Goal: Task Accomplishment & Management: Complete application form

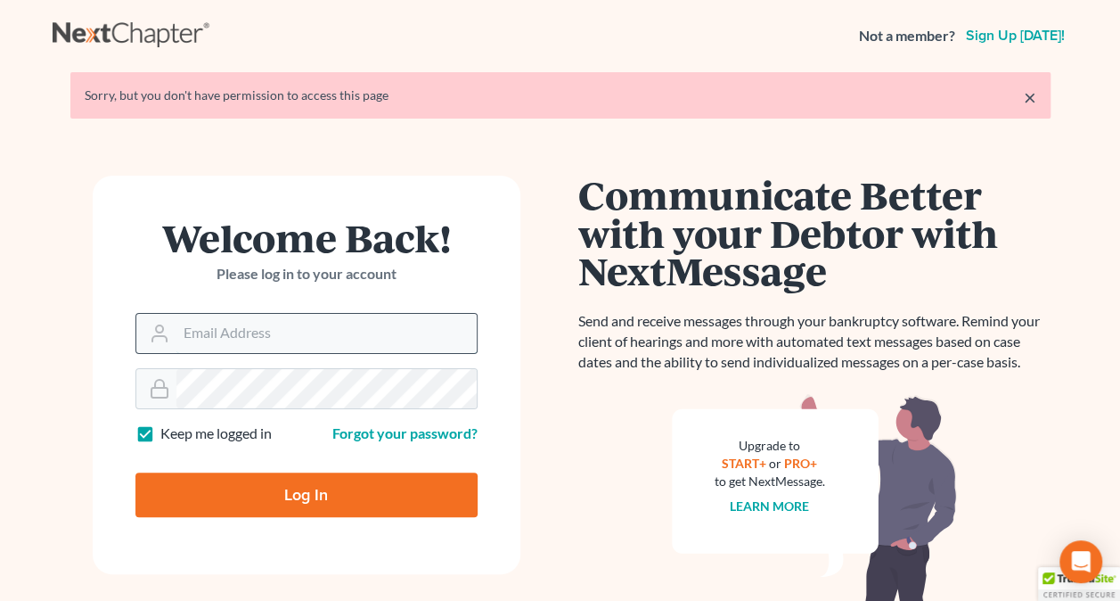
click at [198, 339] on input "Email Address" at bounding box center [326, 333] width 300 height 39
type input "[PERSON_NAME][EMAIL_ADDRESS][DOMAIN_NAME]"
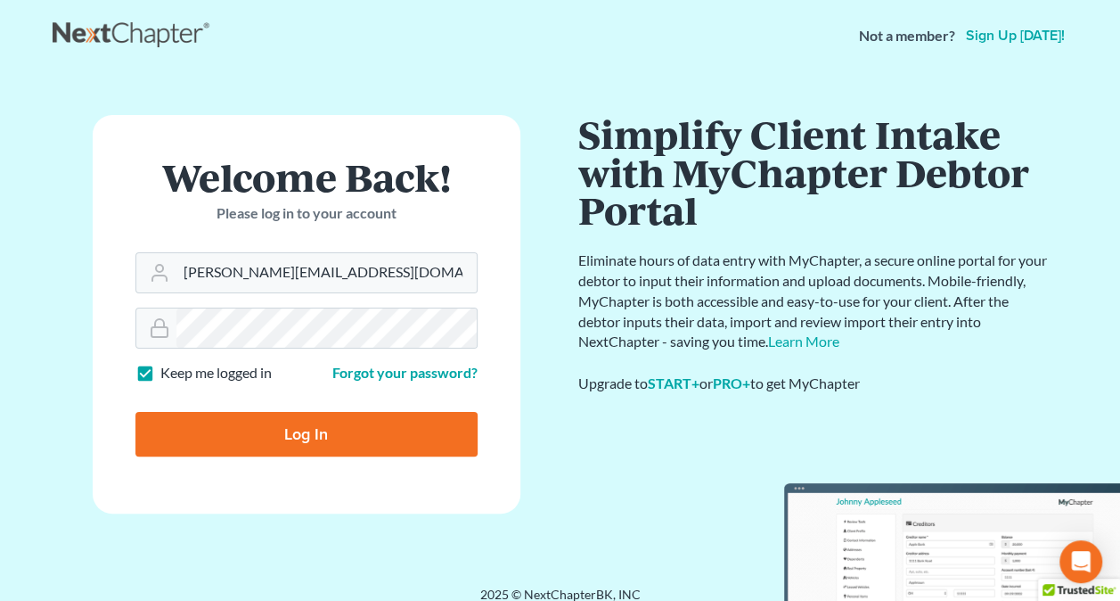
click at [258, 431] on input "Log In" at bounding box center [306, 434] width 342 height 45
type input "Thinking..."
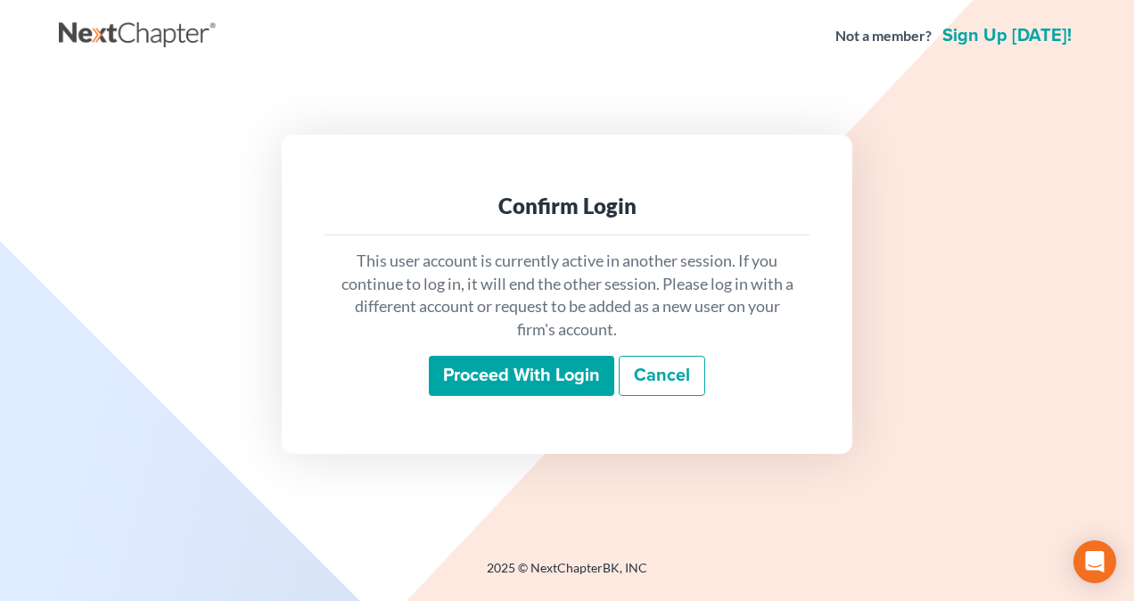
click at [550, 358] on input "Proceed with login" at bounding box center [521, 376] width 185 height 41
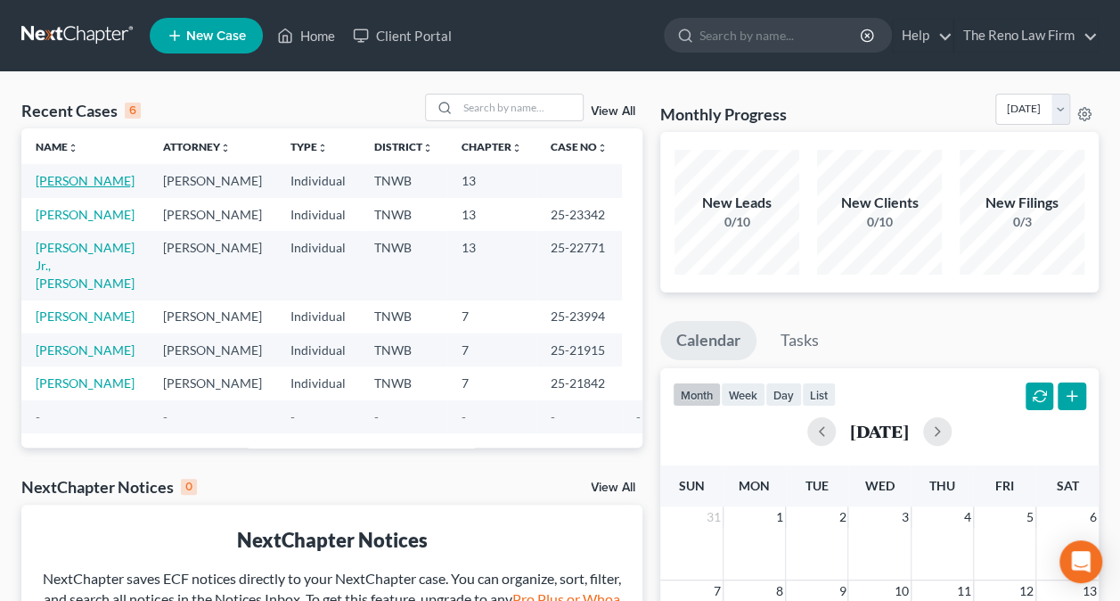
click at [82, 184] on link "[PERSON_NAME]" at bounding box center [85, 180] width 99 height 15
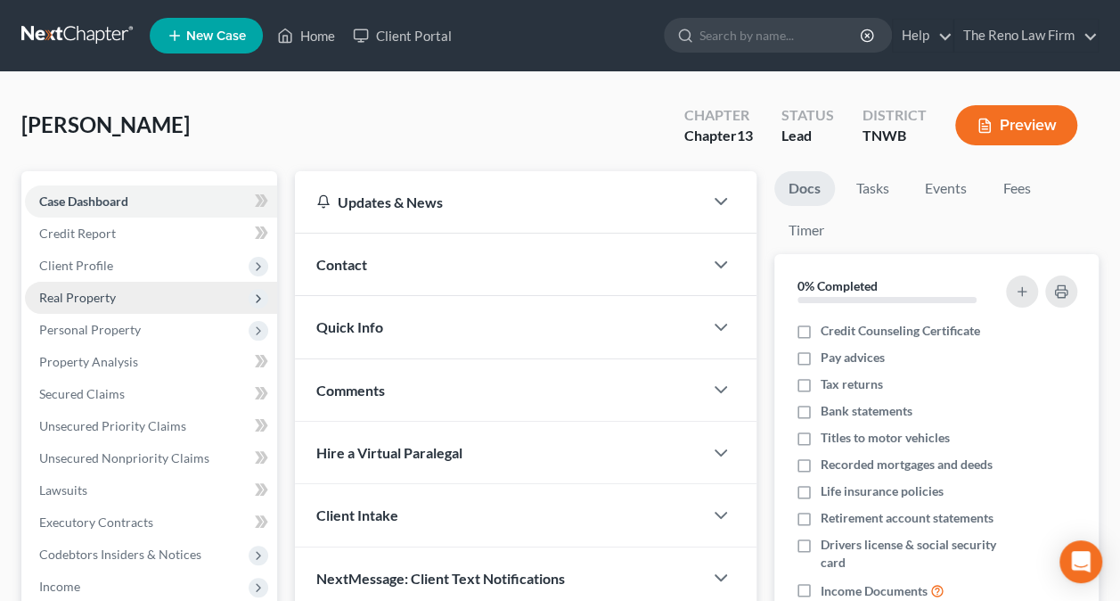
click at [101, 292] on span "Real Property" at bounding box center [77, 297] width 77 height 15
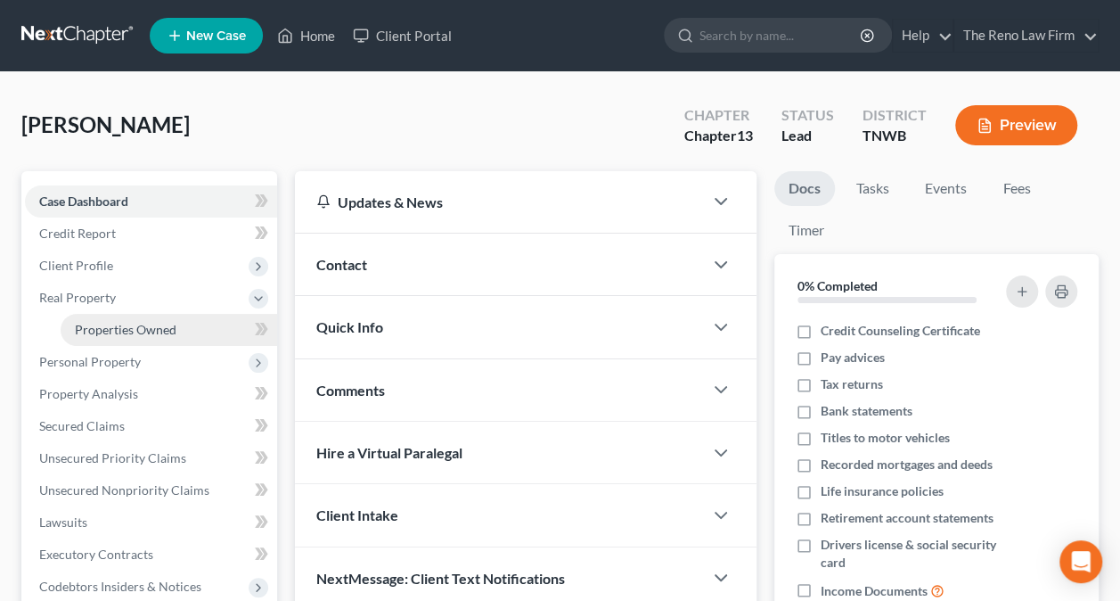
click at [107, 327] on span "Properties Owned" at bounding box center [126, 329] width 102 height 15
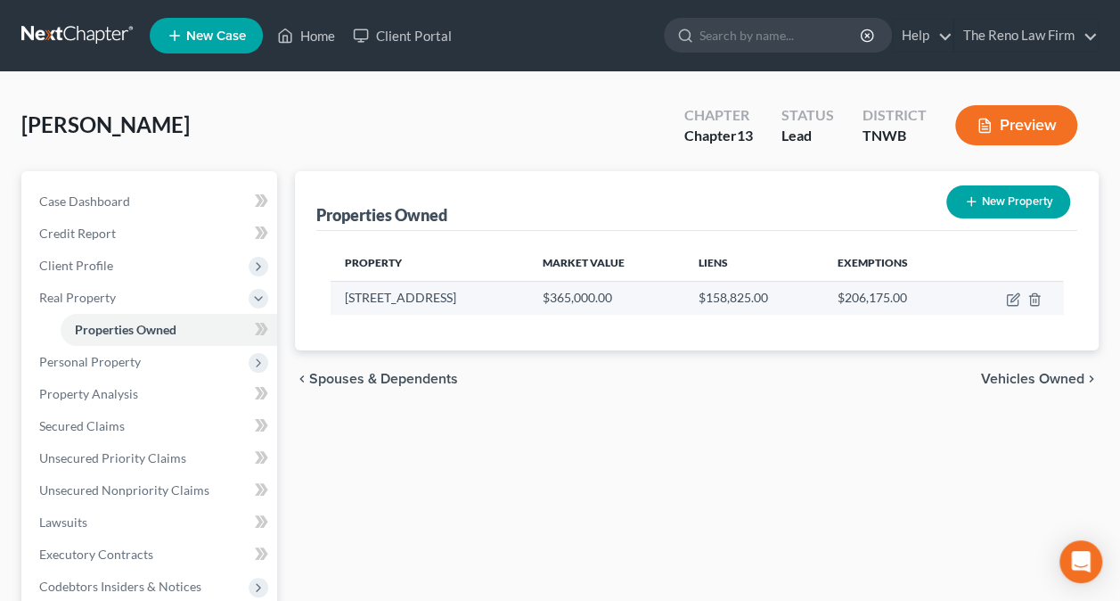
click at [713, 299] on td "$158,825.00" at bounding box center [753, 298] width 138 height 34
click at [1016, 297] on icon "button" at bounding box center [1015, 297] width 8 height 8
select select "44"
select select "3"
select select "0"
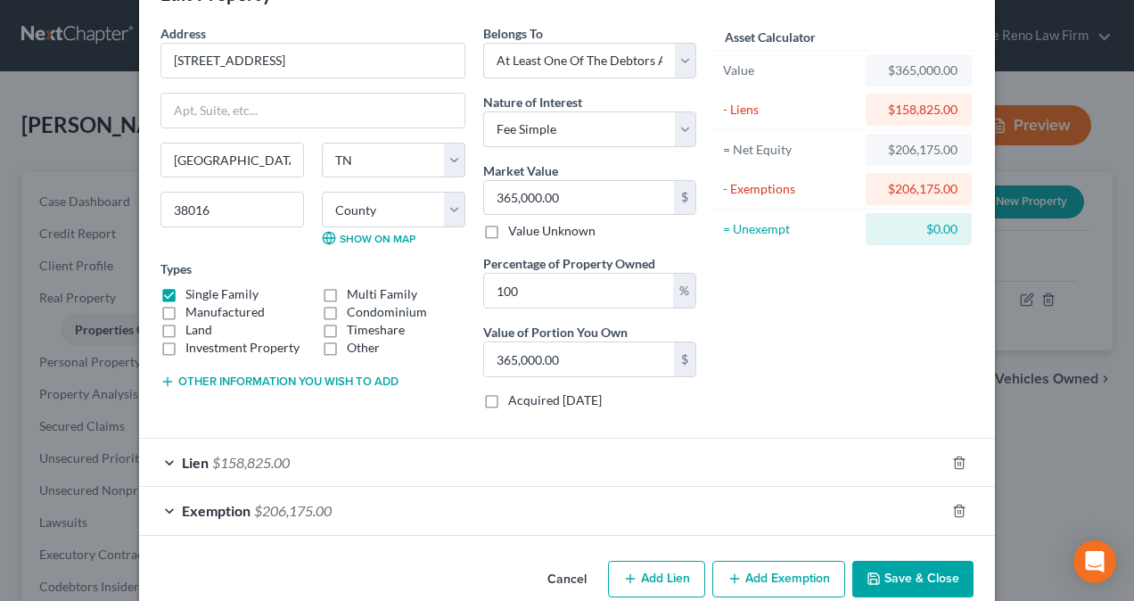
scroll to position [86, 0]
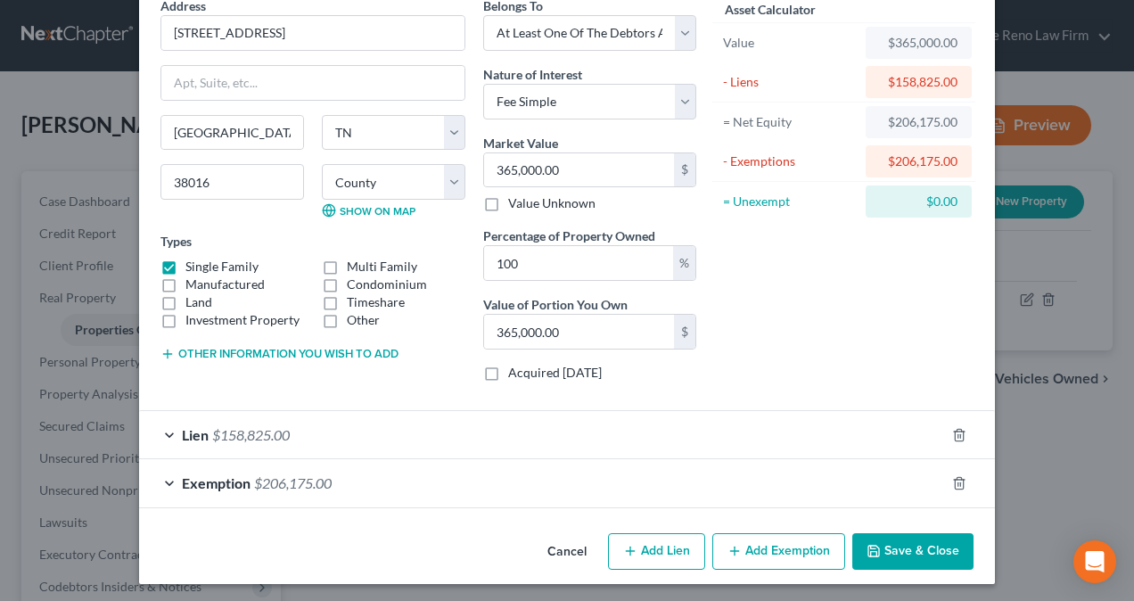
click at [162, 428] on div "Lien $158,825.00" at bounding box center [542, 434] width 806 height 47
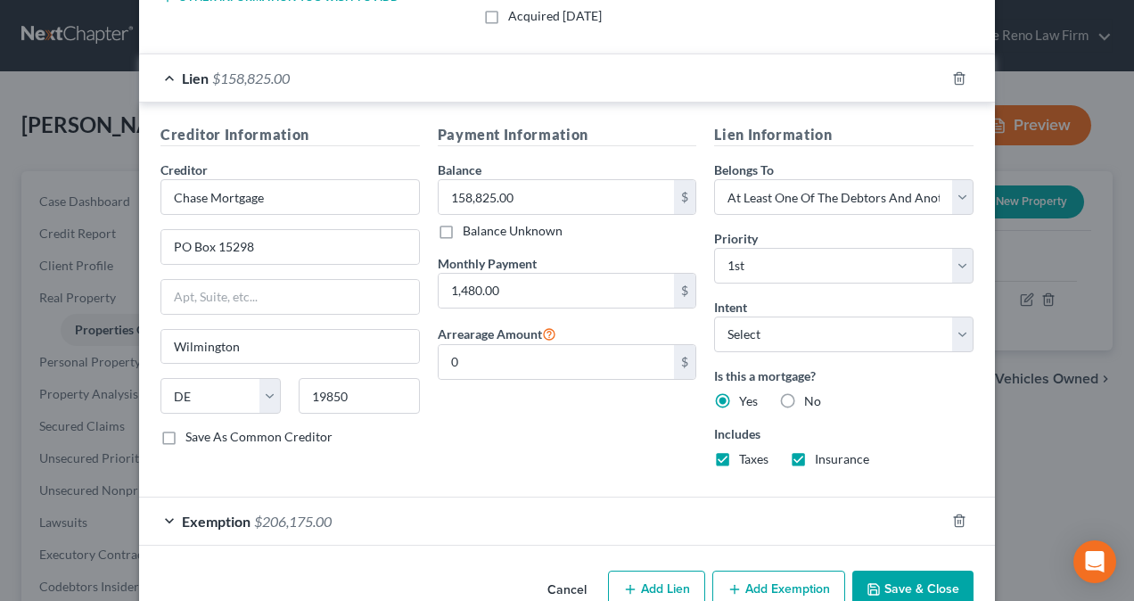
scroll to position [478, 0]
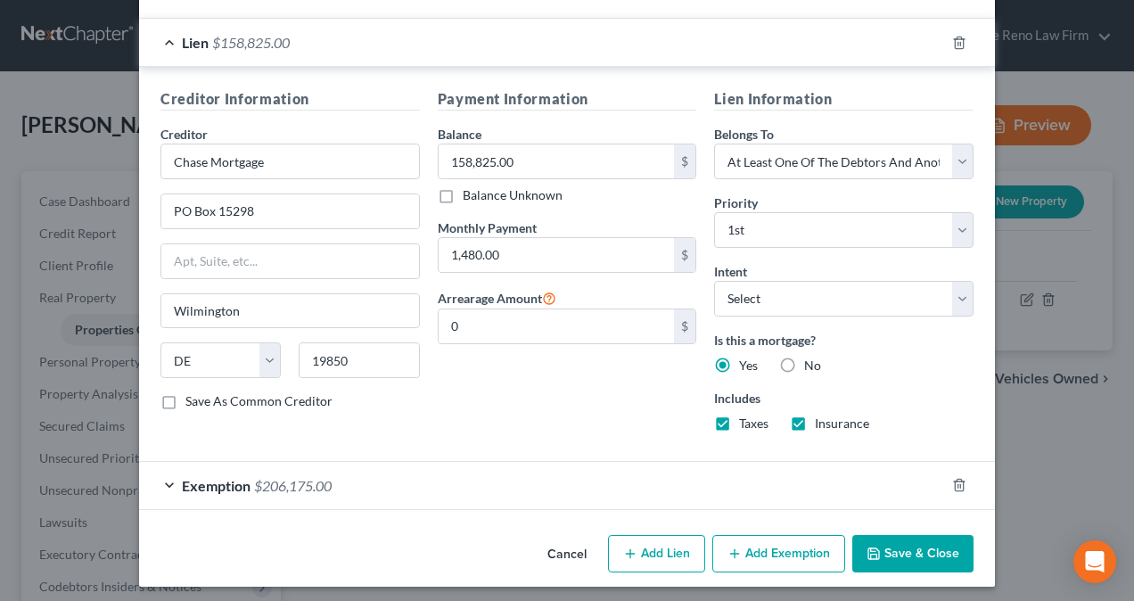
click at [626, 546] on icon "button" at bounding box center [630, 553] width 14 height 14
select select "3"
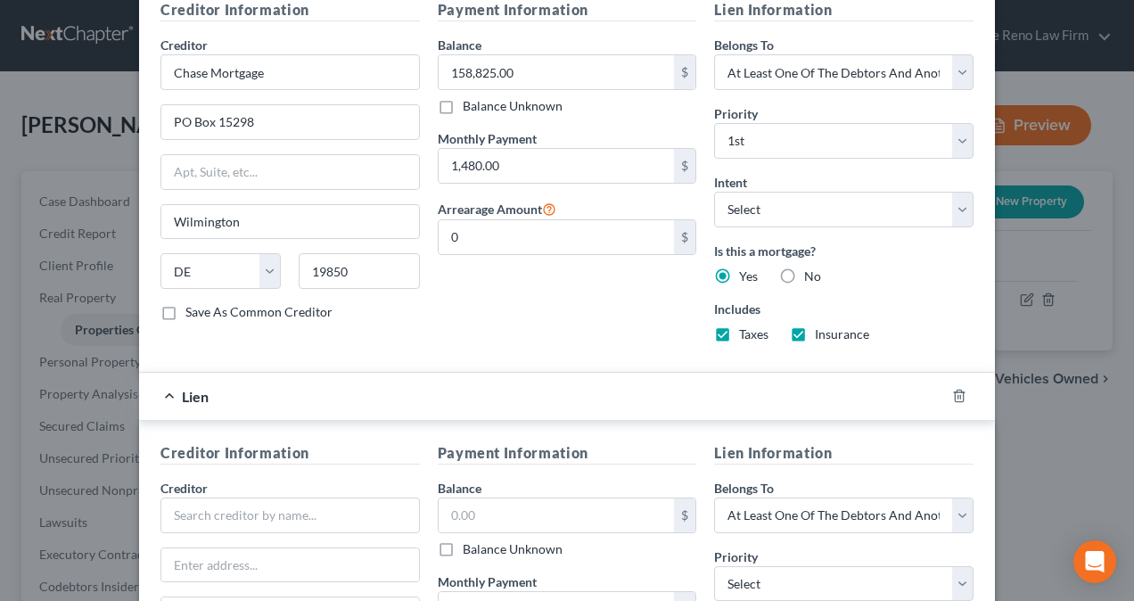
scroll to position [656, 0]
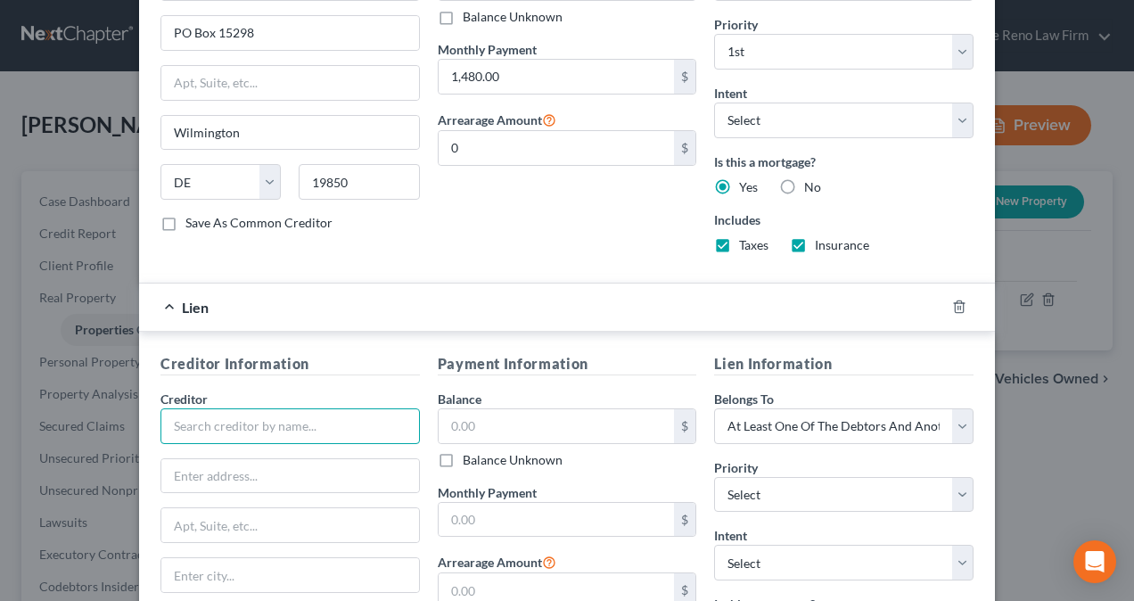
click at [176, 415] on input "text" at bounding box center [289, 426] width 259 height 36
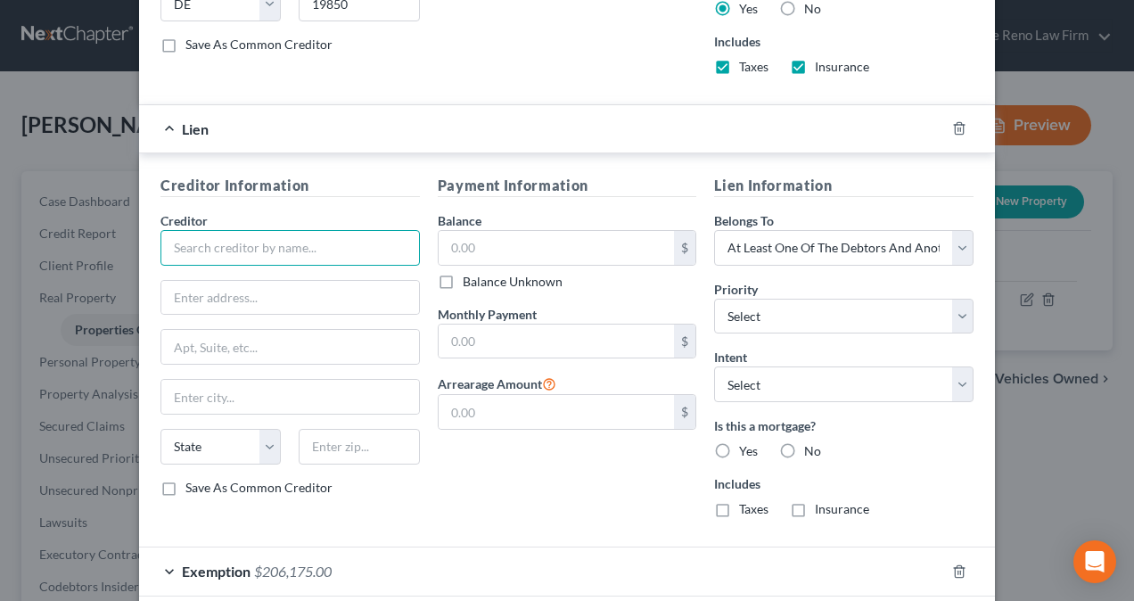
scroll to position [918, 0]
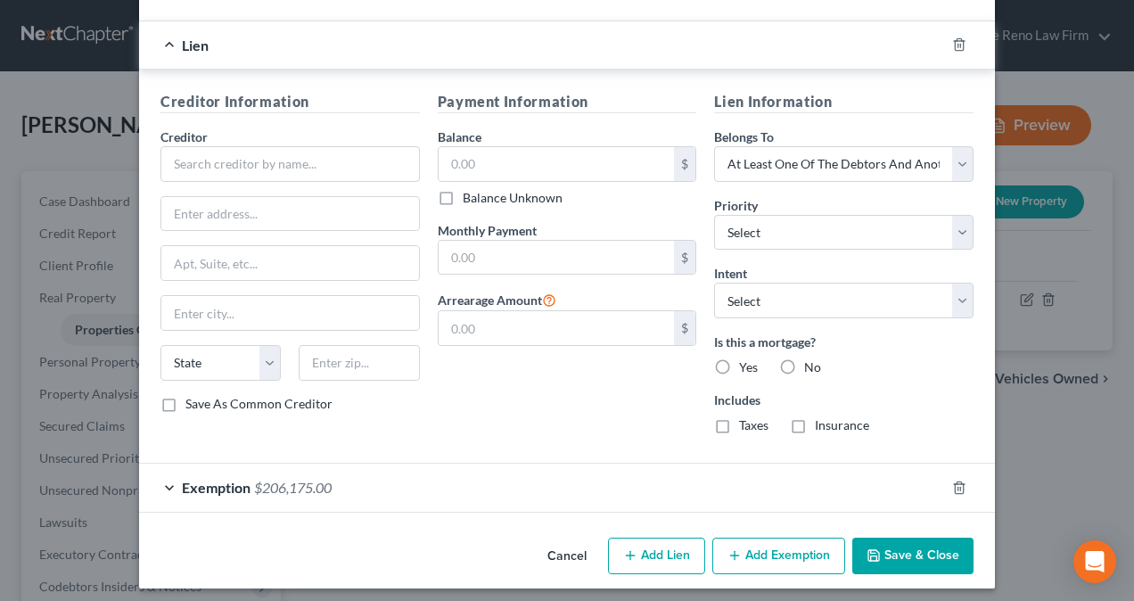
click at [742, 545] on button "Add Exemption" at bounding box center [778, 555] width 133 height 37
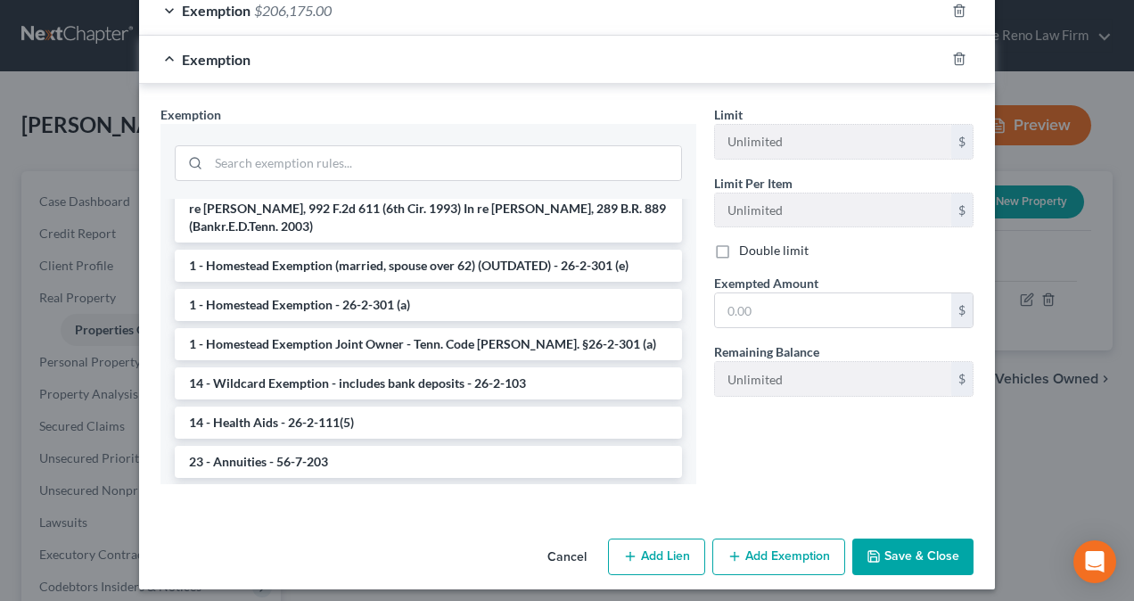
scroll to position [178, 0]
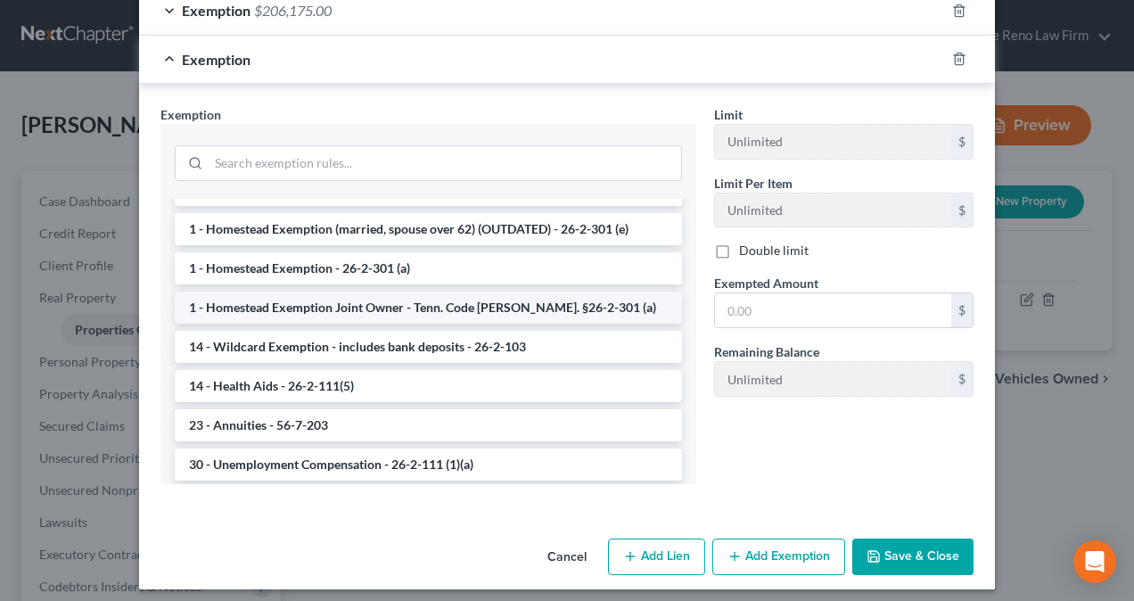
click at [413, 305] on li "1 - Homestead Exemption Joint Owner - Tenn. Code Ann. §26-2-301 (a)" at bounding box center [428, 307] width 507 height 32
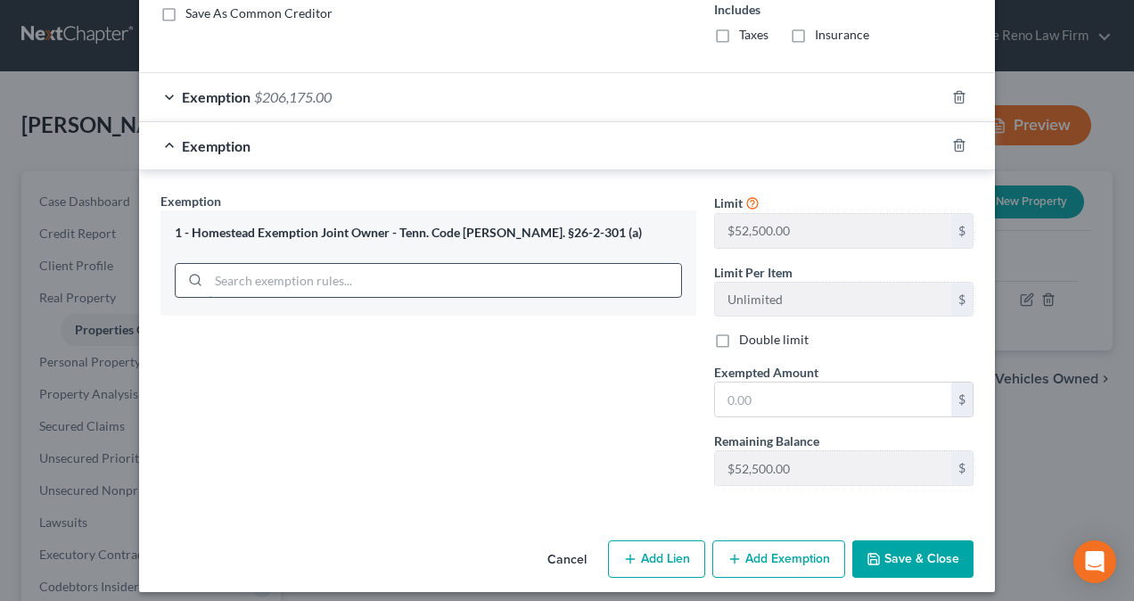
scroll to position [1395, 0]
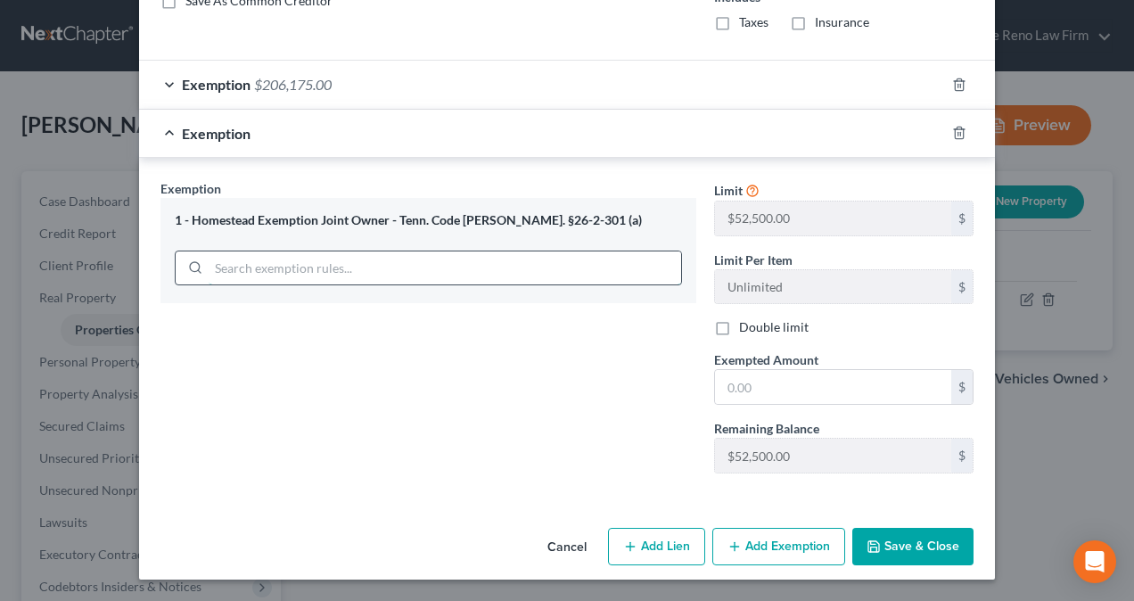
click at [217, 274] on div "1 - Homestead Exemption Joint Owner - Tenn. Code Ann. §26-2-301 (a)" at bounding box center [428, 250] width 536 height 105
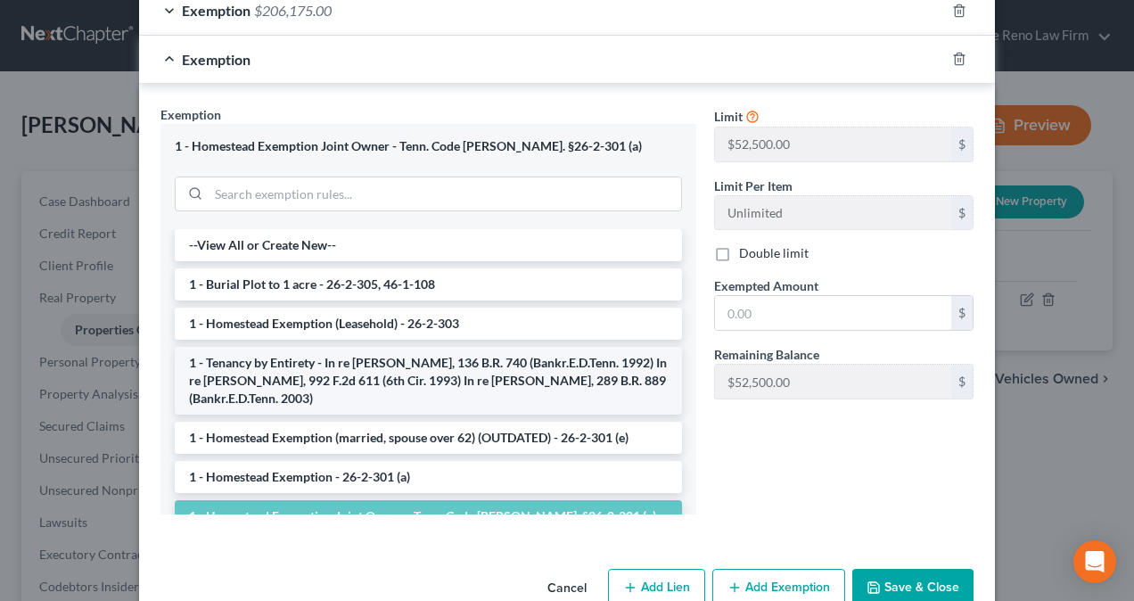
click at [241, 353] on li "1 - Tenancy by Entirety - In re Arango, 136 B.R. 740 (Bankr.E.D.Tenn. 1992) In …" at bounding box center [428, 381] width 507 height 68
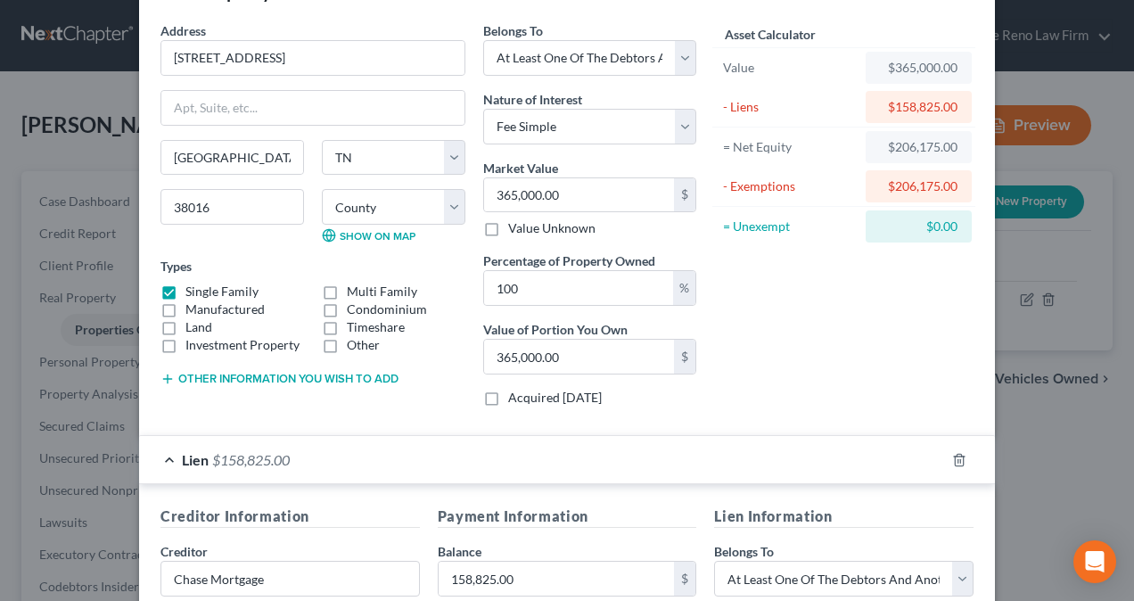
scroll to position [0, 0]
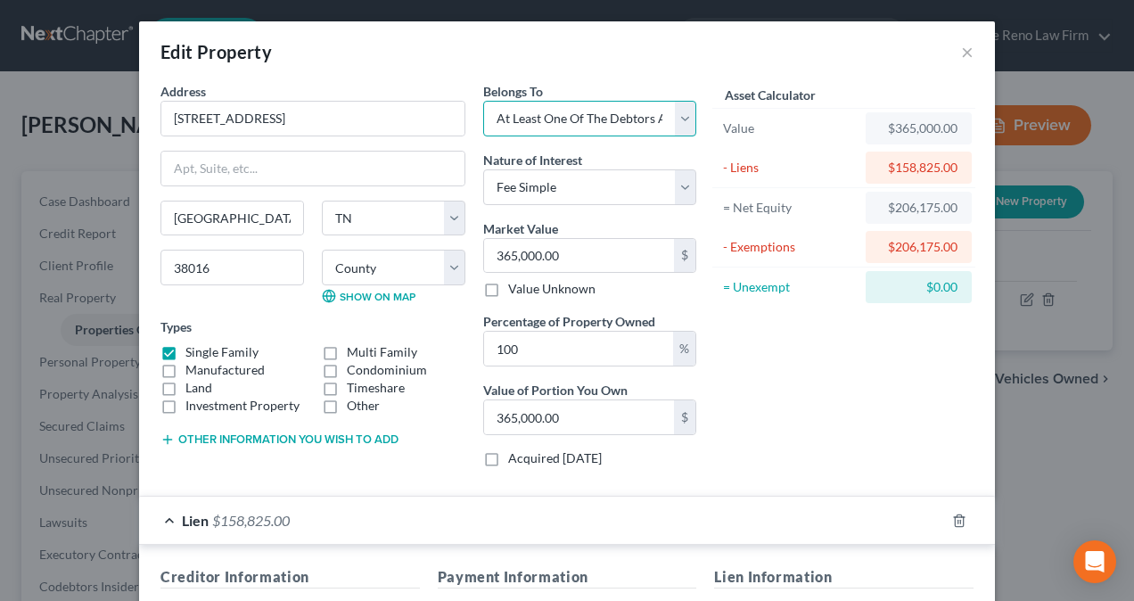
click at [538, 112] on select "Select Debtor 1 Only Debtor 2 Only Debtor 1 And Debtor 2 Only At Least One Of T…" at bounding box center [589, 119] width 213 height 36
click at [558, 59] on div "Edit Property ×" at bounding box center [567, 51] width 856 height 61
click at [509, 255] on input "365,000.00" at bounding box center [579, 256] width 190 height 34
type input "36,000.00"
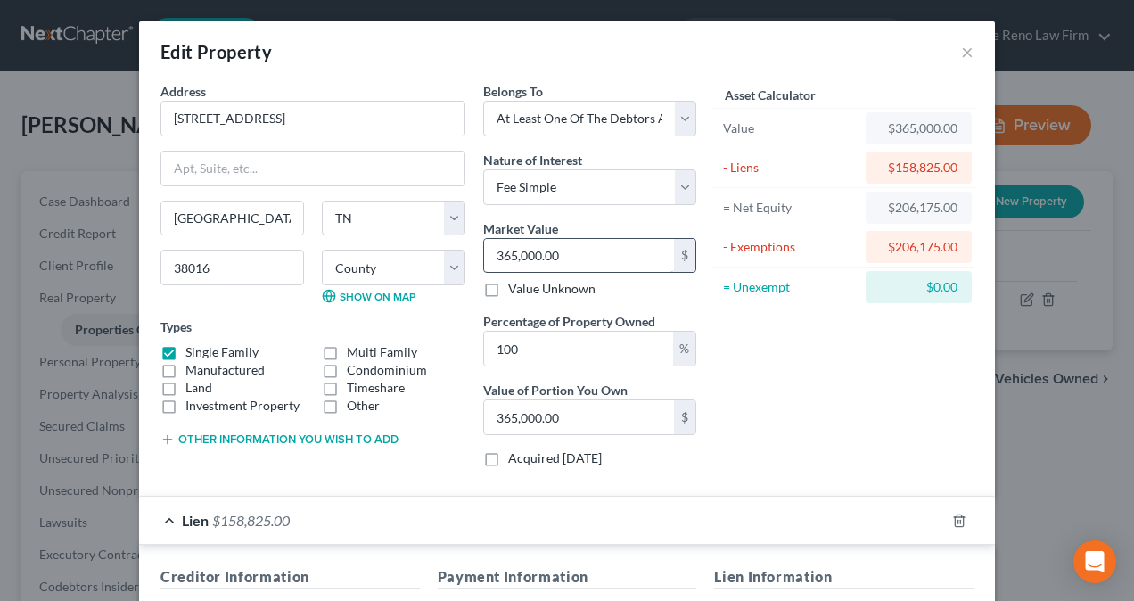
type input "36,000.00"
type input "3,000.00"
type input "34,000.00"
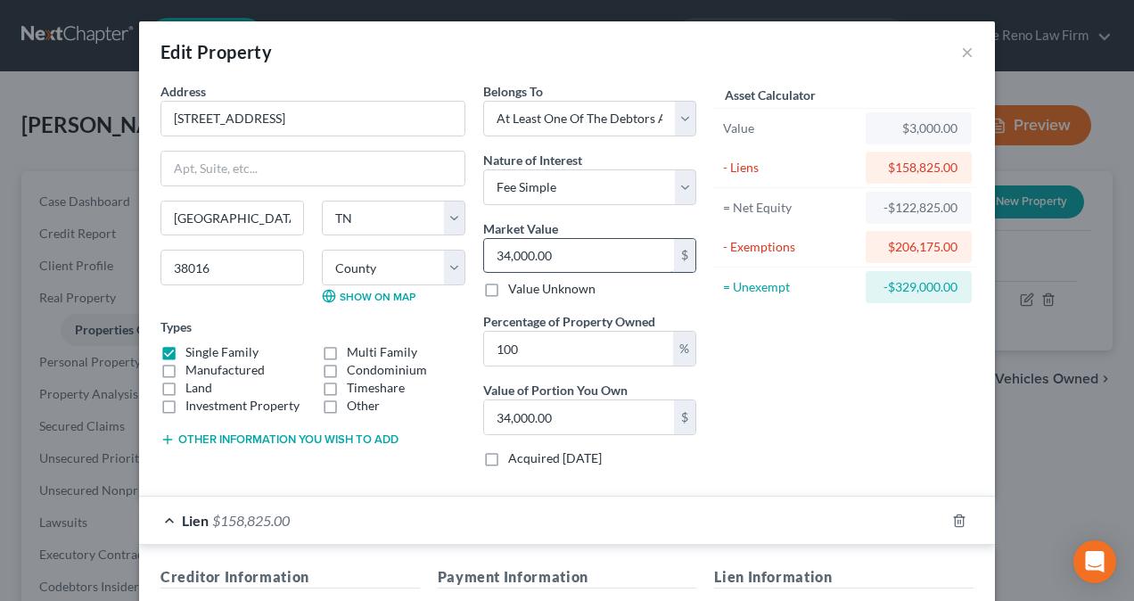
type input "345,000.00"
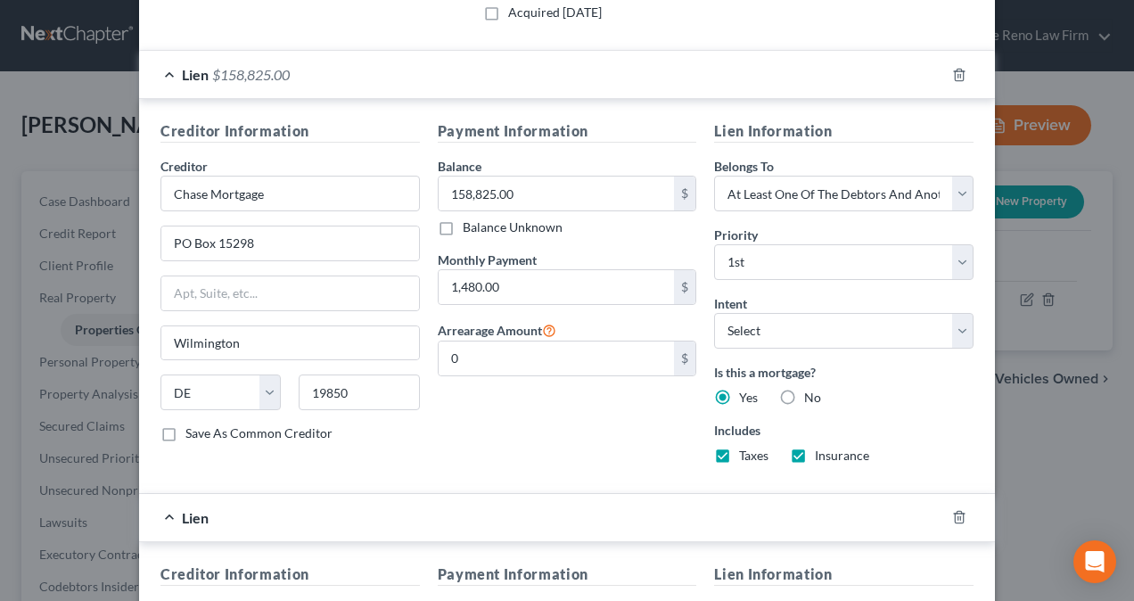
scroll to position [535, 0]
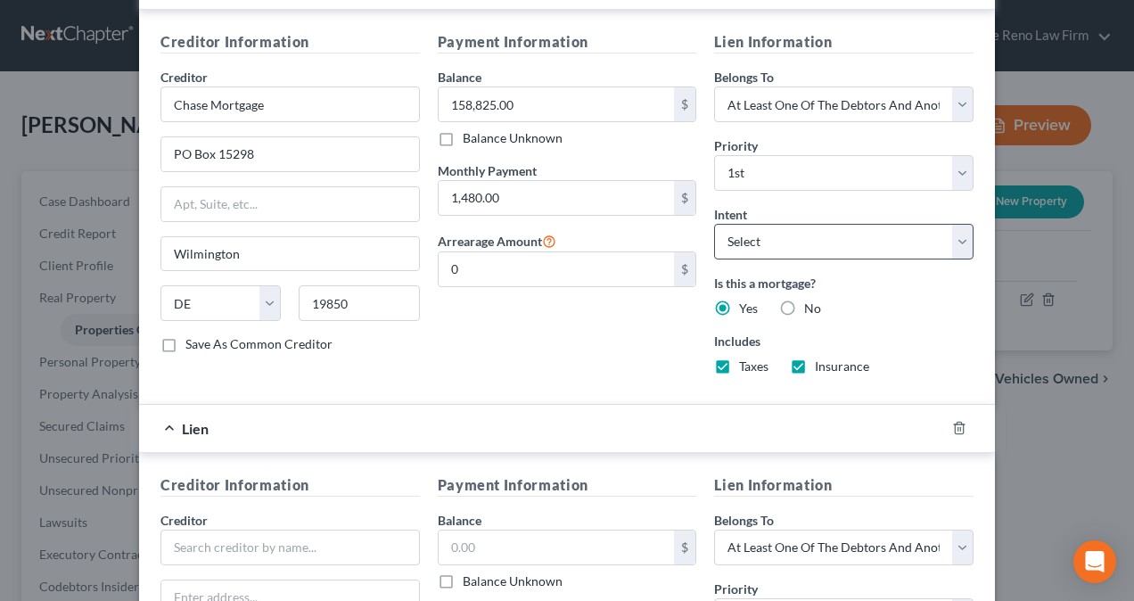
type input "345,000.00"
click at [947, 237] on select "Select Surrender Redeem Reaffirm Avoid Other" at bounding box center [843, 242] width 259 height 36
click at [961, 166] on select "Select 1st 2nd 3rd 4th 5th 6th 7th 8th 9th 10th 11th 12th 13th 14th 15th 16th 1…" at bounding box center [843, 173] width 259 height 36
click at [675, 152] on div "Payment Information Balance 158,825.00 $ Balance Unknown Balance Undetermined 1…" at bounding box center [567, 209] width 277 height 357
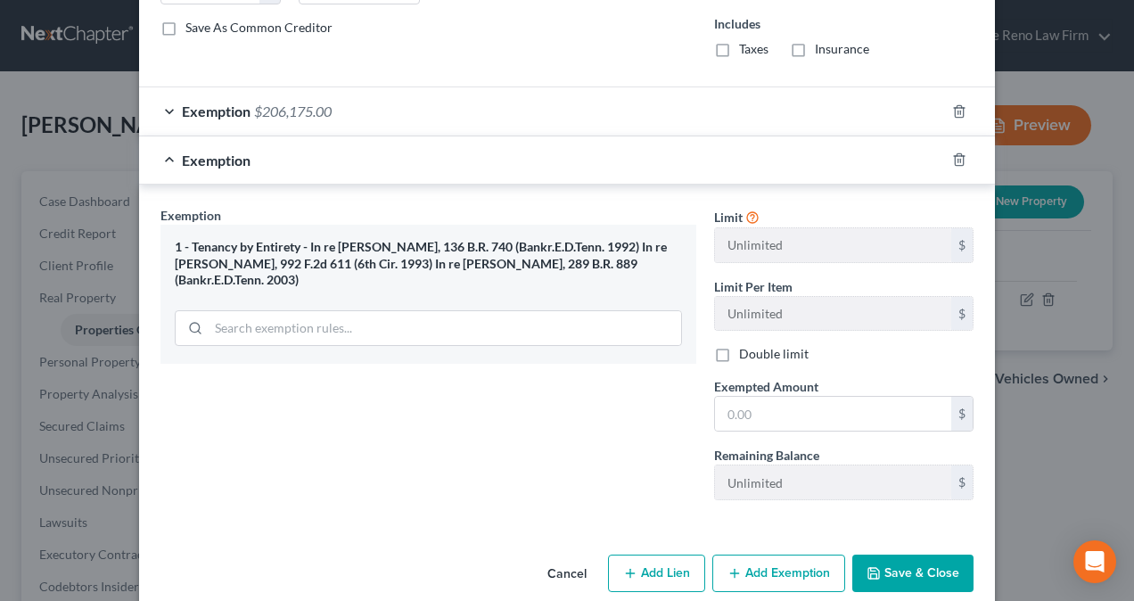
scroll to position [1308, 0]
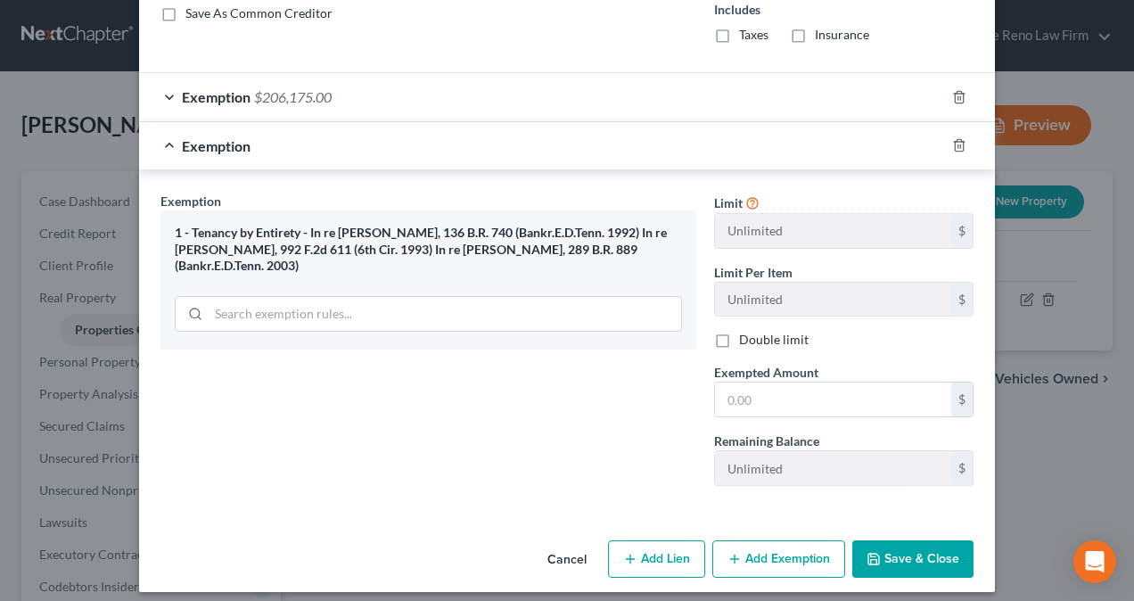
click at [885, 553] on button "Save & Close" at bounding box center [912, 558] width 121 height 37
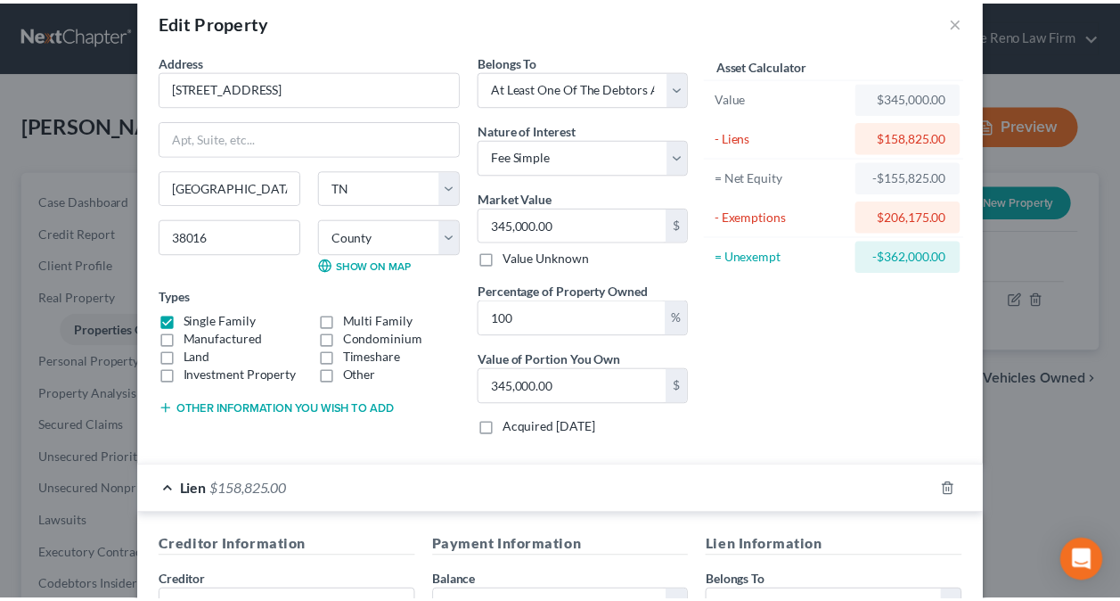
scroll to position [0, 0]
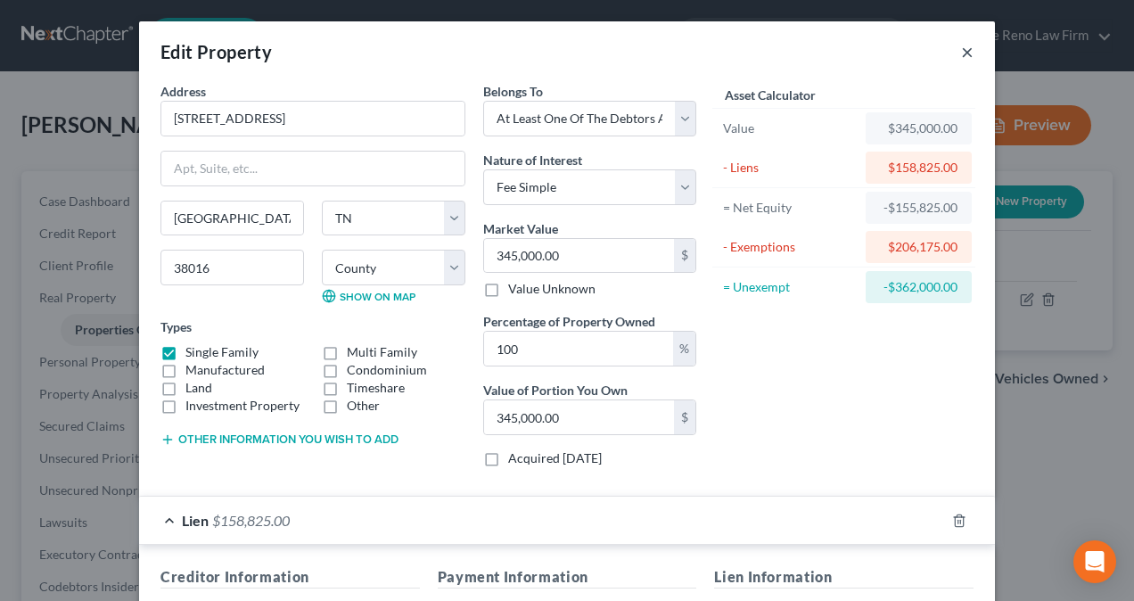
click at [963, 53] on button "×" at bounding box center [967, 51] width 12 height 21
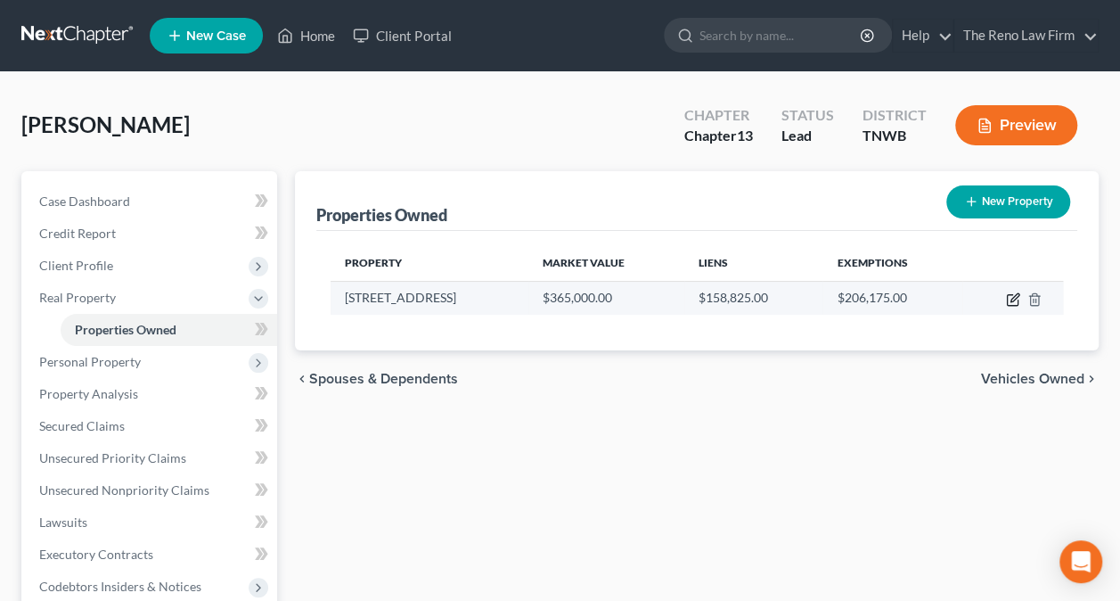
click at [1012, 297] on icon "button" at bounding box center [1015, 297] width 8 height 8
select select "44"
select select "78"
select select "3"
select select "0"
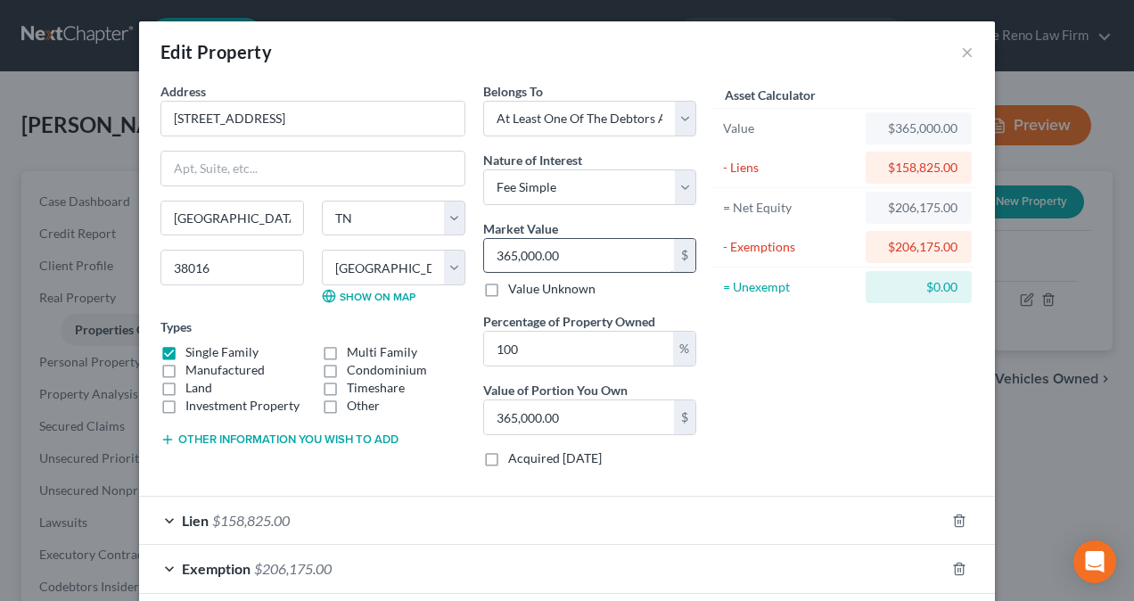
click at [560, 250] on input "365,000.00" at bounding box center [579, 256] width 190 height 34
type input "0"
type input "3"
type input "3.00"
type input "34"
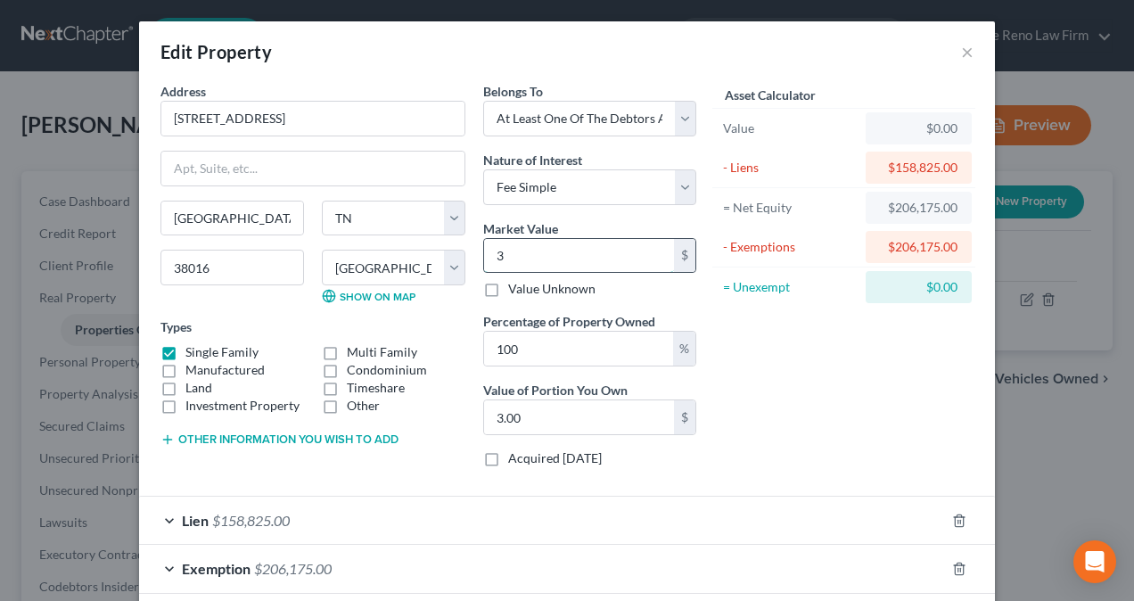
type input "34.00"
type input "345"
type input "345.00"
type input "3450"
type input "3,450.00"
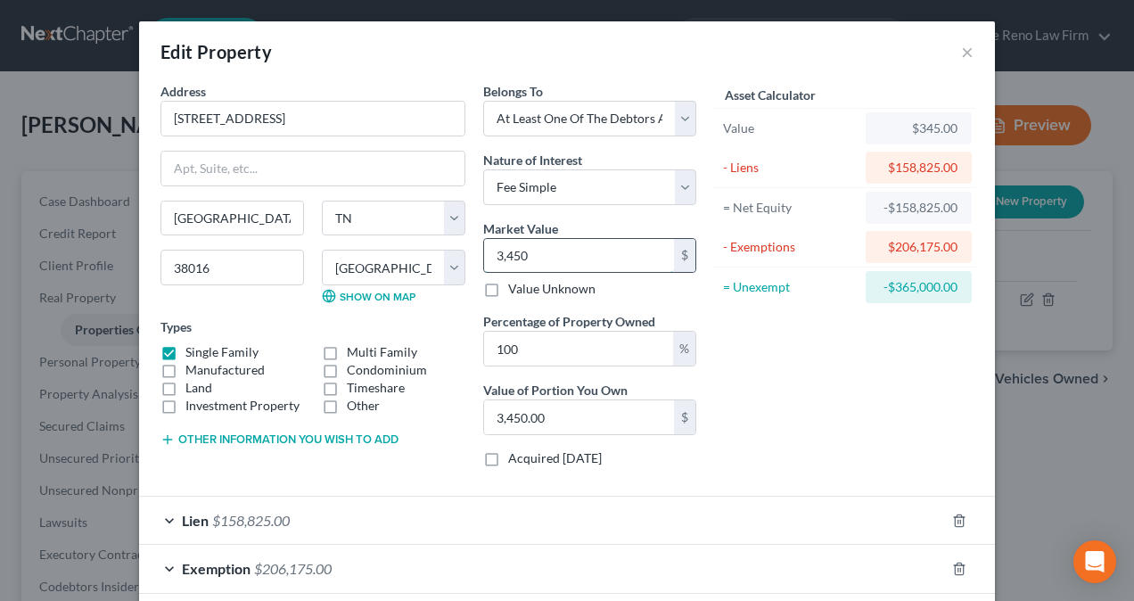
type input "3,4500"
type input "34,500.00"
type input "34,5000"
type input "345,000.00"
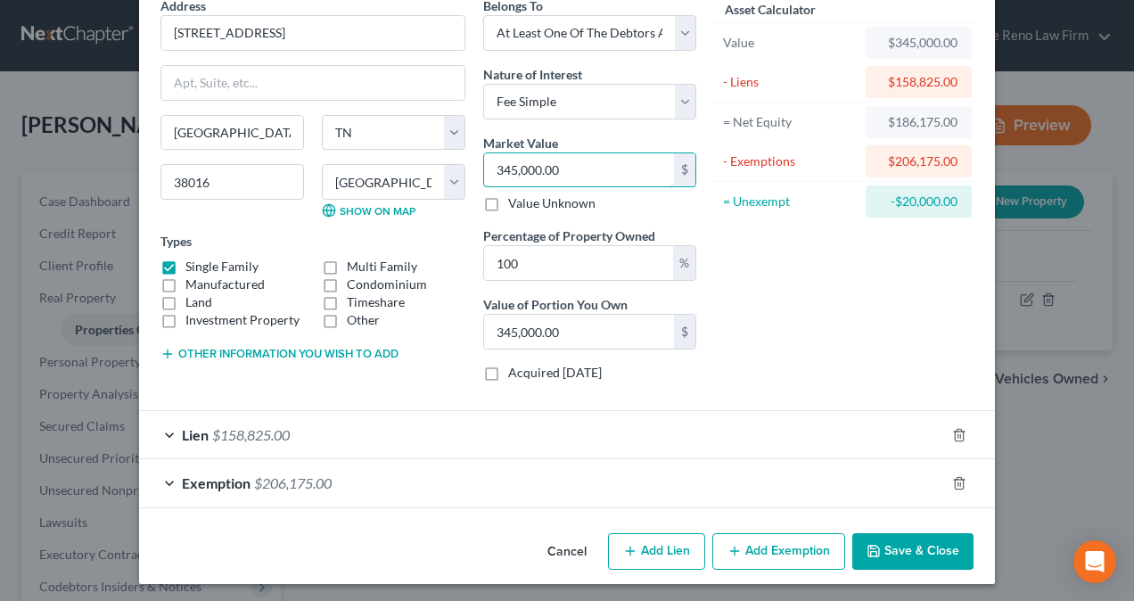
type input "345,000.00"
click at [312, 478] on span "$206,175.00" at bounding box center [293, 482] width 78 height 17
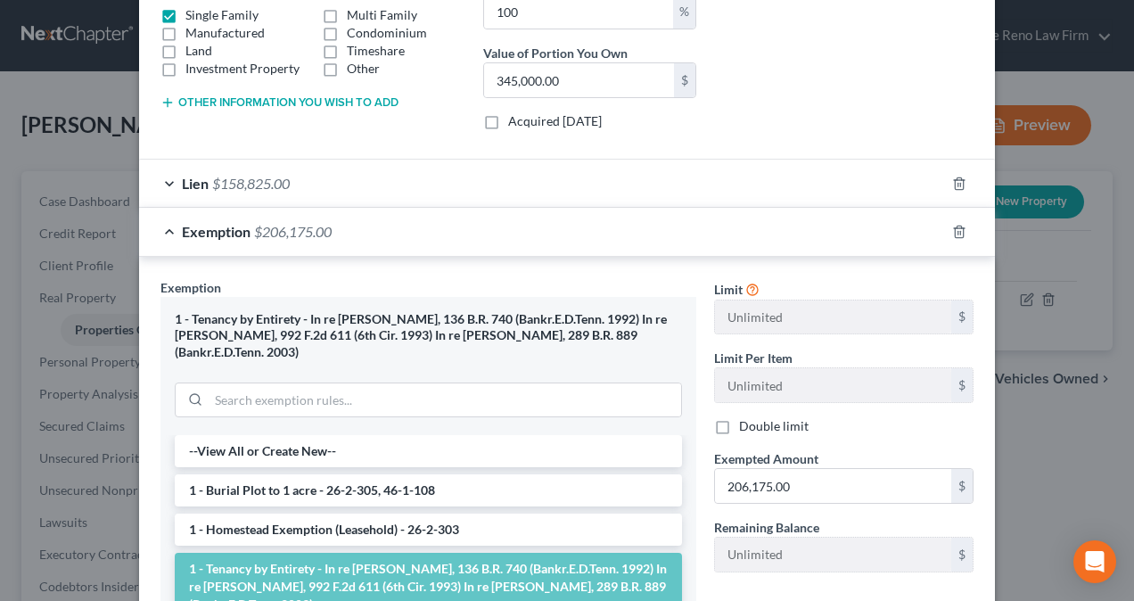
scroll to position [353, 0]
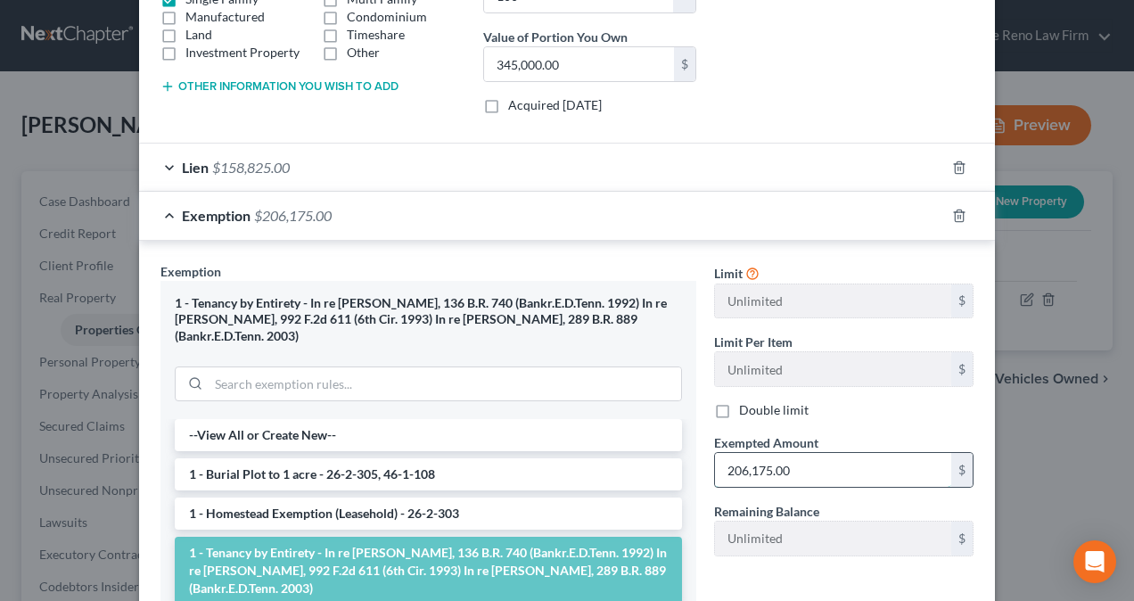
click at [726, 456] on input "206,175.00" at bounding box center [833, 470] width 236 height 34
click at [731, 460] on input "206,175.00" at bounding box center [833, 470] width 236 height 34
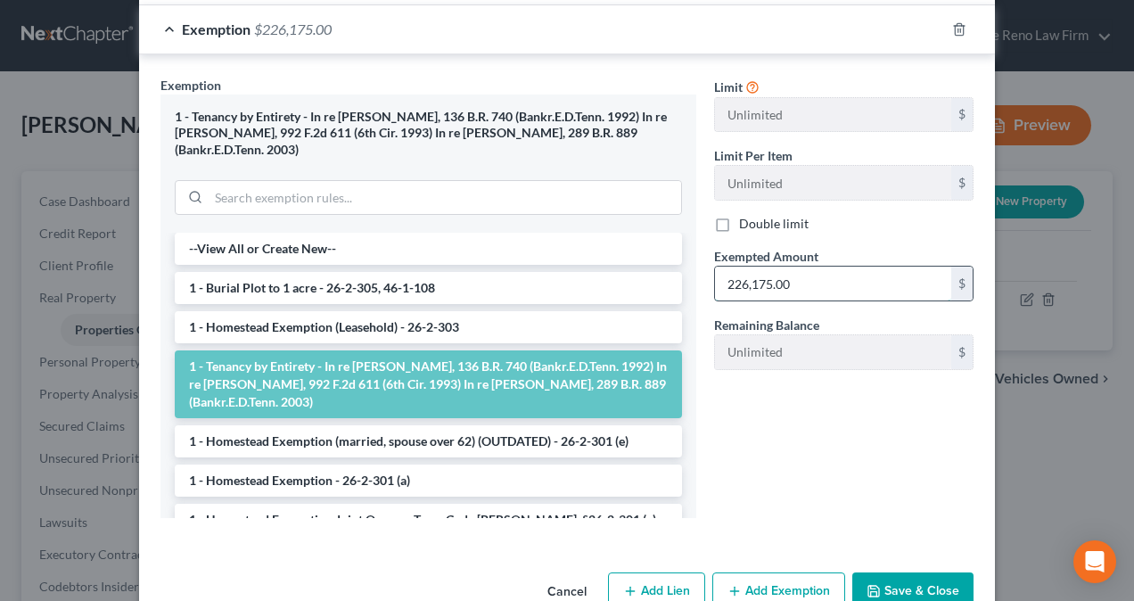
scroll to position [562, 0]
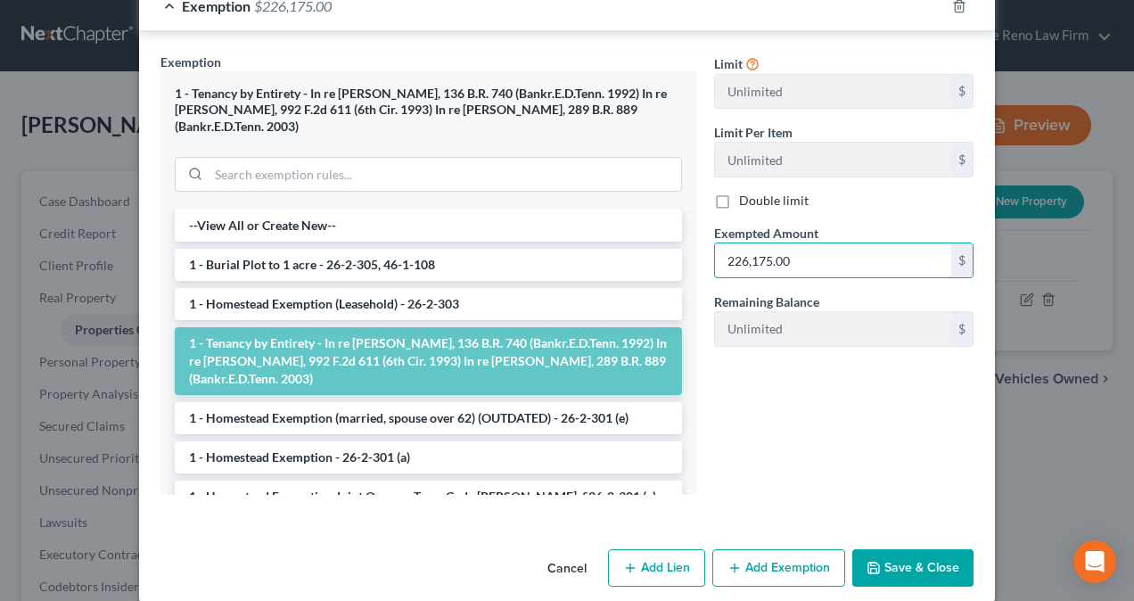
type input "226,175.00"
click at [913, 560] on button "Save & Close" at bounding box center [912, 567] width 121 height 37
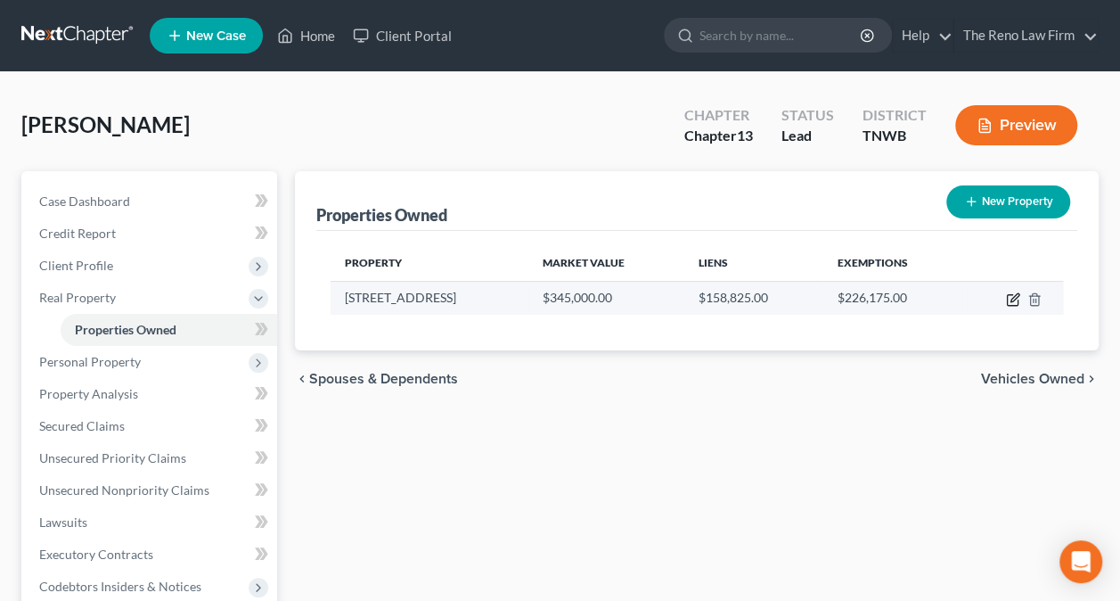
click at [1012, 296] on icon "button" at bounding box center [1015, 297] width 8 height 8
select select "44"
select select "78"
select select "3"
select select "0"
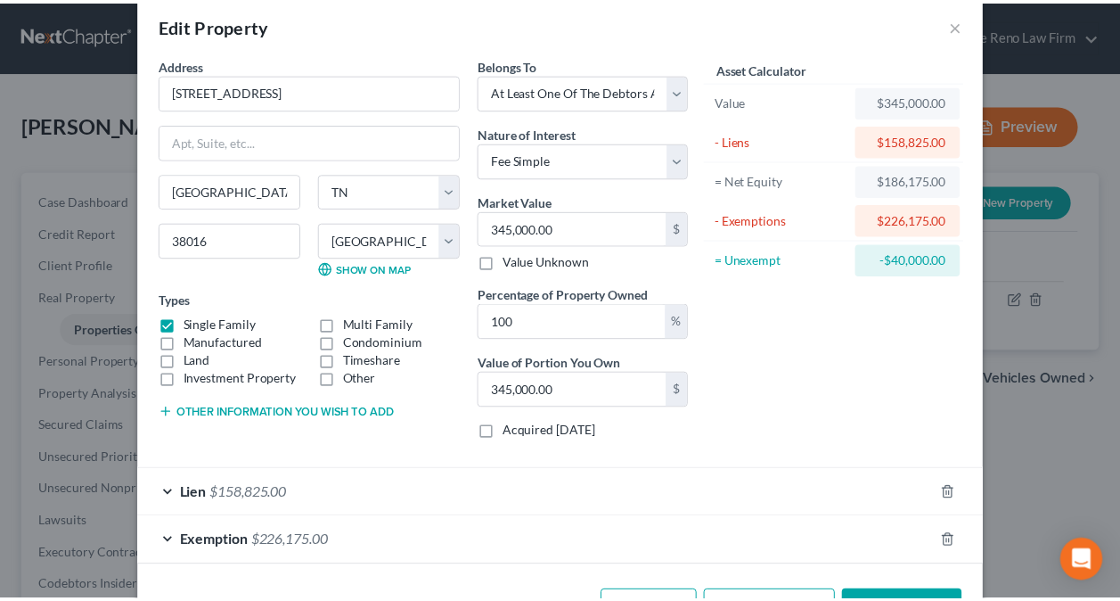
scroll to position [0, 0]
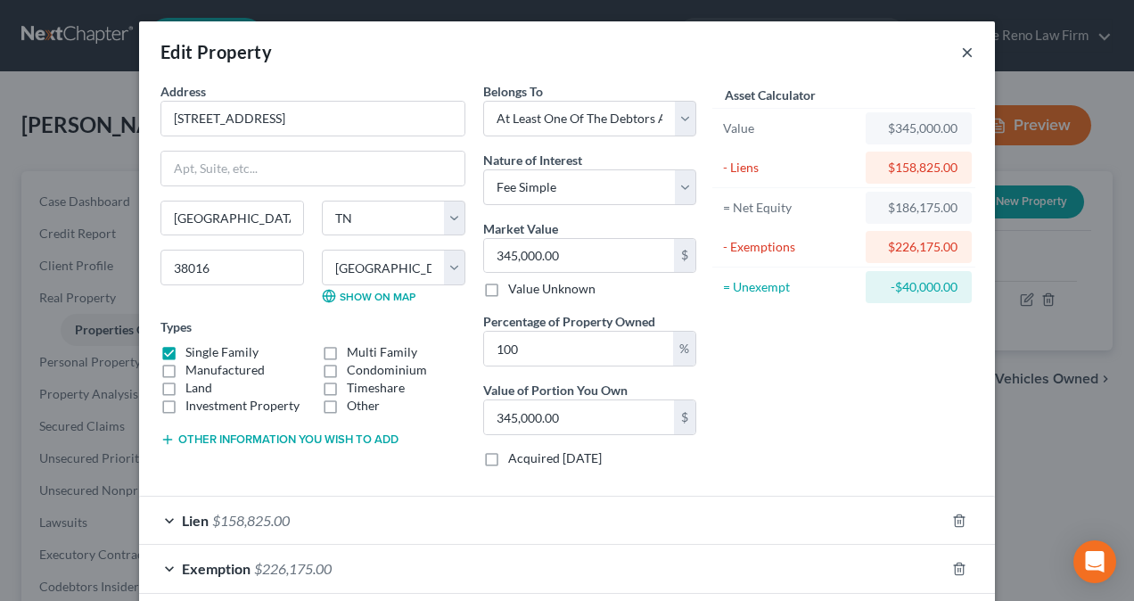
click at [961, 53] on button "×" at bounding box center [967, 51] width 12 height 21
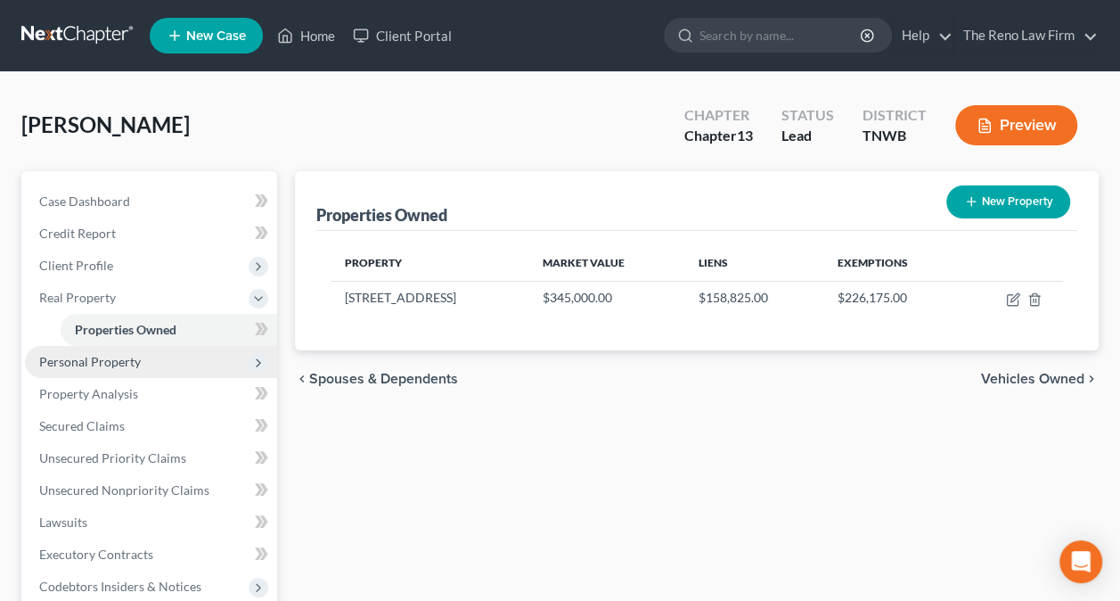
click at [94, 362] on span "Personal Property" at bounding box center [90, 361] width 102 height 15
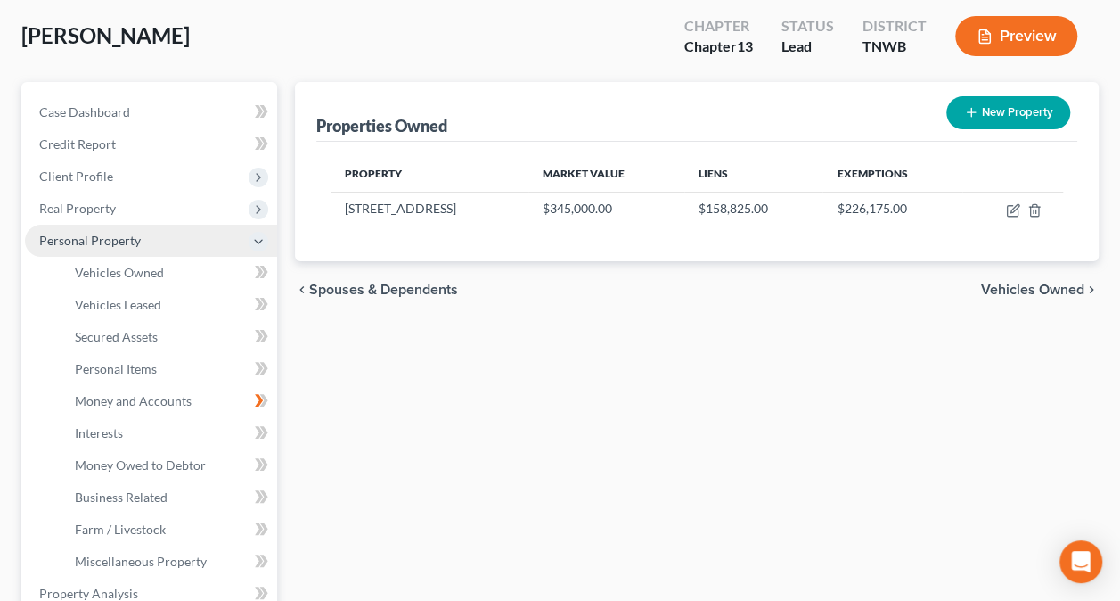
scroll to position [178, 0]
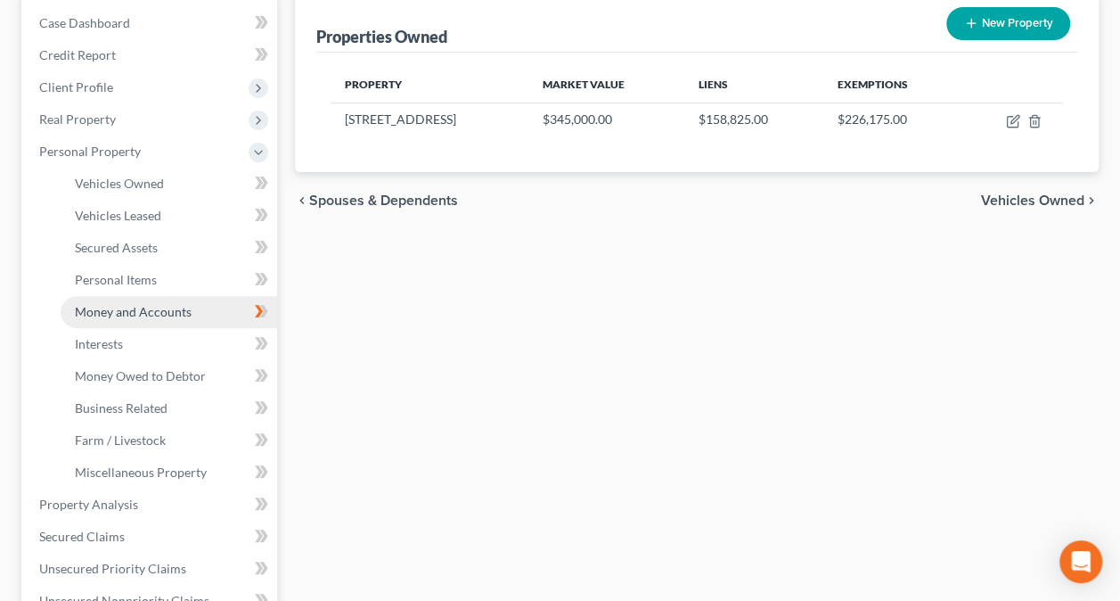
click at [111, 314] on span "Money and Accounts" at bounding box center [133, 311] width 117 height 15
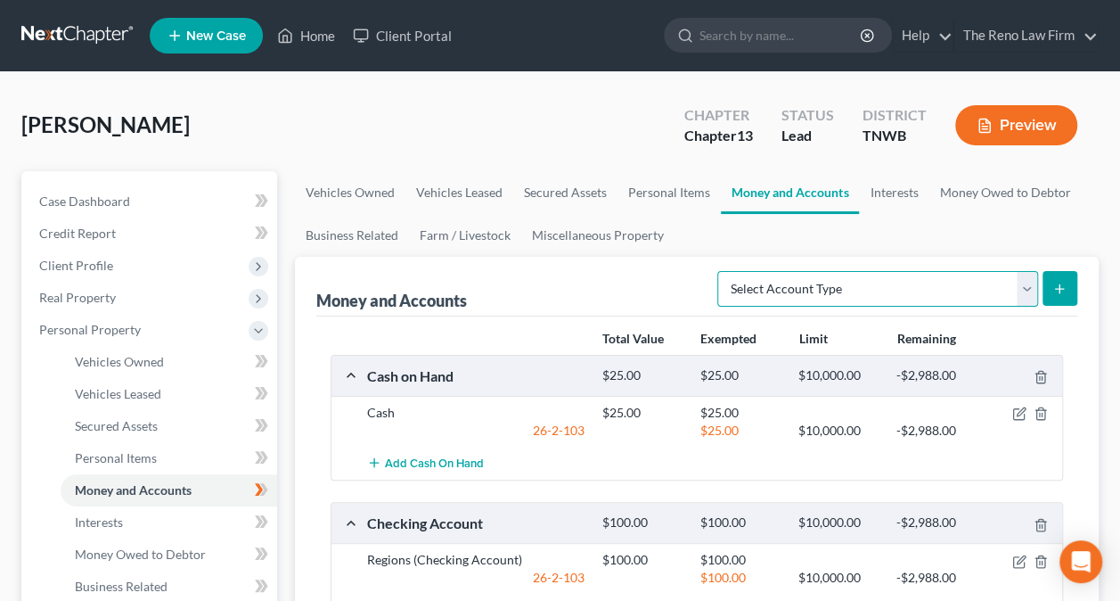
click at [1024, 281] on select "Select Account Type Brokerage Cash on Hand Certificates of Deposit Checking Acc…" at bounding box center [877, 289] width 321 height 36
select select "other"
click at [722, 271] on select "Select Account Type Brokerage Cash on Hand Certificates of Deposit Checking Acc…" at bounding box center [877, 289] width 321 height 36
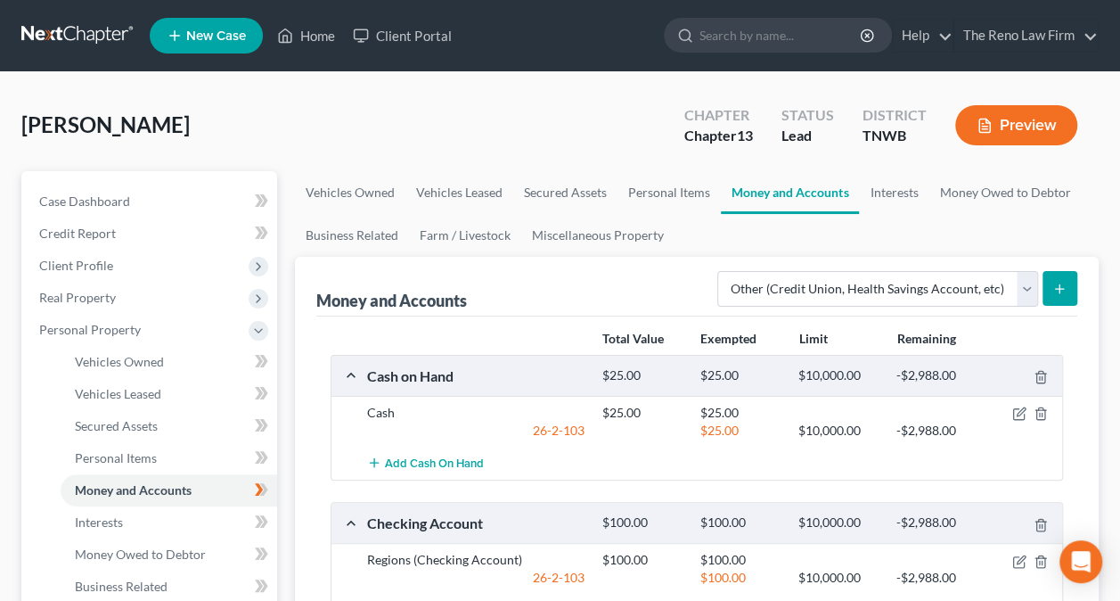
click at [1064, 285] on icon "submit" at bounding box center [1060, 289] width 14 height 14
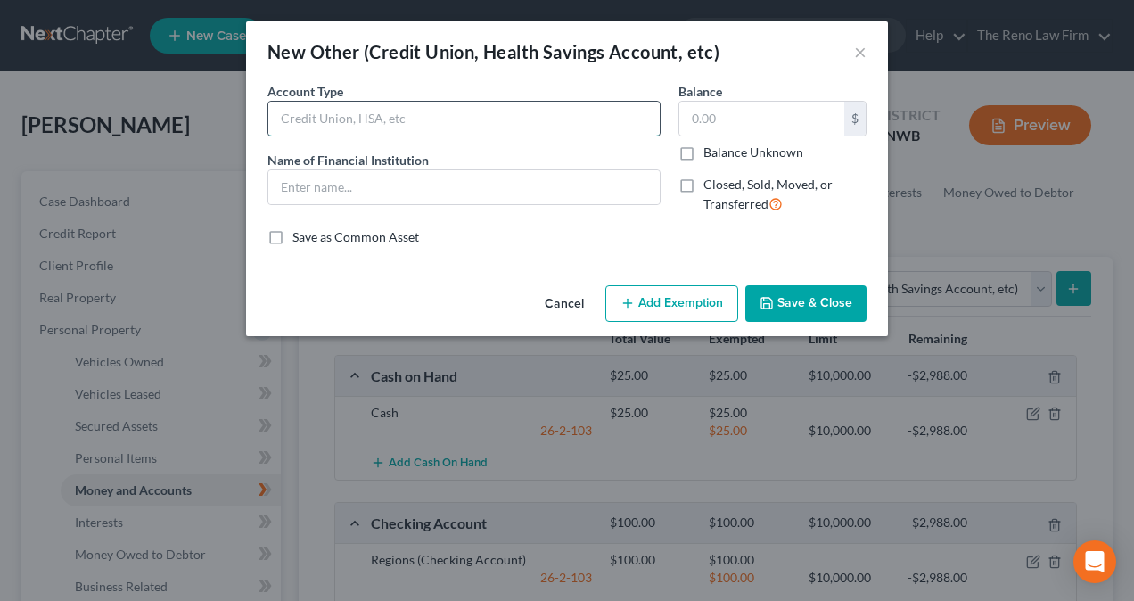
click at [333, 127] on input "text" at bounding box center [463, 119] width 391 height 34
type input "Garnished Wages"
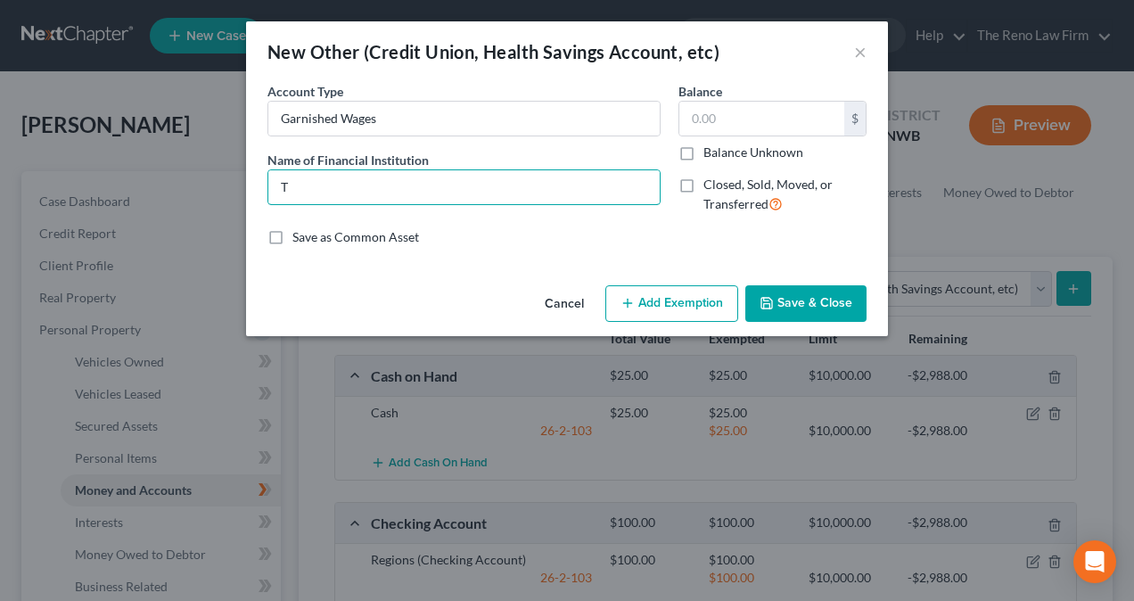
type input "T"
click at [565, 304] on button "Cancel" at bounding box center [564, 305] width 68 height 36
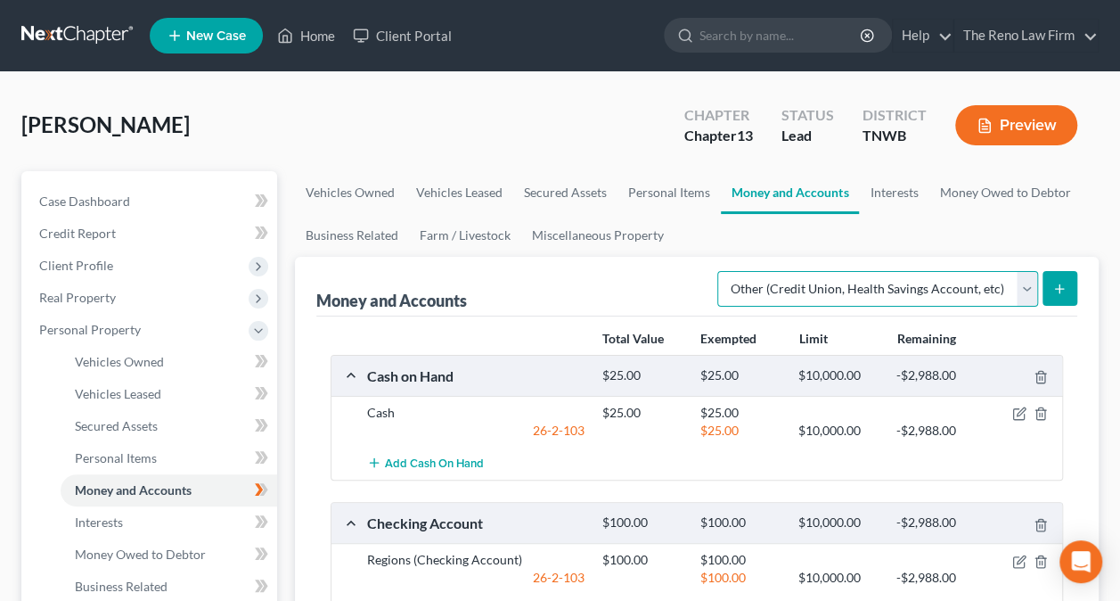
click at [1027, 287] on select "Select Account Type Brokerage Cash on Hand Certificates of Deposit Checking Acc…" at bounding box center [877, 289] width 321 height 36
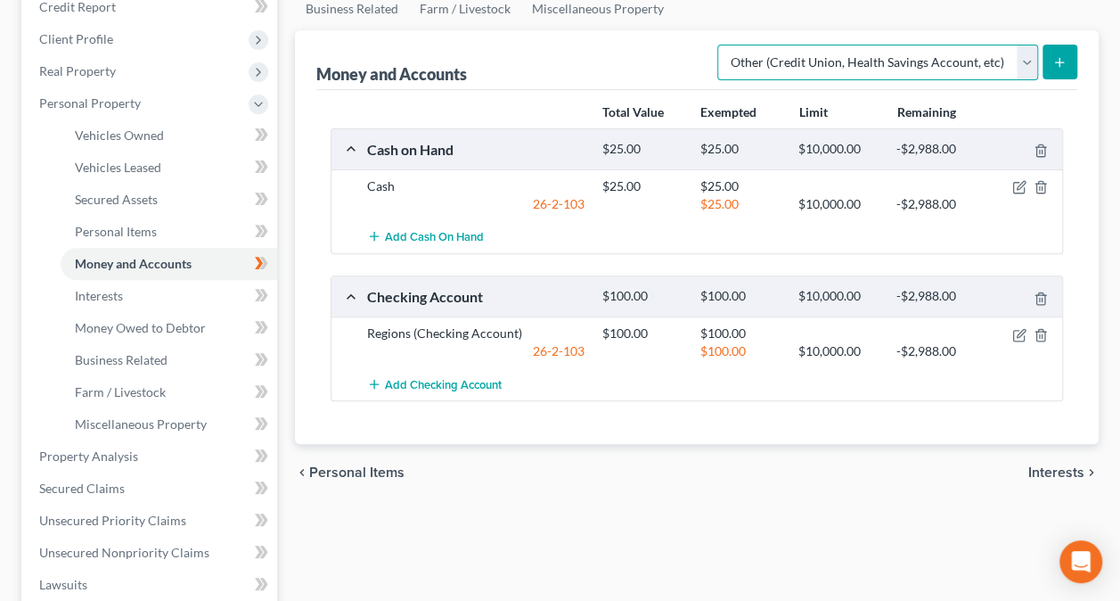
scroll to position [267, 0]
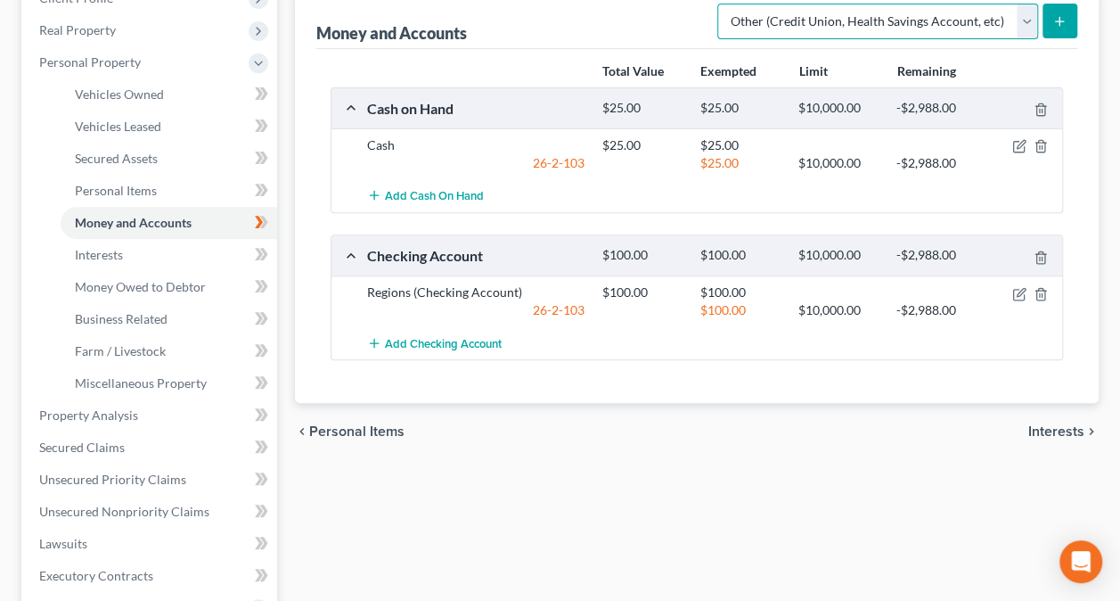
click at [1023, 14] on select "Select Account Type Brokerage Cash on Hand Certificates of Deposit Checking Acc…" at bounding box center [877, 22] width 321 height 36
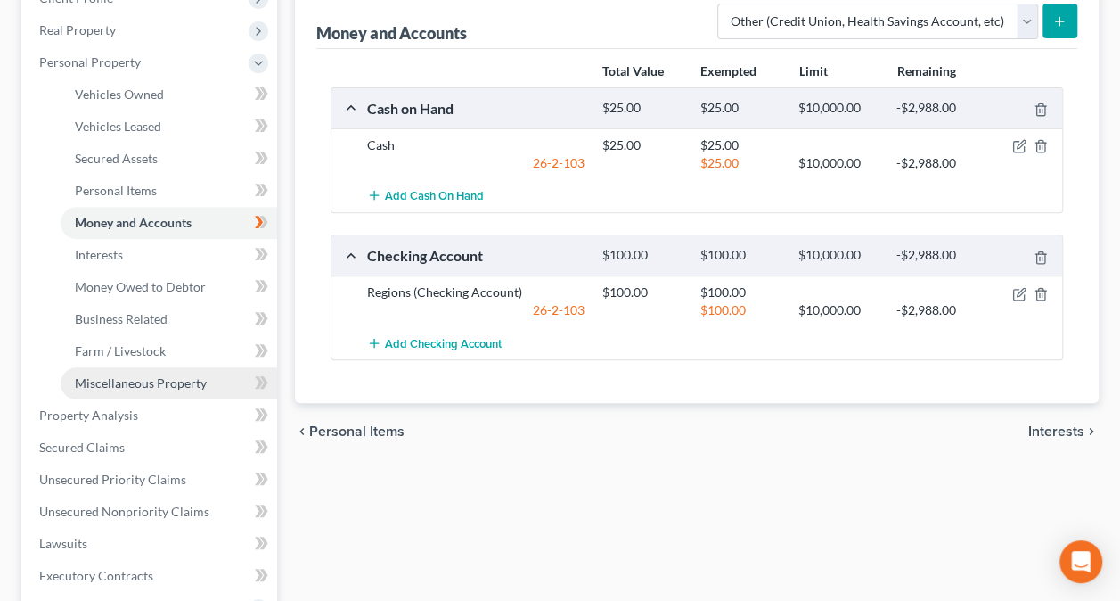
click at [110, 380] on span "Miscellaneous Property" at bounding box center [141, 382] width 132 height 15
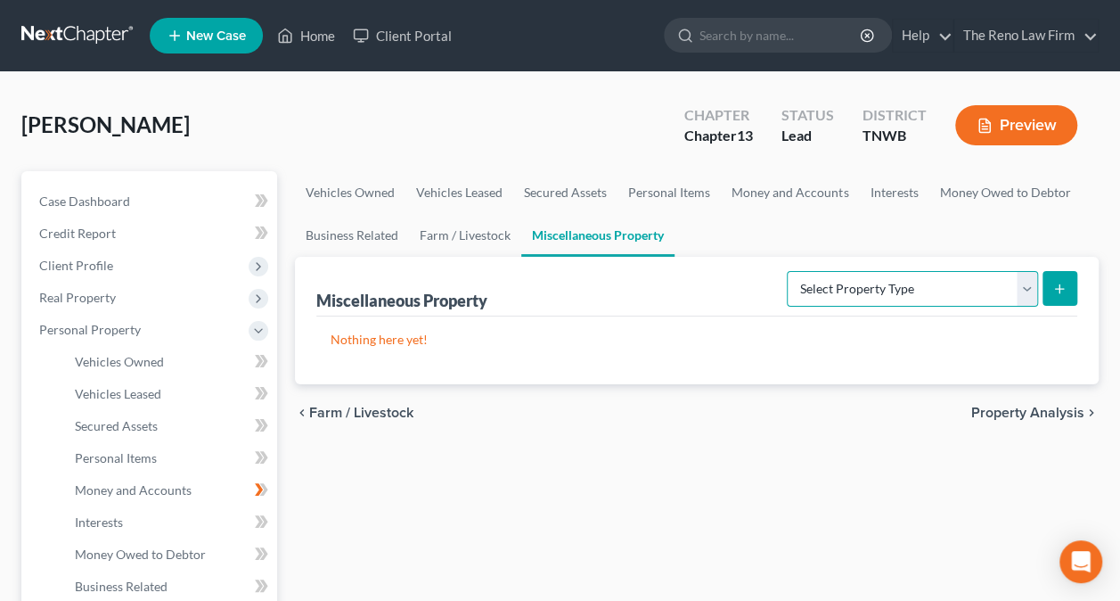
click at [1028, 296] on select "Select Property Type Assigned for Creditor Benefit Within 1 Year Holding for An…" at bounding box center [912, 289] width 251 height 36
select select "not_yet_listed"
click at [787, 271] on select "Select Property Type Assigned for Creditor Benefit Within 1 Year Holding for An…" at bounding box center [912, 289] width 251 height 36
click at [432, 342] on p "Nothing here yet!" at bounding box center [697, 340] width 733 height 18
click at [329, 342] on div "Nothing here yet!" at bounding box center [696, 350] width 761 height 68
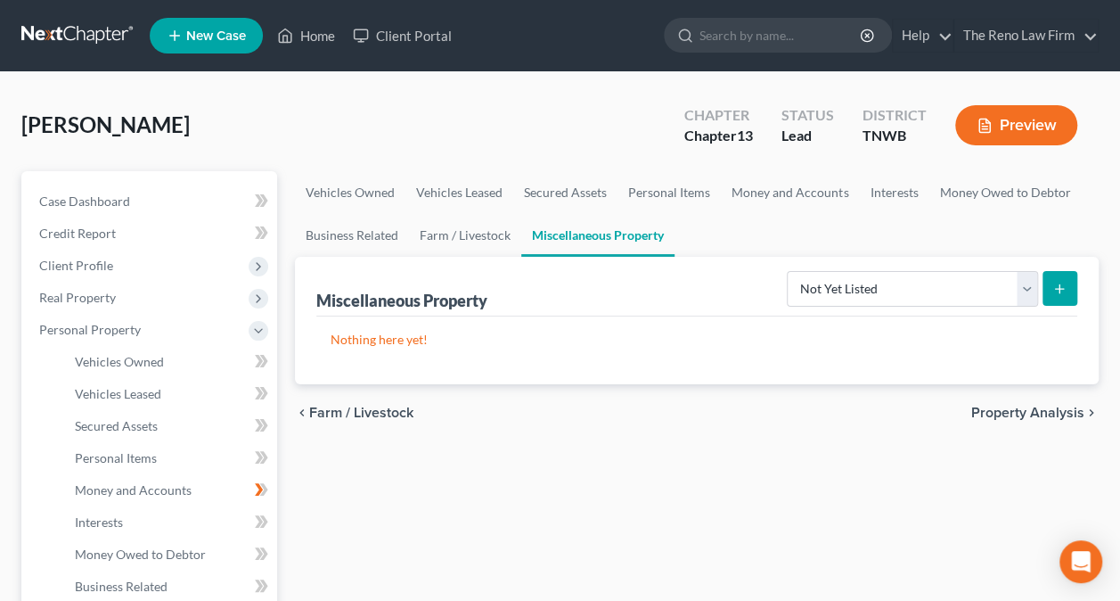
click at [329, 342] on div "Nothing here yet!" at bounding box center [696, 350] width 761 height 68
click at [1065, 292] on icon "submit" at bounding box center [1060, 289] width 14 height 14
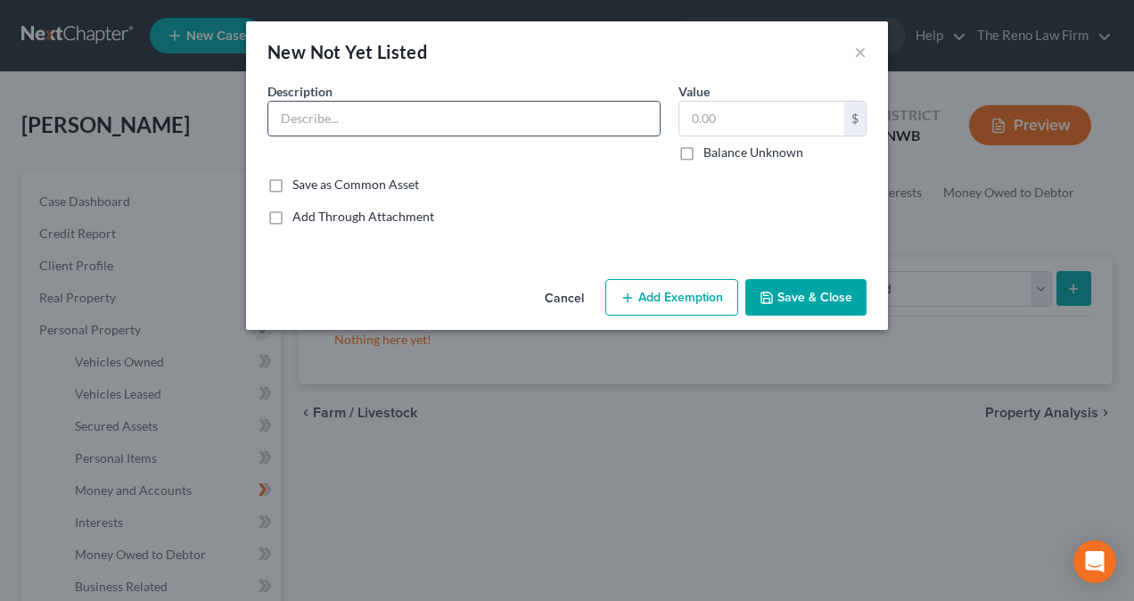
click at [300, 116] on input "text" at bounding box center [463, 119] width 391 height 34
type input "G"
type input "Debtor's Garnished Wages"
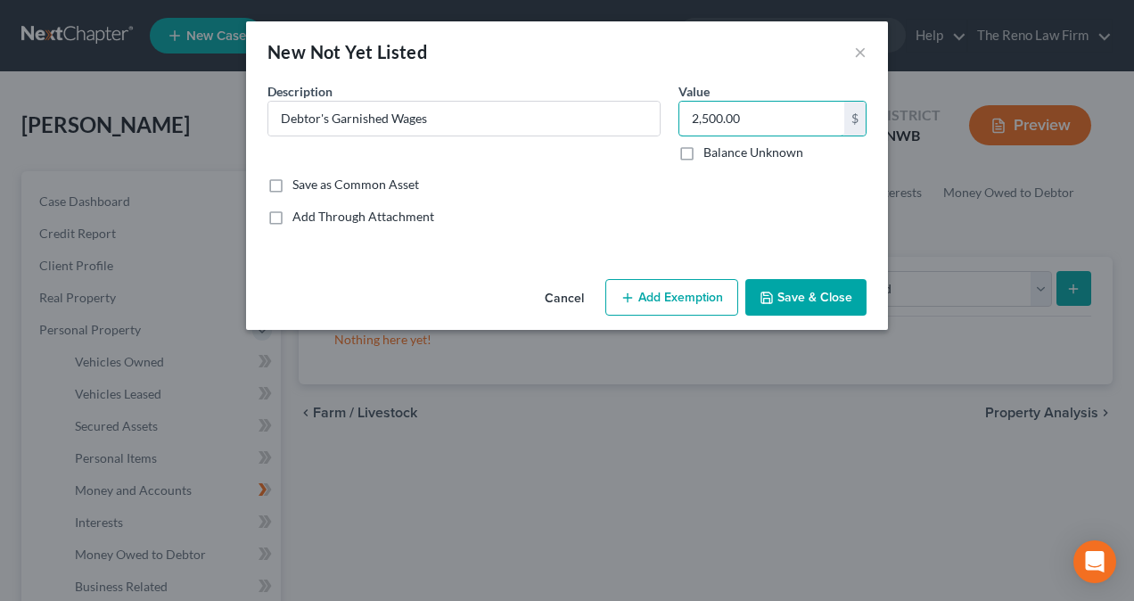
type input "2,500.00"
click at [795, 292] on button "Save & Close" at bounding box center [805, 297] width 121 height 37
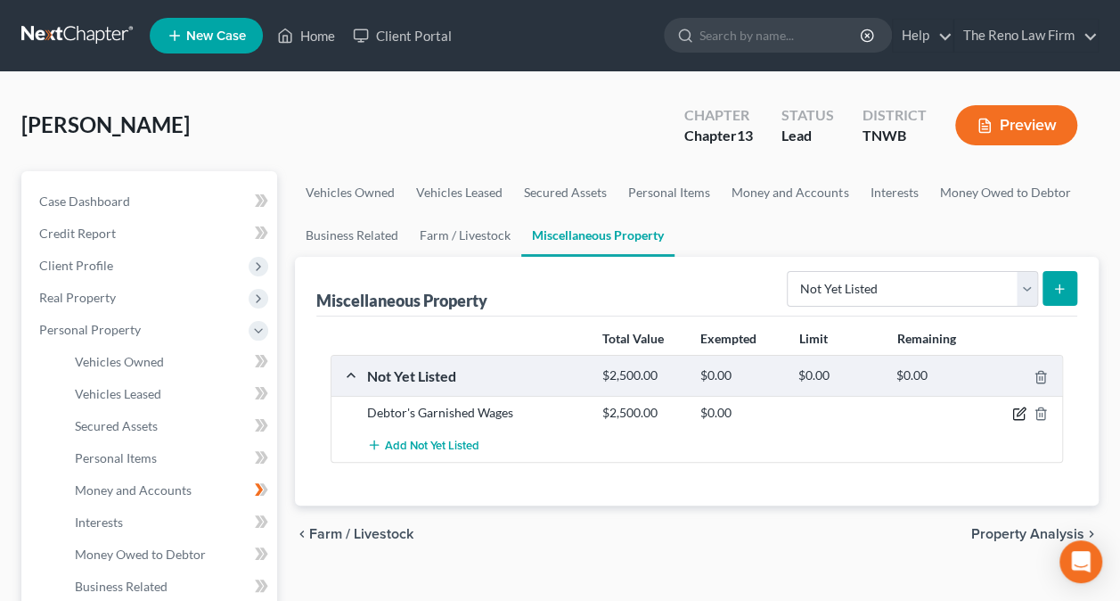
click at [1014, 411] on icon "button" at bounding box center [1019, 413] width 14 height 14
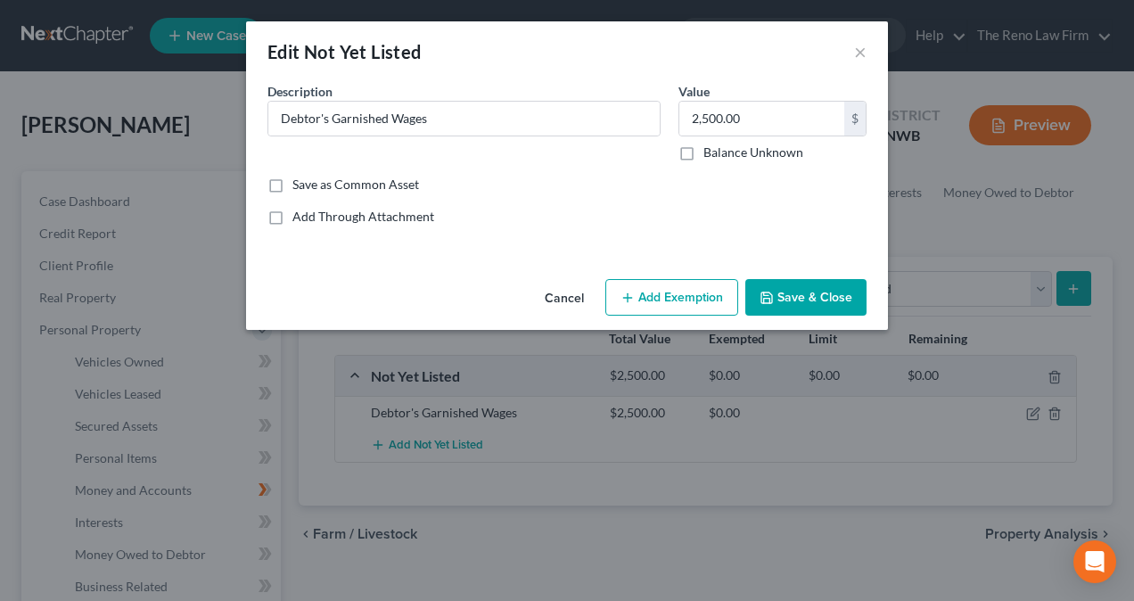
click at [668, 286] on button "Add Exemption" at bounding box center [671, 297] width 133 height 37
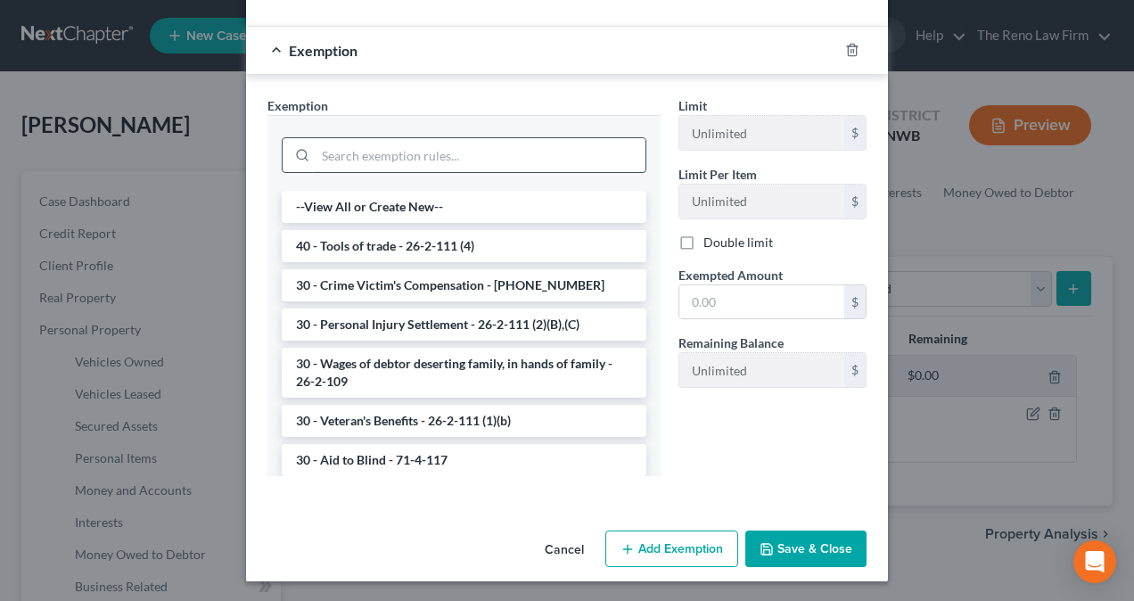
click at [358, 146] on input "search" at bounding box center [480, 155] width 330 height 34
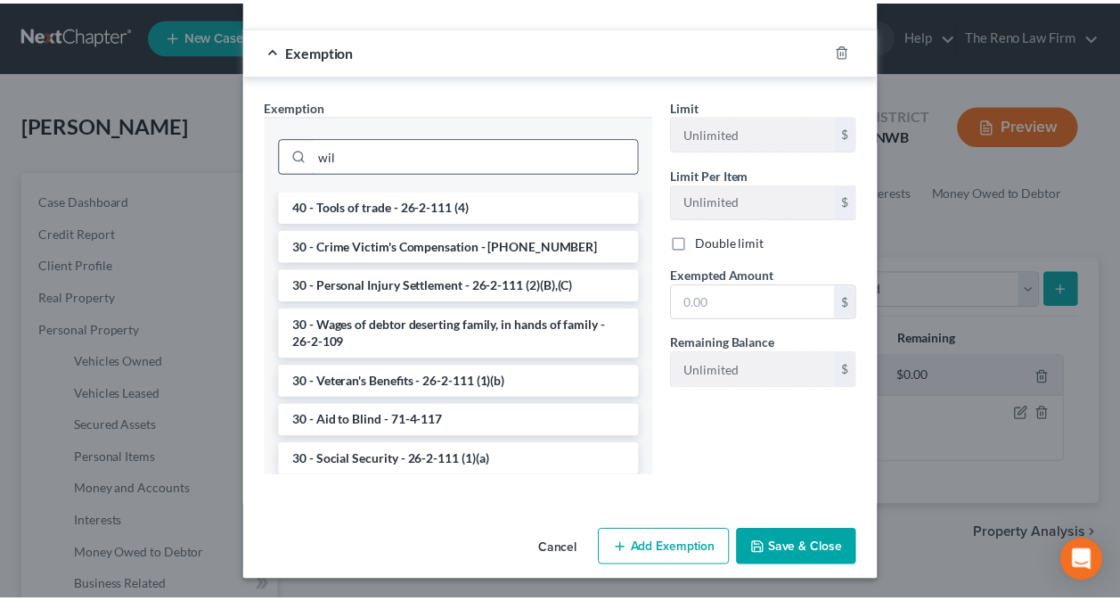
scroll to position [139, 0]
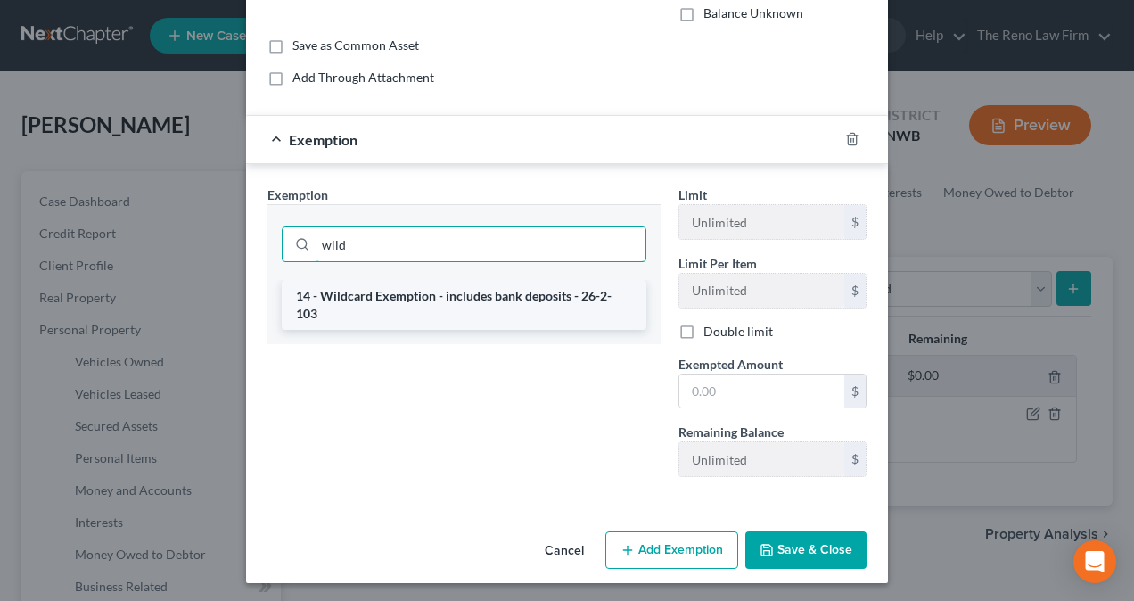
type input "wild"
click at [471, 298] on li "14 - Wildcard Exemption - includes bank deposits - 26-2-103" at bounding box center [464, 305] width 365 height 50
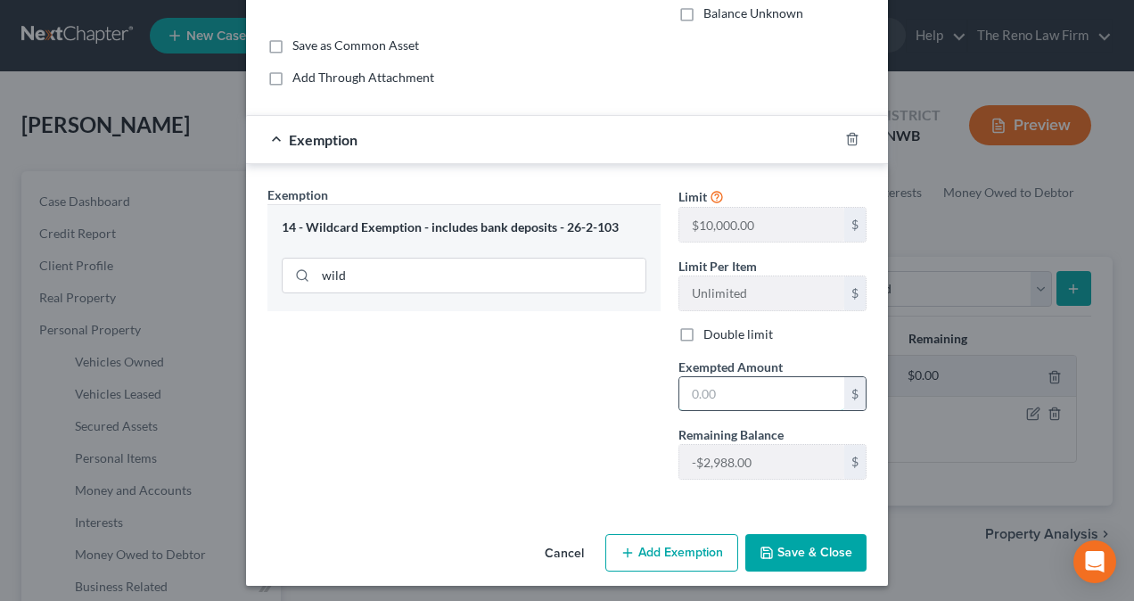
click at [716, 387] on input "text" at bounding box center [761, 394] width 165 height 34
type input "2,500"
click at [813, 553] on button "Save & Close" at bounding box center [805, 552] width 121 height 37
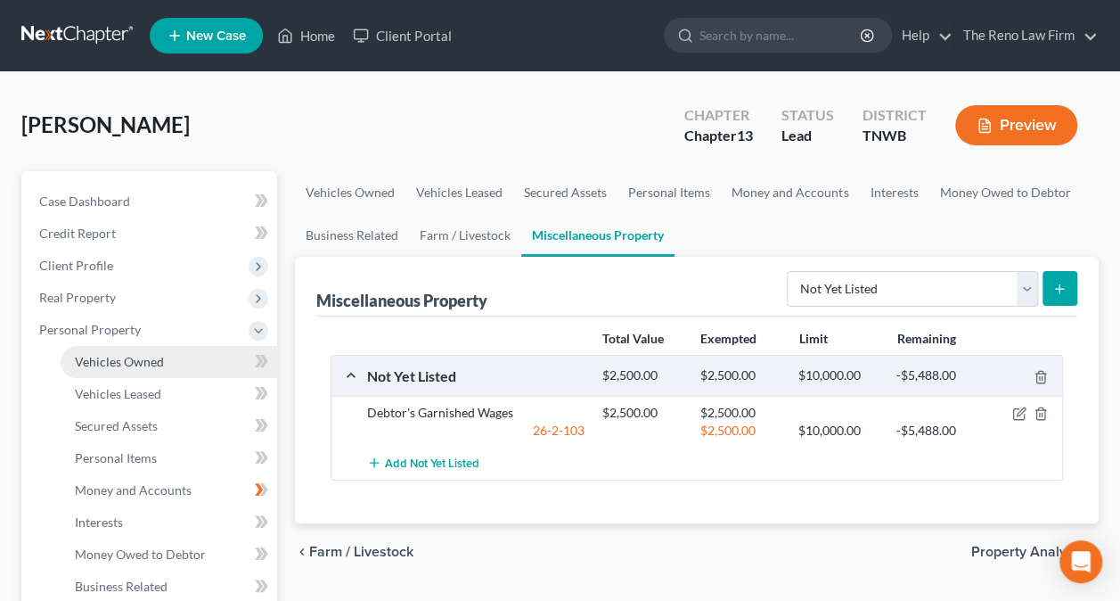
click at [82, 355] on span "Vehicles Owned" at bounding box center [119, 361] width 89 height 15
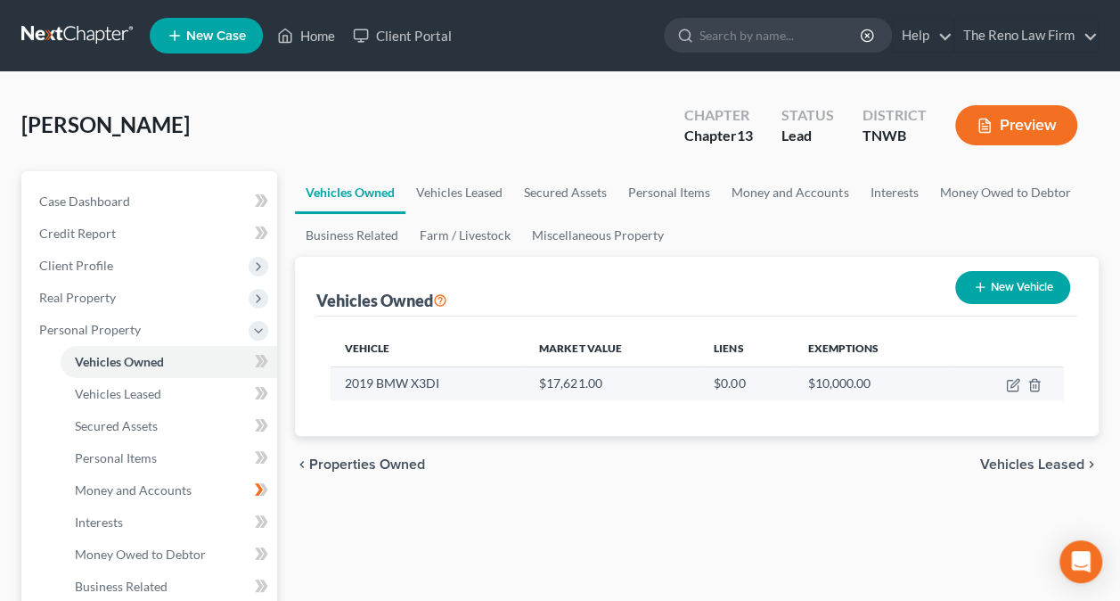
click at [505, 387] on td "2019 BMW X3DI" at bounding box center [428, 383] width 194 height 34
click at [1012, 381] on icon "button" at bounding box center [1013, 385] width 14 height 14
select select "0"
select select "7"
select select "2"
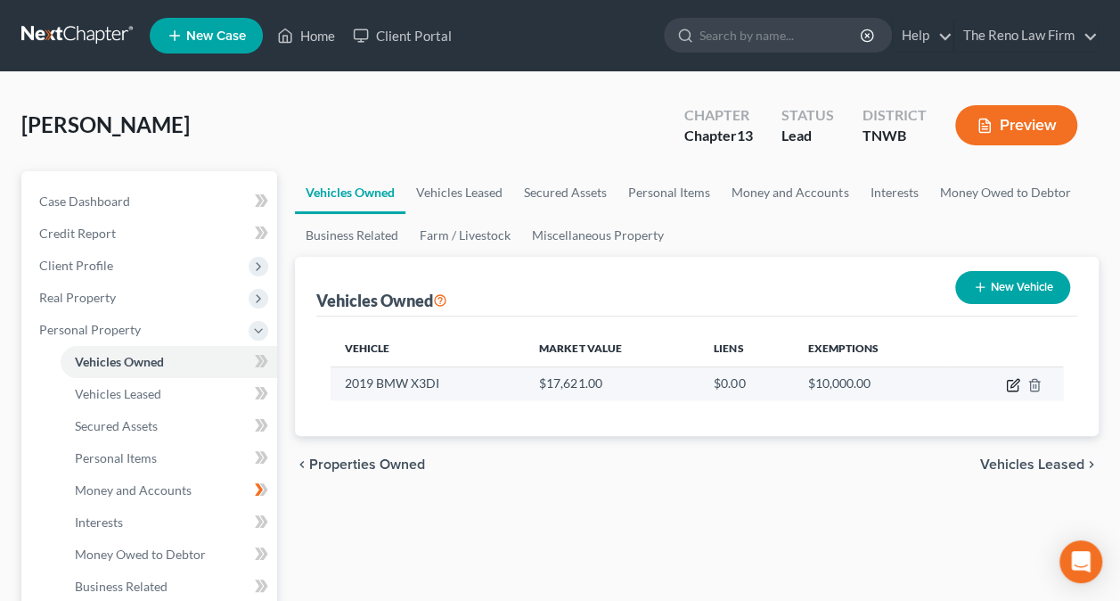
select select "0"
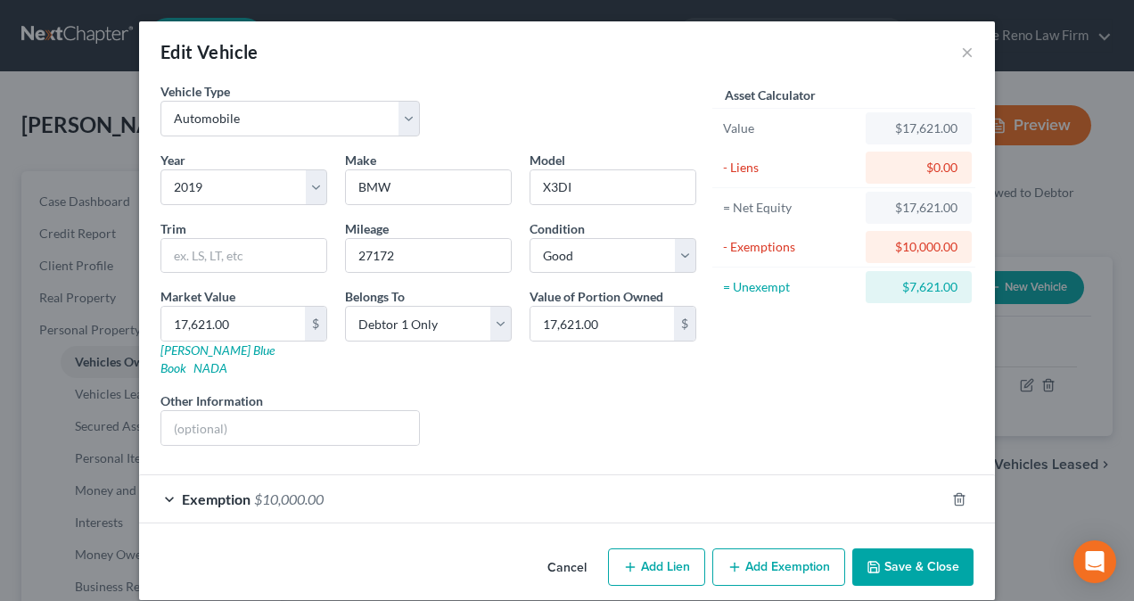
click at [912, 548] on button "Save & Close" at bounding box center [912, 566] width 121 height 37
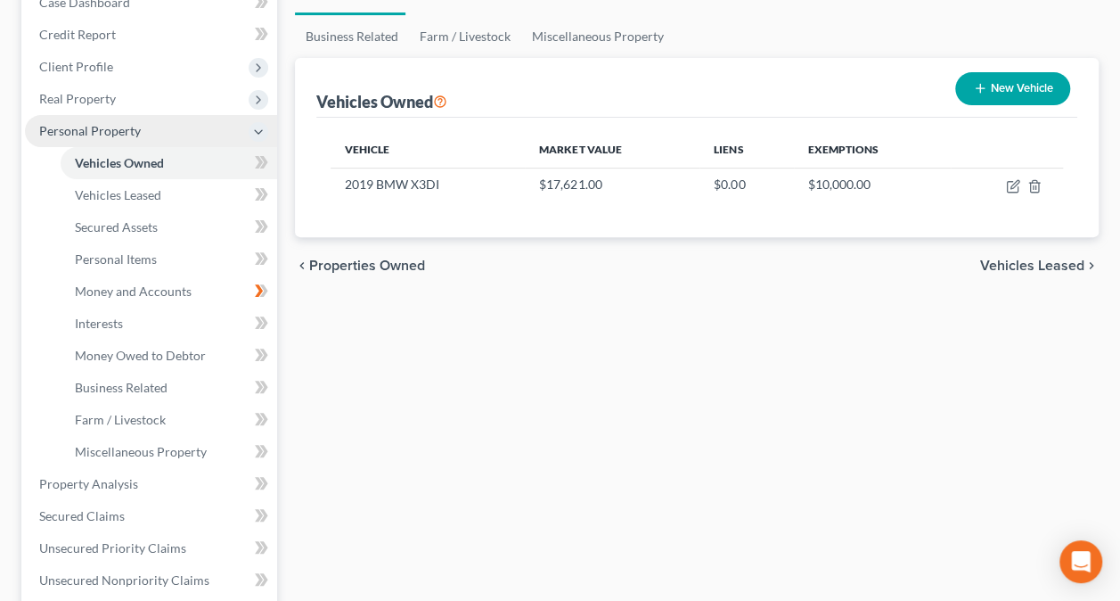
scroll to position [89, 0]
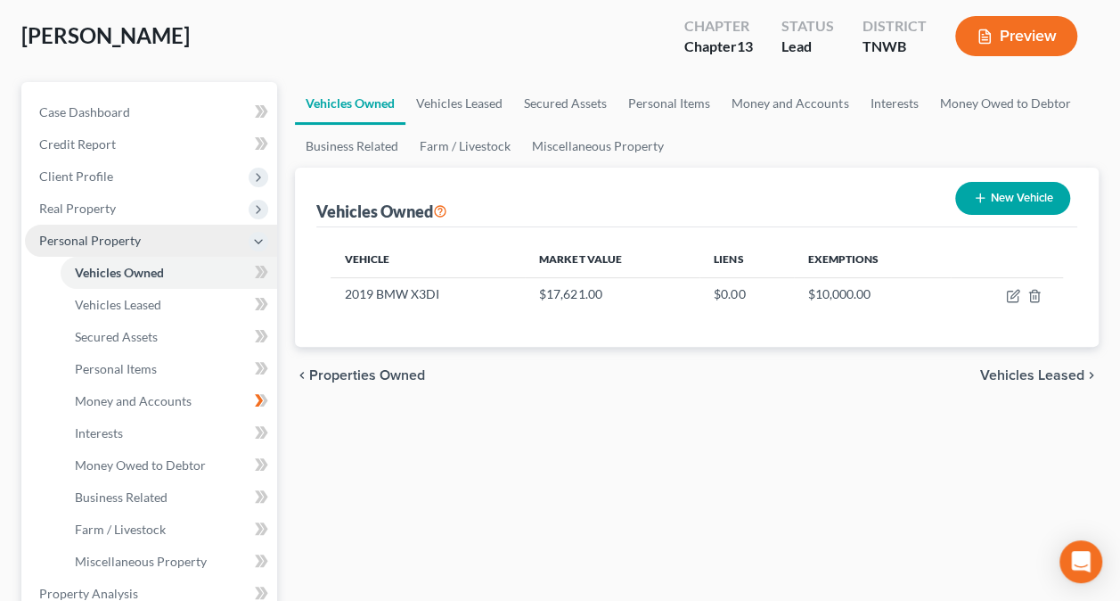
click at [79, 239] on span "Personal Property" at bounding box center [90, 240] width 102 height 15
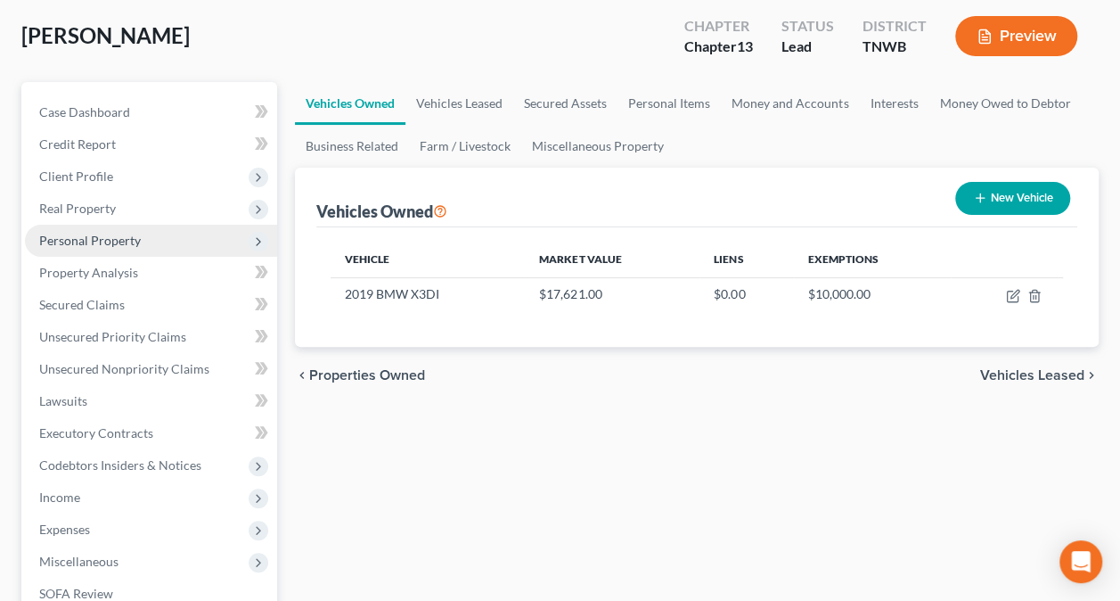
click at [79, 239] on span "Personal Property" at bounding box center [90, 240] width 102 height 15
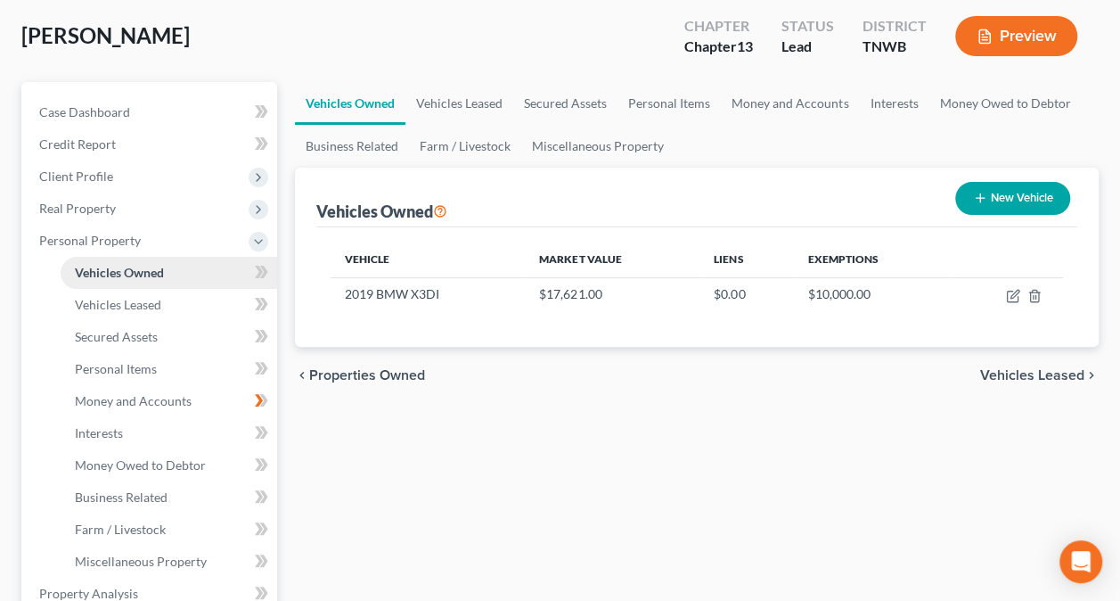
click at [135, 272] on span "Vehicles Owned" at bounding box center [119, 272] width 89 height 15
click at [135, 295] on link "Vehicles Leased" at bounding box center [169, 305] width 217 height 32
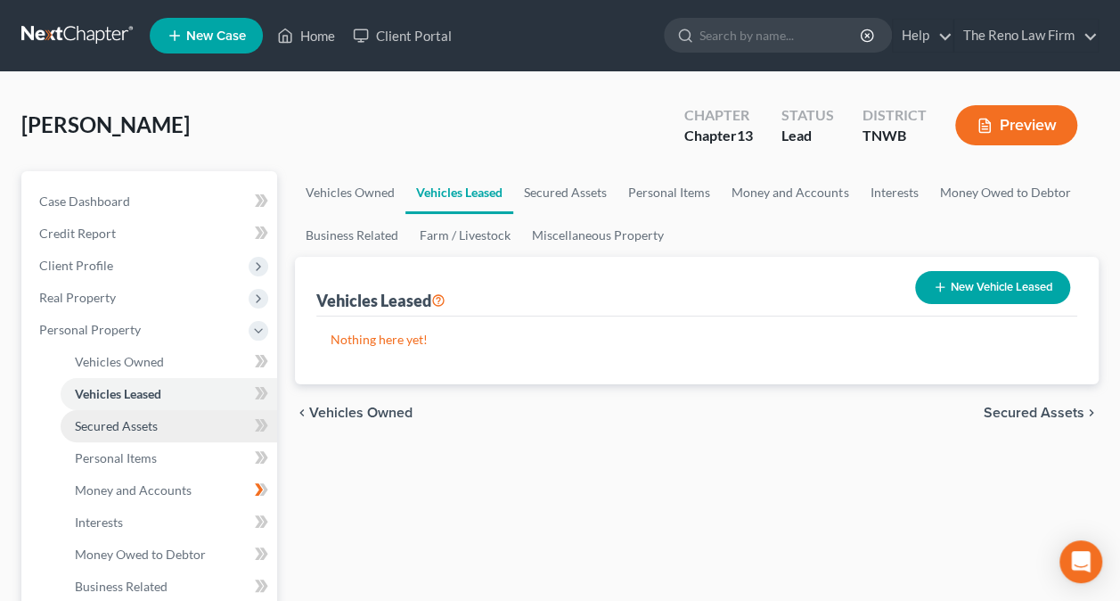
click at [123, 418] on span "Secured Assets" at bounding box center [116, 425] width 83 height 15
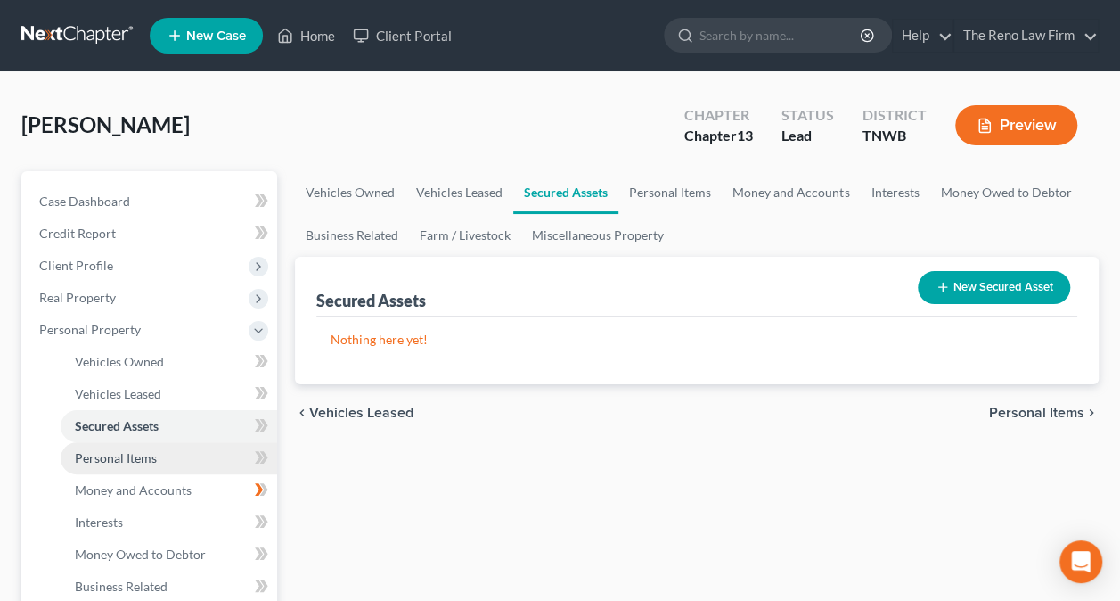
click at [144, 456] on span "Personal Items" at bounding box center [116, 457] width 82 height 15
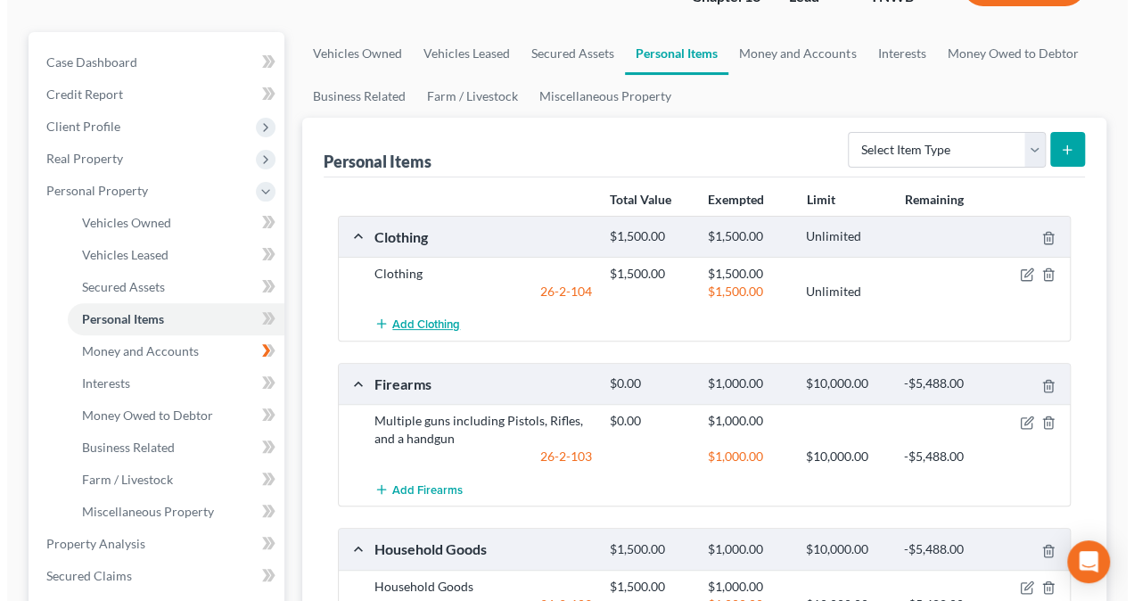
scroll to position [178, 0]
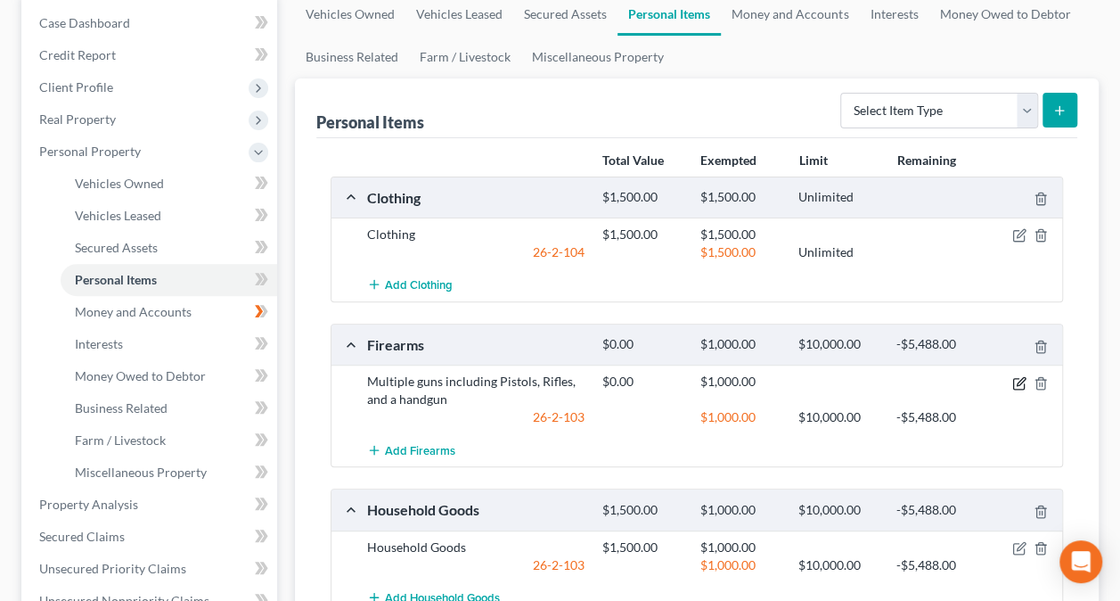
click at [1017, 378] on icon "button" at bounding box center [1018, 383] width 11 height 11
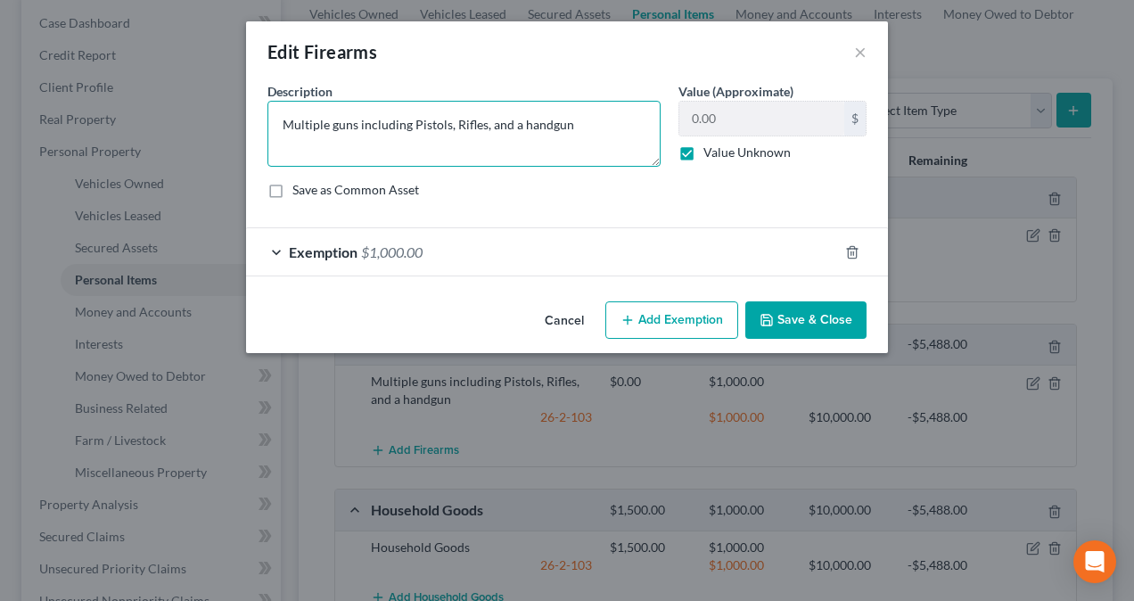
click at [578, 110] on textarea "Multiple guns including Pistols, Rifles, and a handgun" at bounding box center [463, 134] width 393 height 66
click at [419, 120] on textarea "Multiple guns including Pistols, Rifles, and a handgun" at bounding box center [463, 134] width 393 height 66
type textarea "Multiple guns including pistols, rifles, and a handgun, all jointly owned with …"
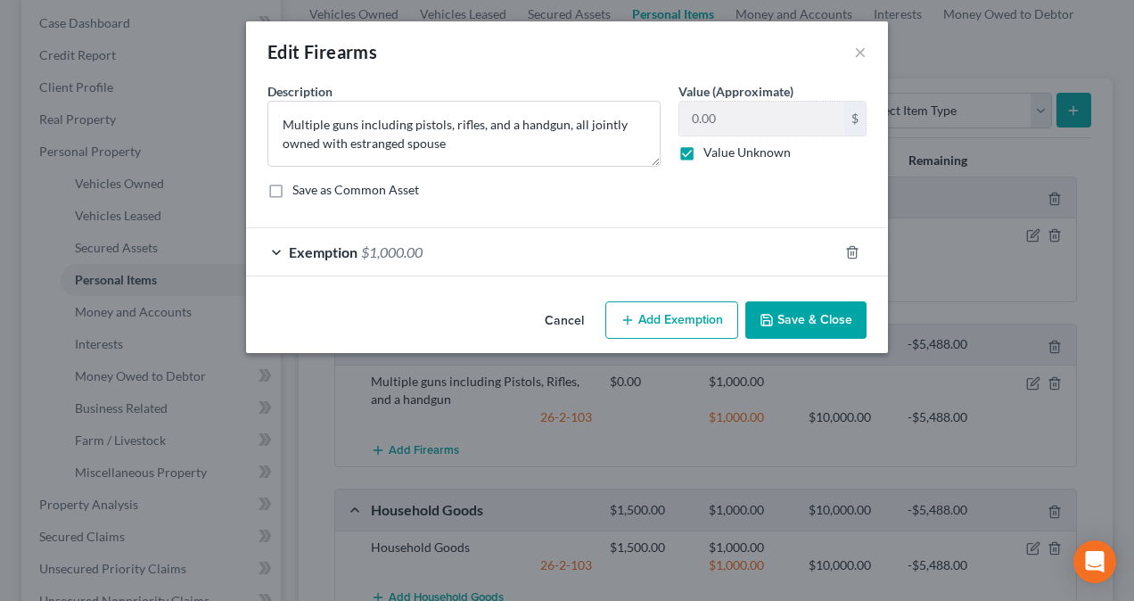
click at [703, 153] on label "Value Unknown" at bounding box center [746, 152] width 87 height 18
click at [710, 153] on input "Value Unknown" at bounding box center [716, 149] width 12 height 12
checkbox input "false"
click at [701, 121] on input "0.00" at bounding box center [761, 119] width 165 height 34
click at [728, 116] on input "500" at bounding box center [761, 119] width 165 height 34
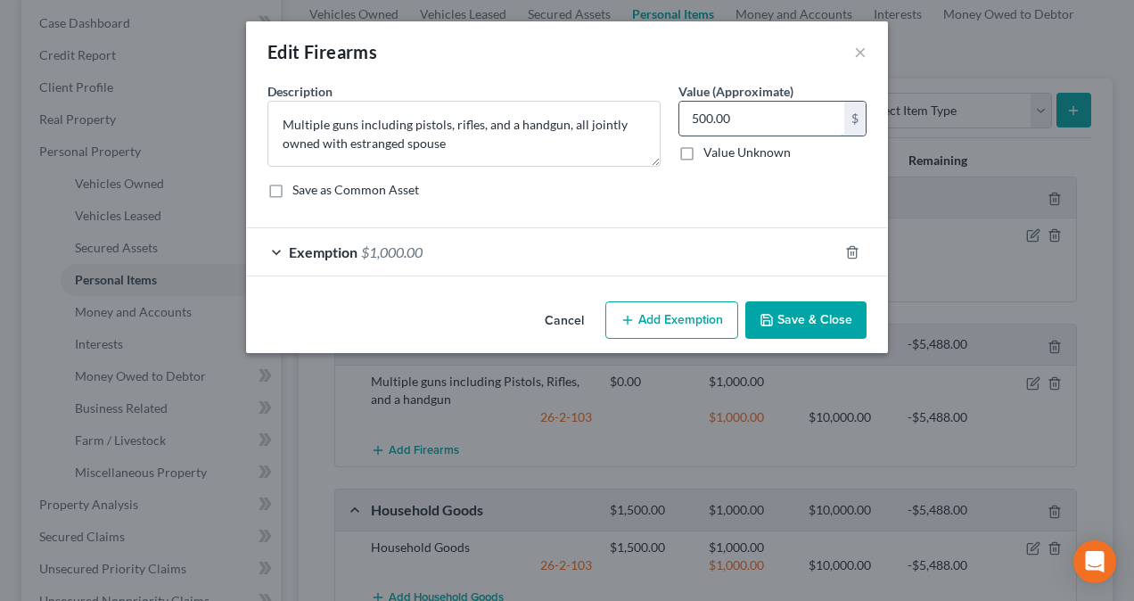
type input "500.00"
click at [333, 247] on span "Exemption" at bounding box center [323, 251] width 69 height 17
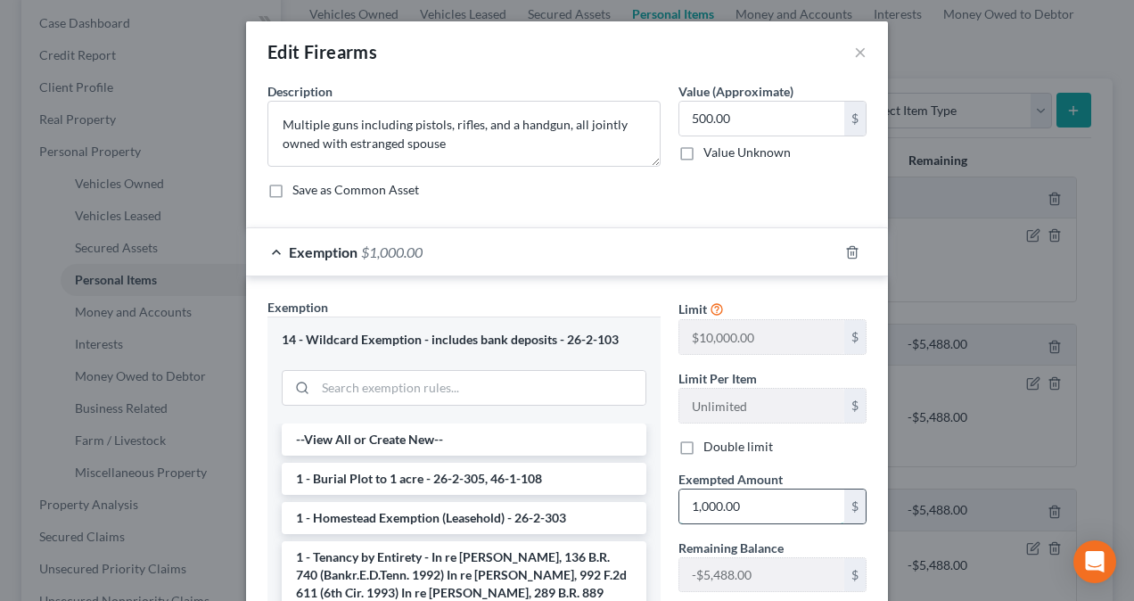
click at [781, 499] on input "1,000.00" at bounding box center [761, 506] width 165 height 34
type input "500.00"
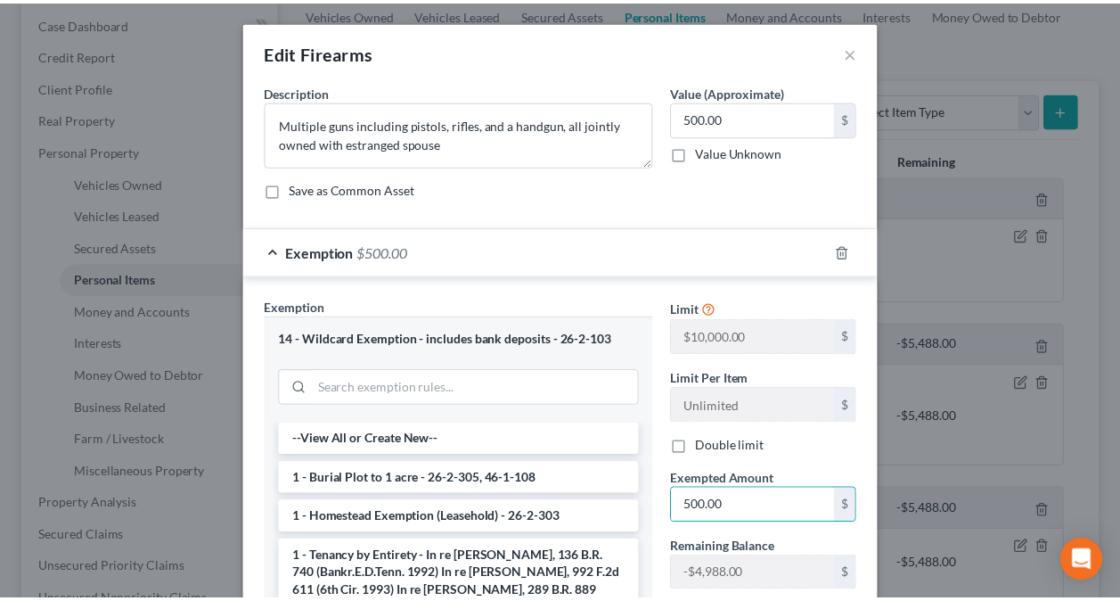
scroll to position [233, 0]
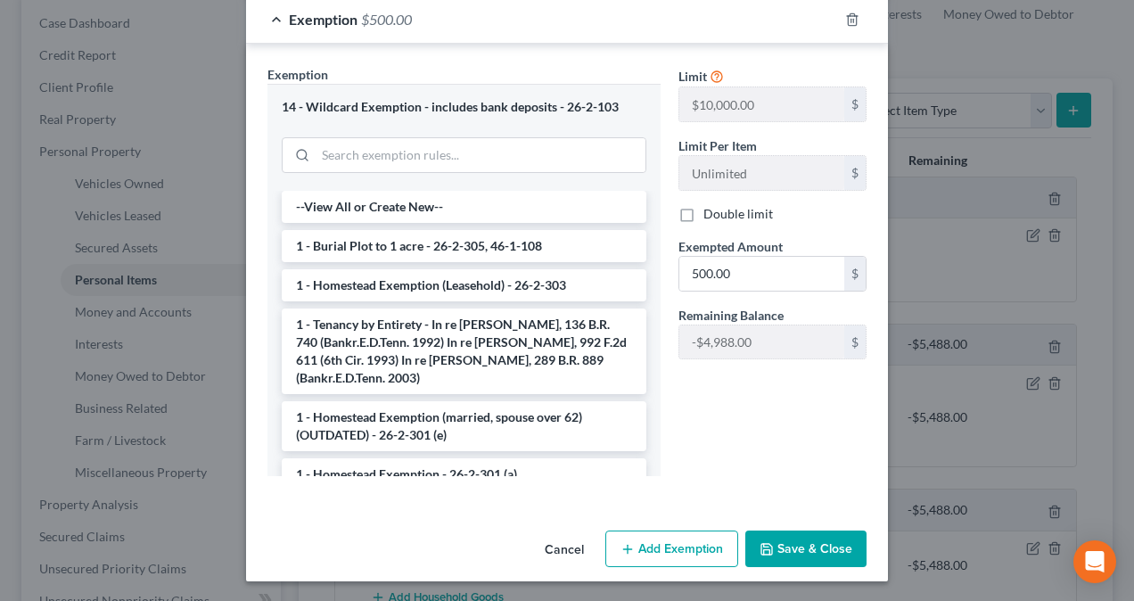
click at [780, 545] on button "Save & Close" at bounding box center [805, 548] width 121 height 37
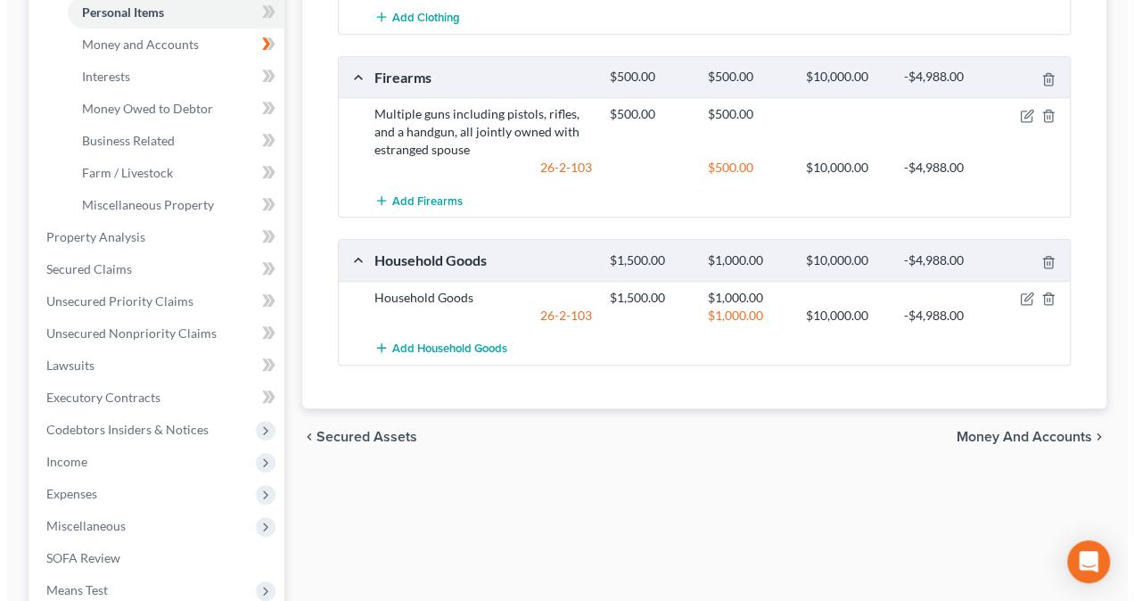
scroll to position [535, 0]
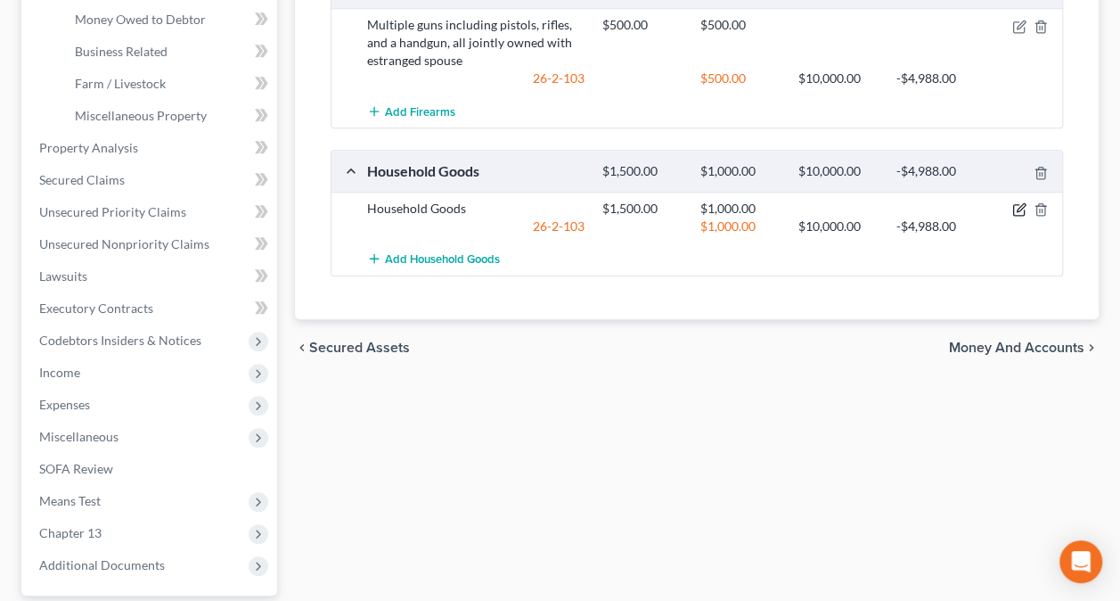
click at [1016, 203] on icon "button" at bounding box center [1019, 209] width 14 height 14
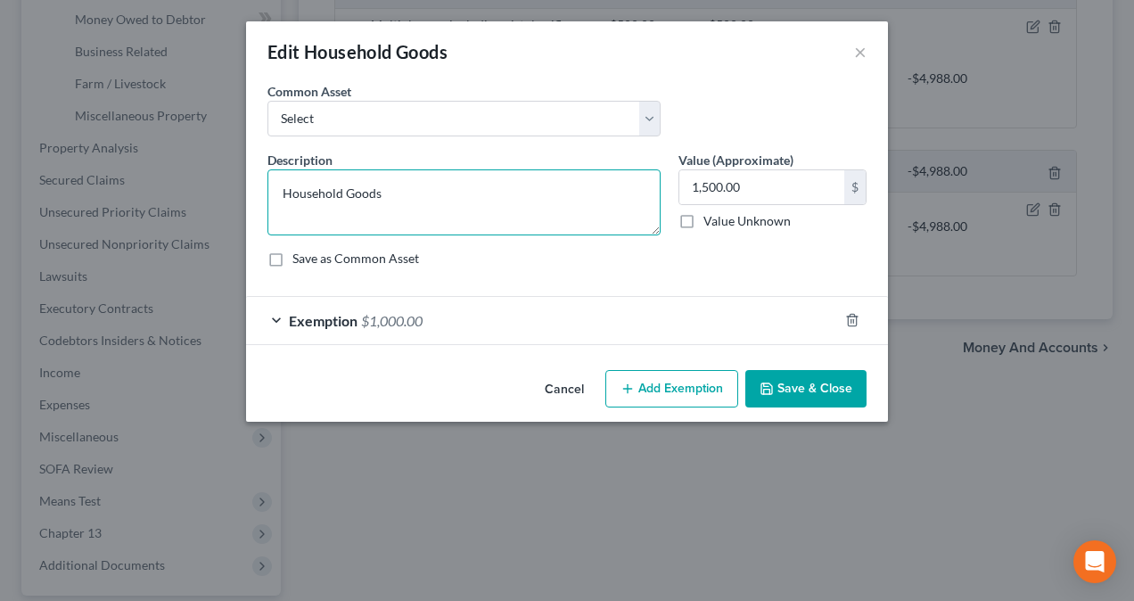
click at [369, 177] on textarea "Household Goods" at bounding box center [463, 202] width 393 height 66
click at [380, 182] on textarea "Household Goods" at bounding box center [463, 202] width 393 height 66
type textarea "Household Goods-own jointly with estranged spouse"
type input "750.00"
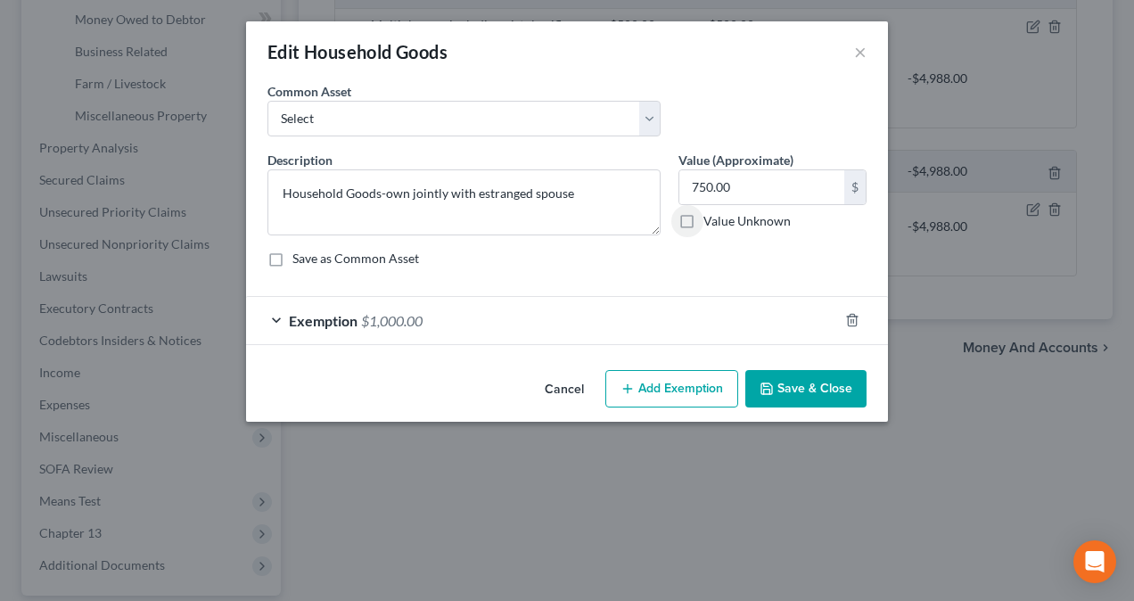
click at [312, 324] on span "Exemption" at bounding box center [323, 320] width 69 height 17
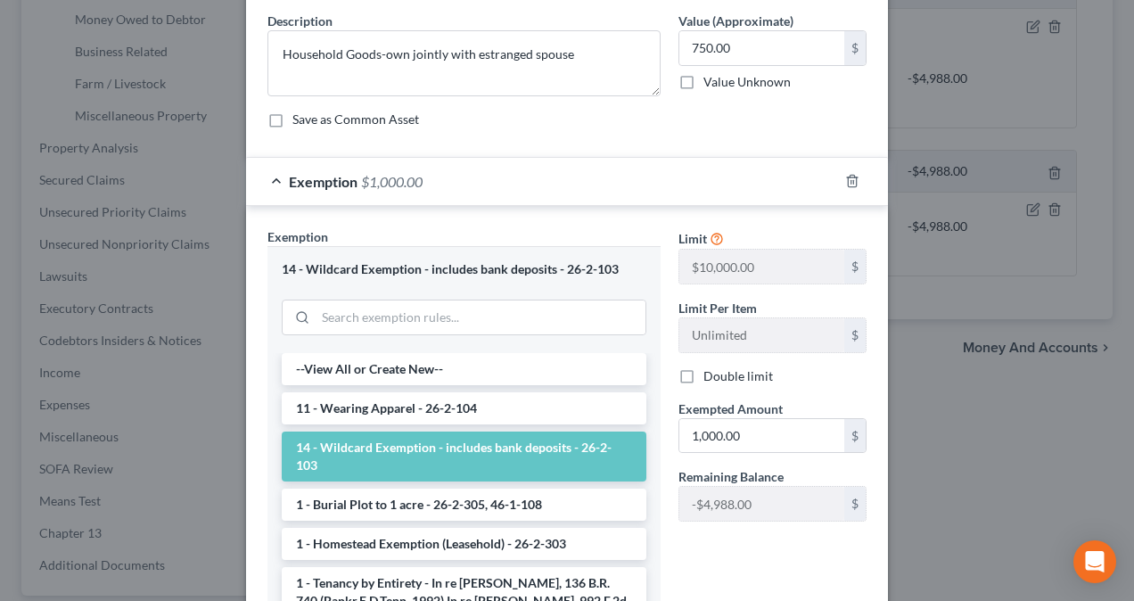
scroll to position [178, 0]
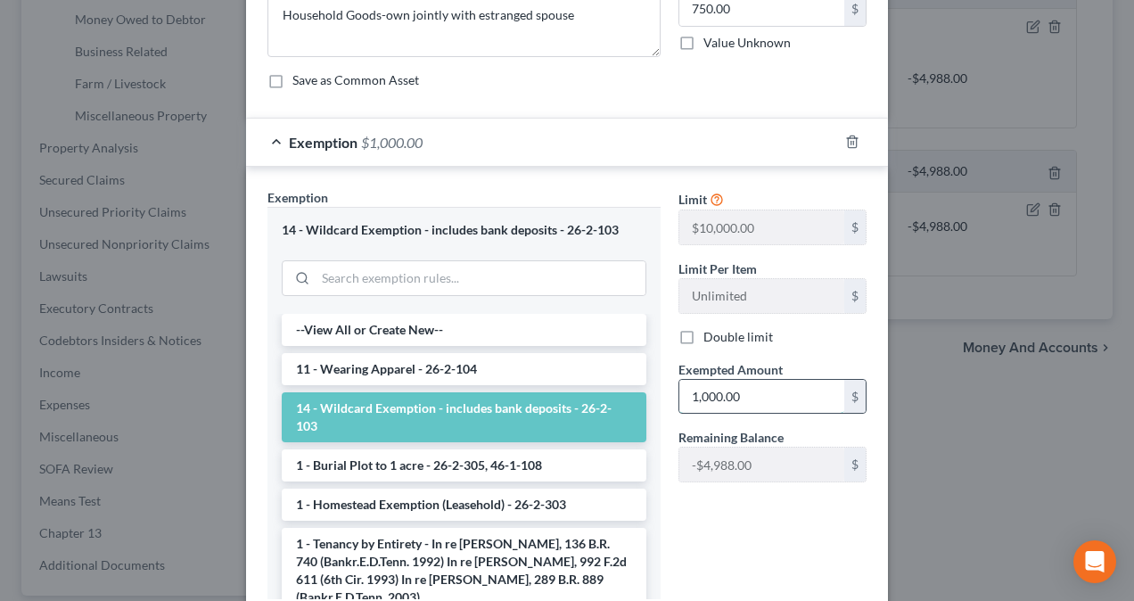
click at [786, 399] on input "1,000.00" at bounding box center [761, 397] width 165 height 34
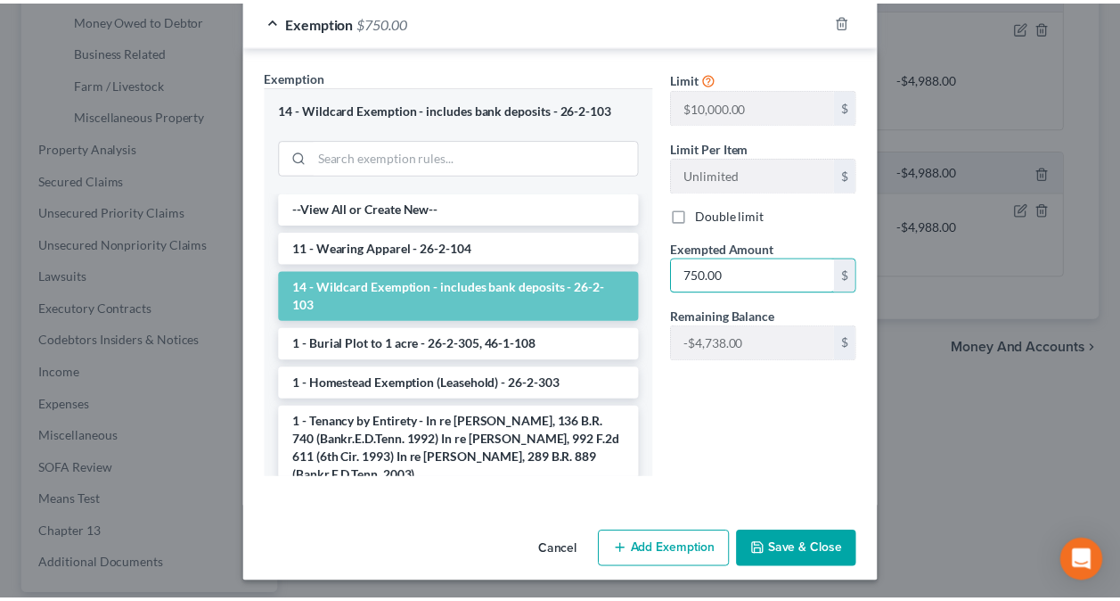
scroll to position [300, 0]
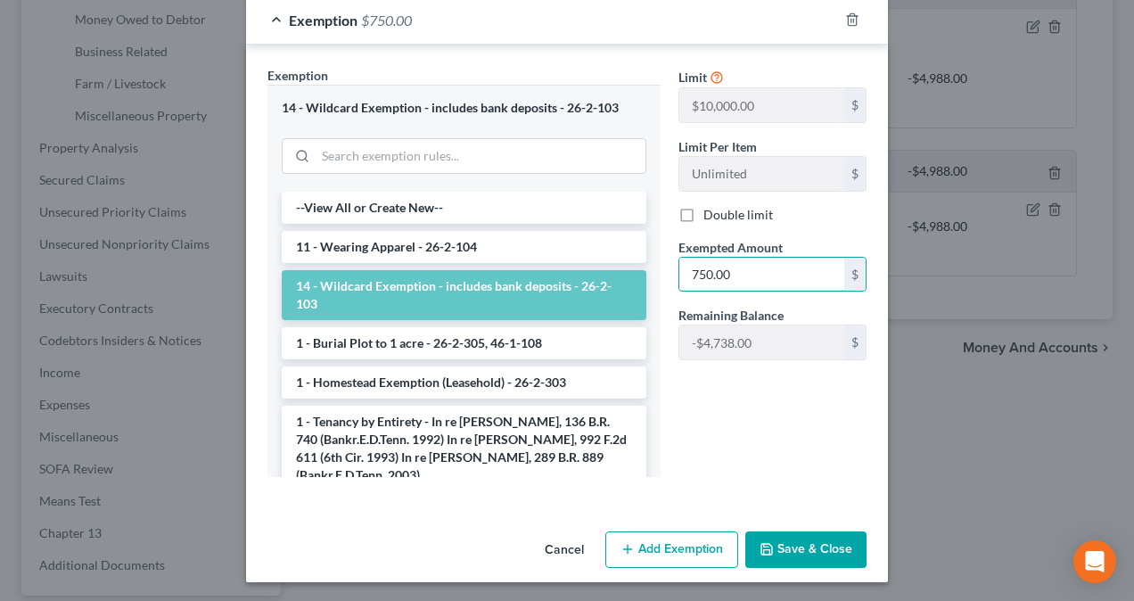
type input "750.00"
click at [797, 554] on button "Save & Close" at bounding box center [805, 549] width 121 height 37
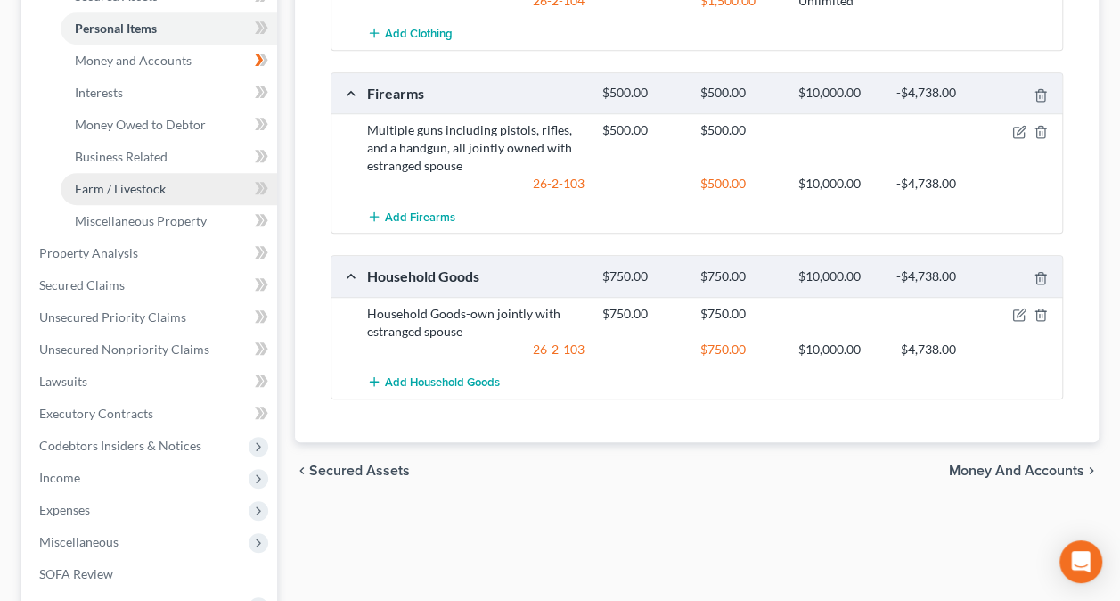
scroll to position [340, 0]
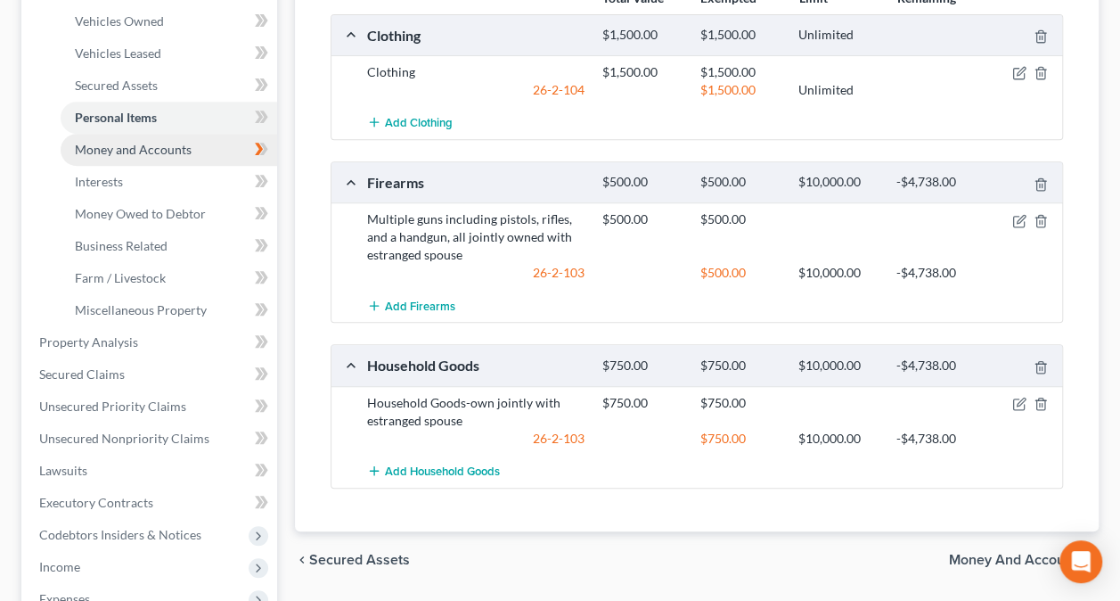
click at [153, 142] on span "Money and Accounts" at bounding box center [133, 149] width 117 height 15
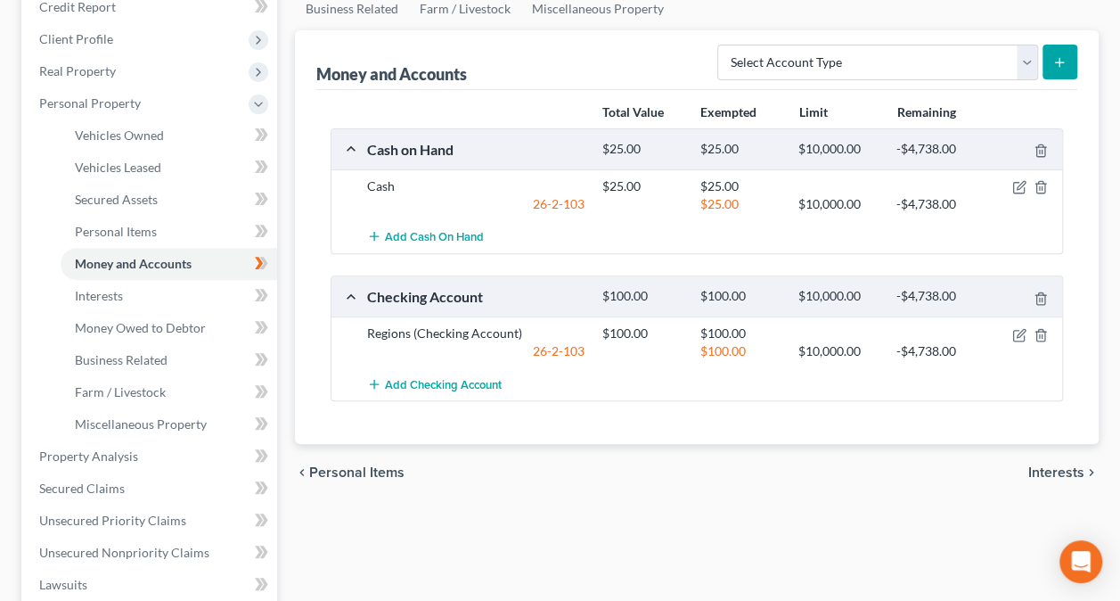
scroll to position [267, 0]
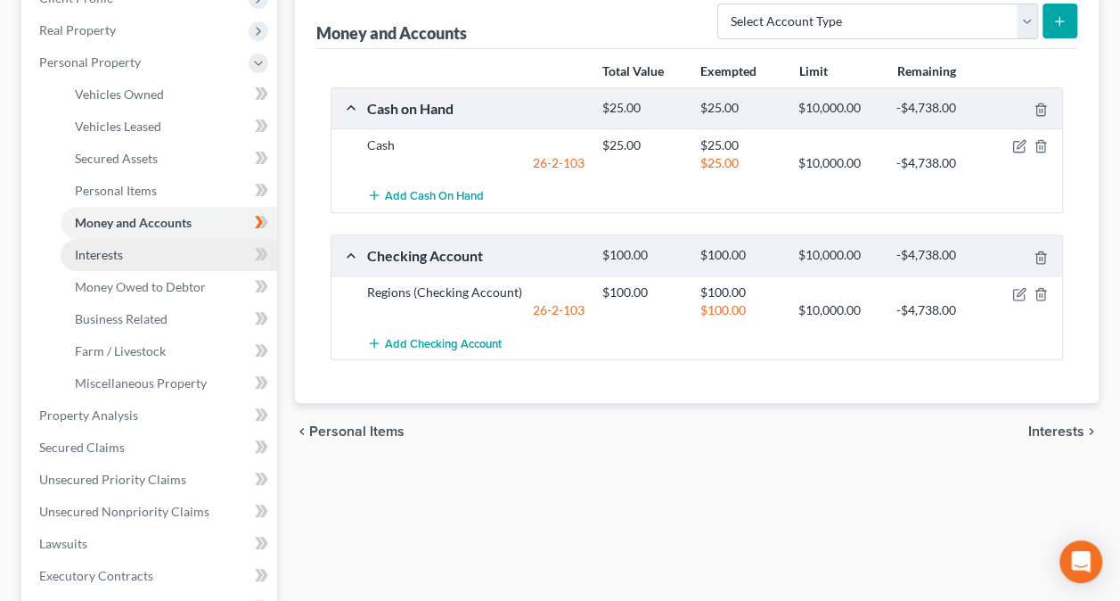
click at [112, 262] on link "Interests" at bounding box center [169, 255] width 217 height 32
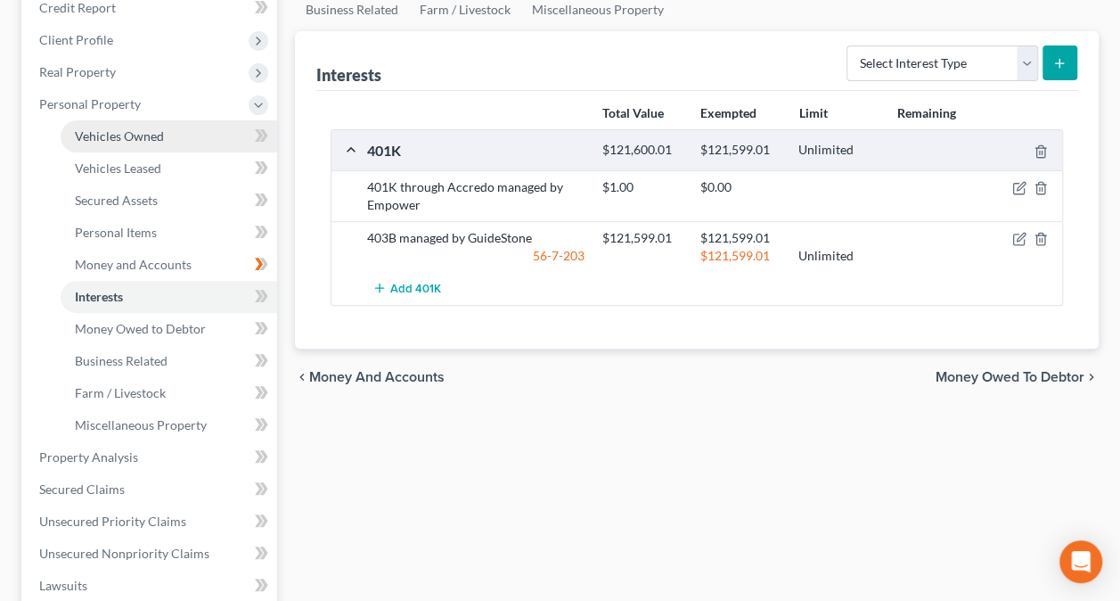
scroll to position [267, 0]
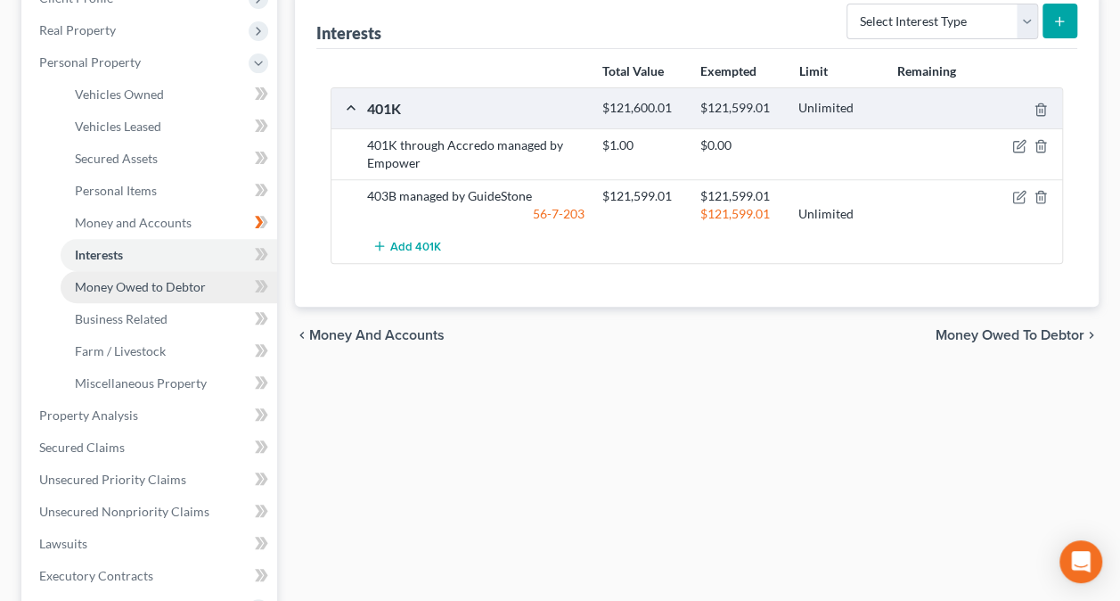
click at [106, 290] on span "Money Owed to Debtor" at bounding box center [140, 286] width 131 height 15
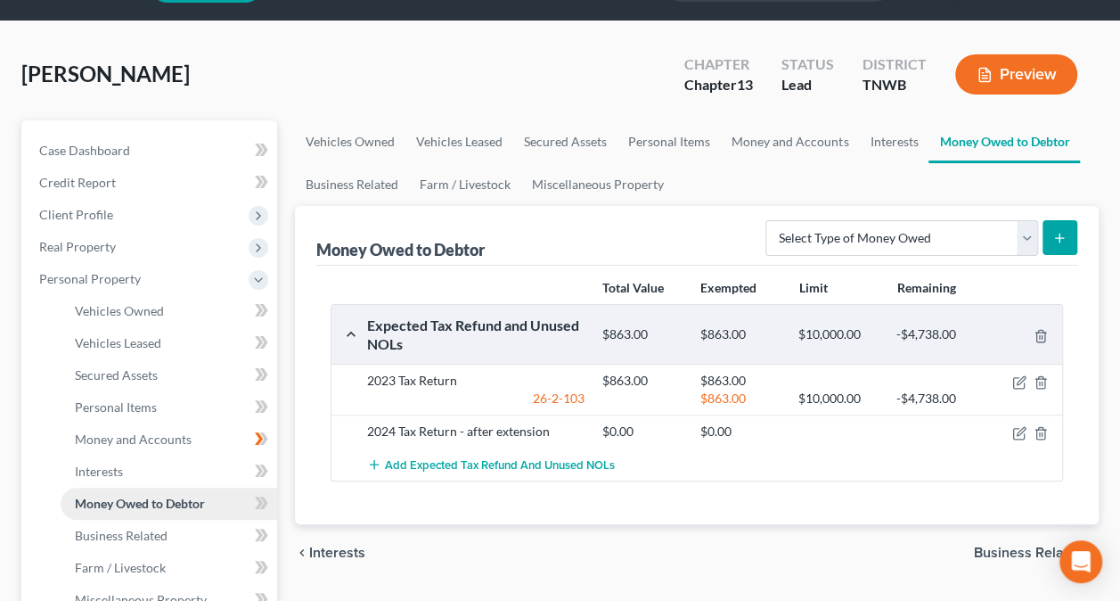
scroll to position [89, 0]
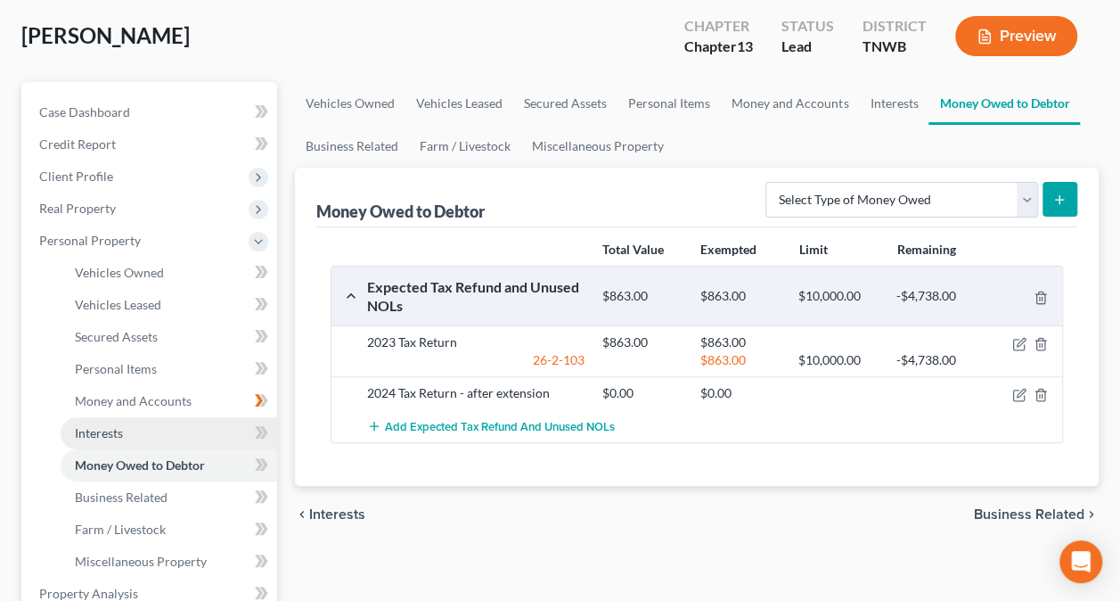
click at [138, 434] on link "Interests" at bounding box center [169, 433] width 217 height 32
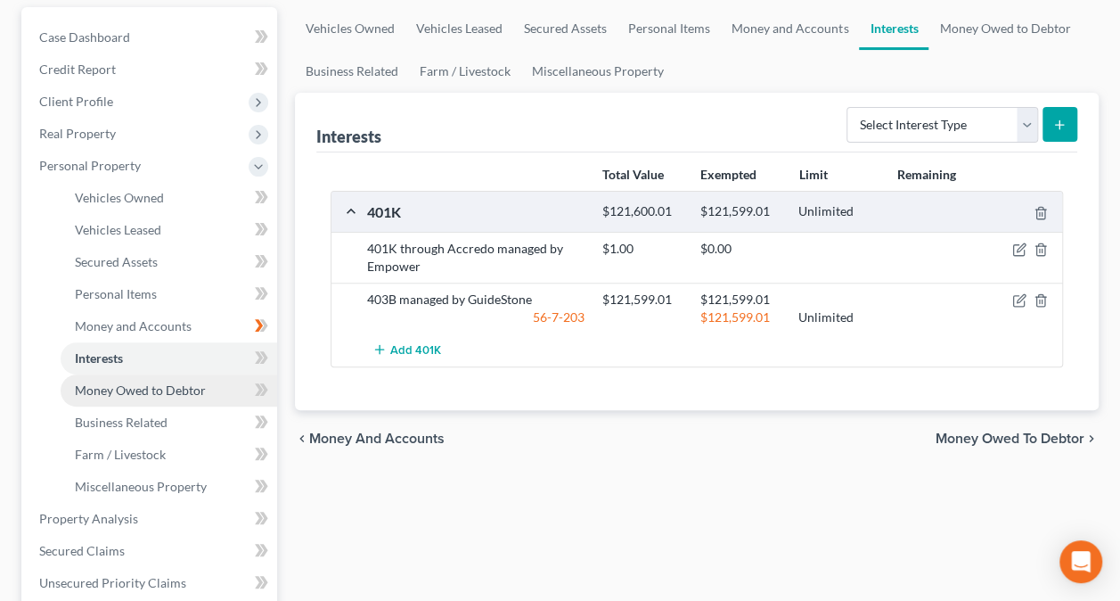
scroll to position [267, 0]
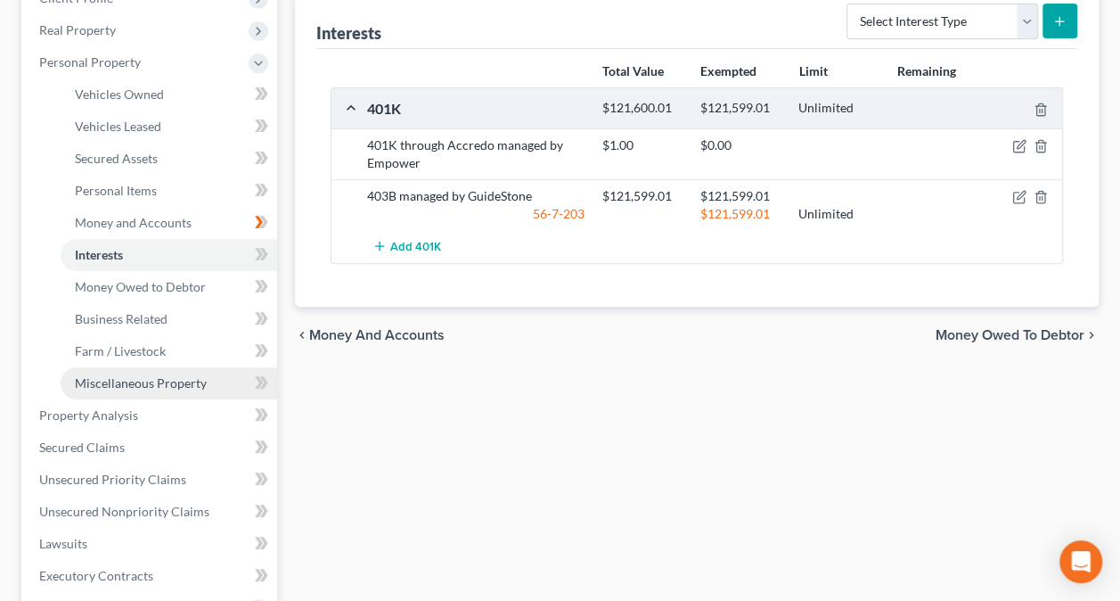
click at [130, 383] on span "Miscellaneous Property" at bounding box center [141, 382] width 132 height 15
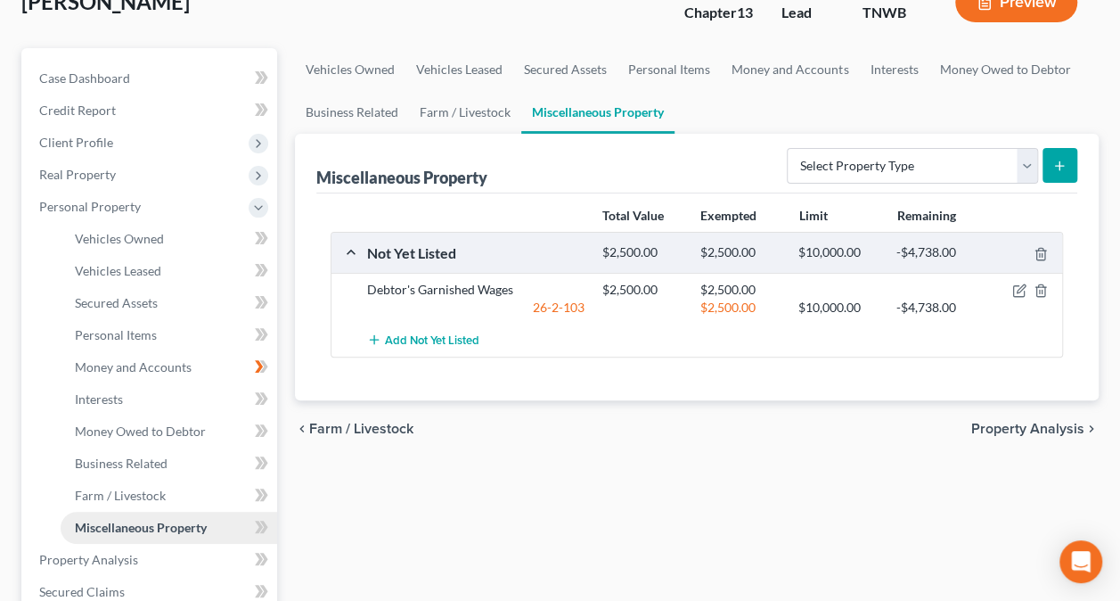
scroll to position [178, 0]
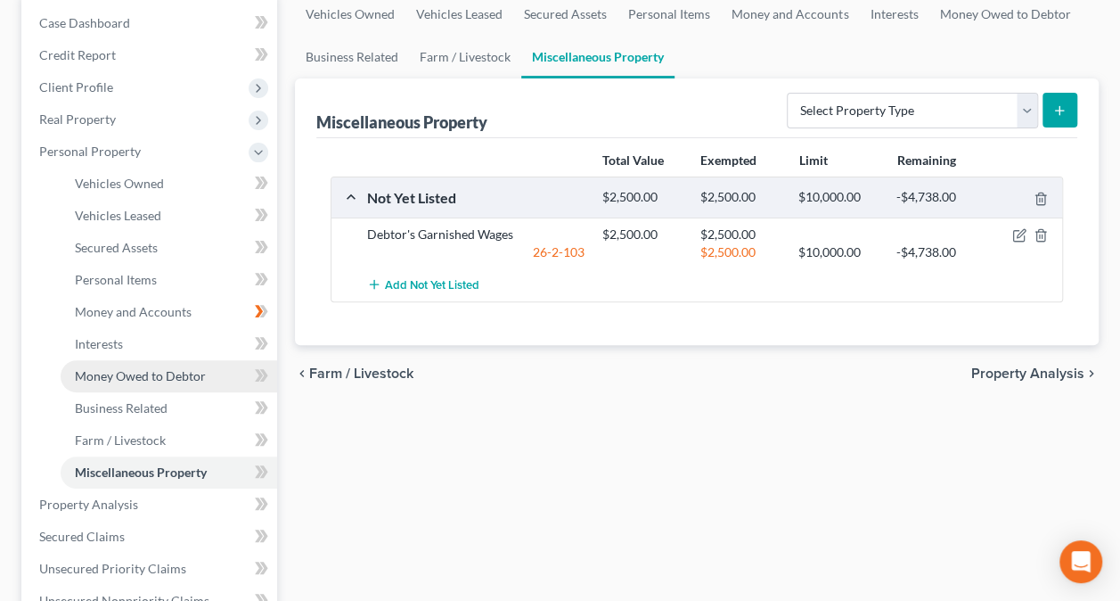
click at [130, 373] on span "Money Owed to Debtor" at bounding box center [140, 375] width 131 height 15
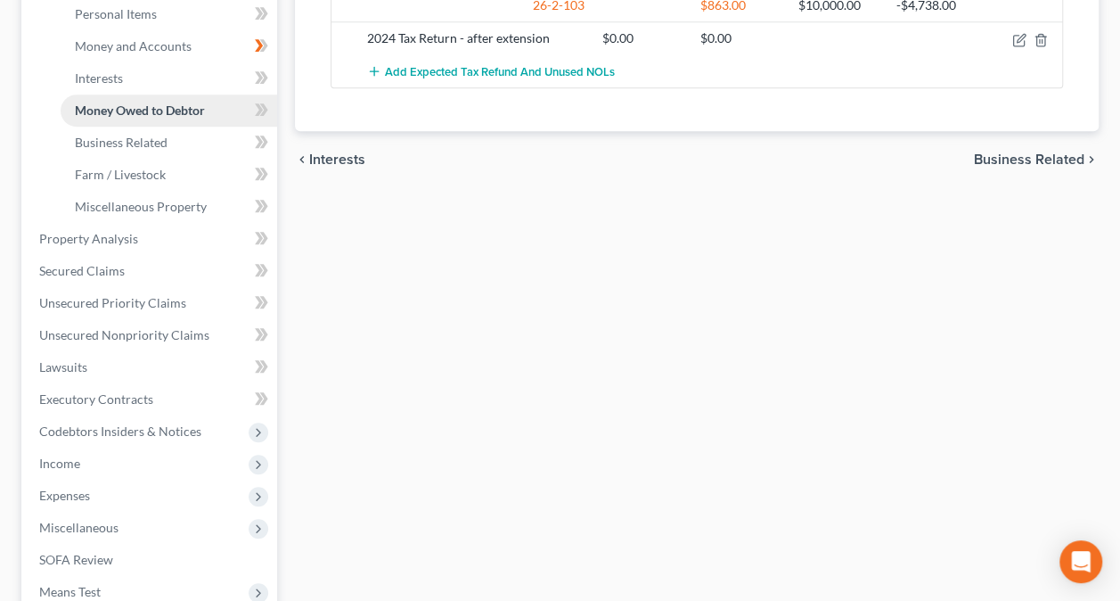
scroll to position [446, 0]
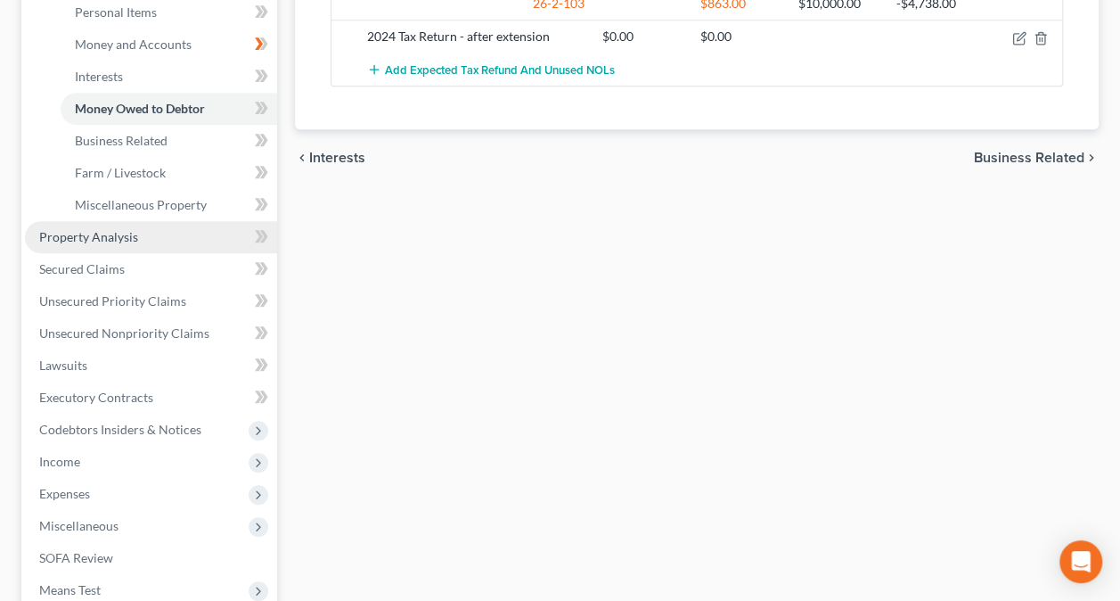
click at [132, 234] on span "Property Analysis" at bounding box center [88, 236] width 99 height 15
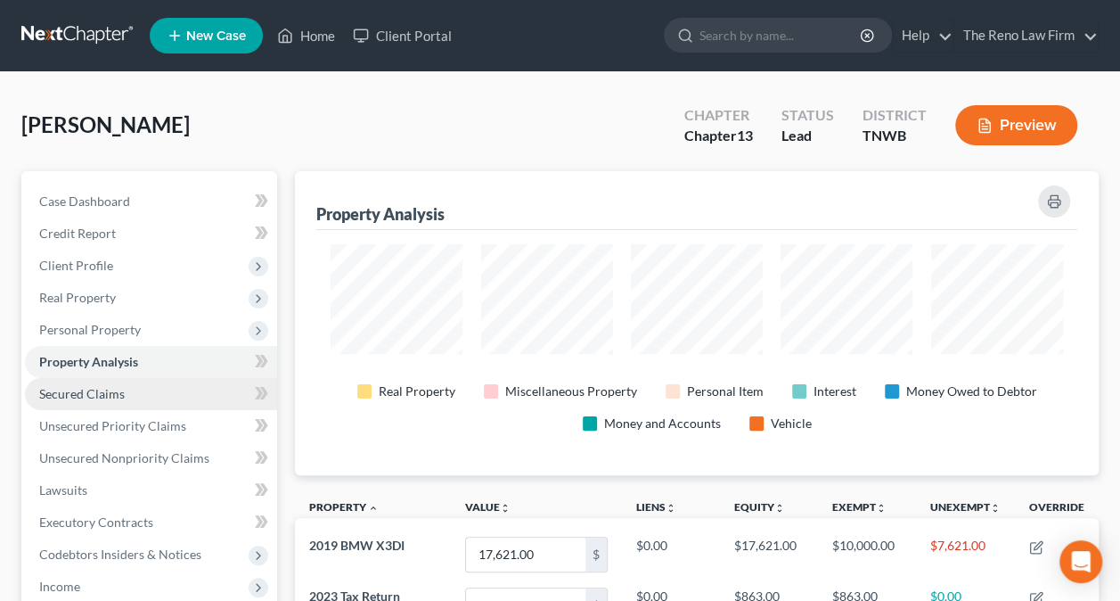
click at [165, 389] on link "Secured Claims" at bounding box center [151, 394] width 252 height 32
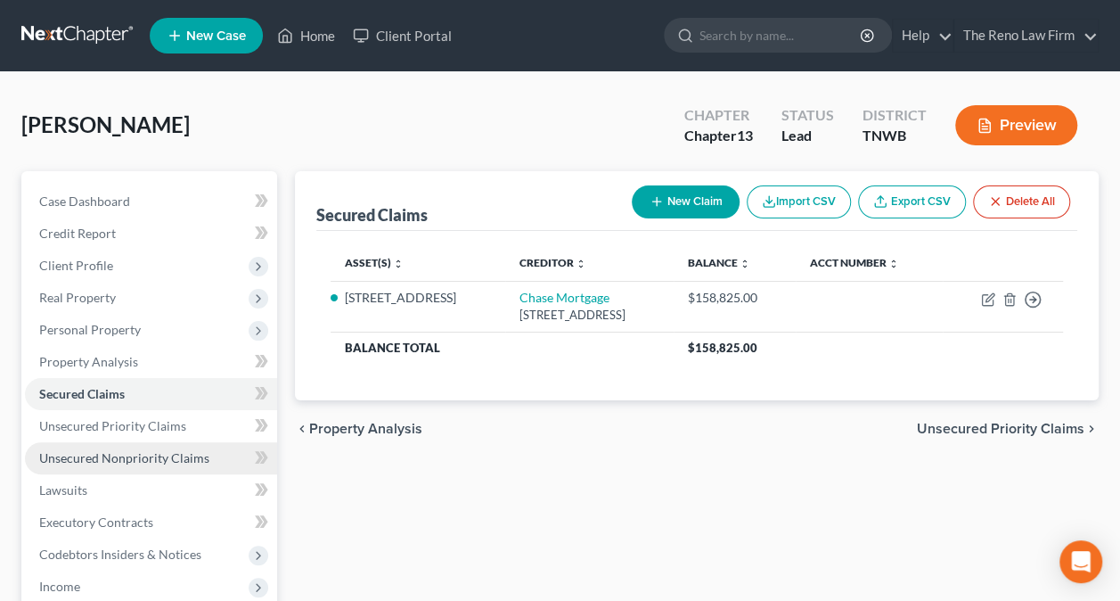
click at [189, 456] on span "Unsecured Nonpriority Claims" at bounding box center [124, 457] width 170 height 15
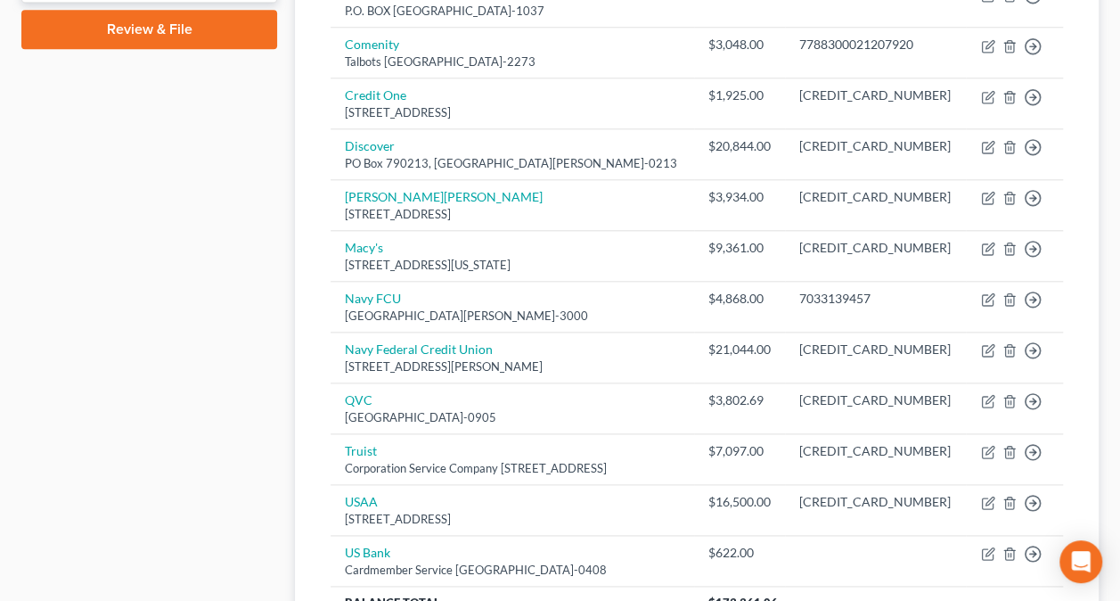
scroll to position [891, 0]
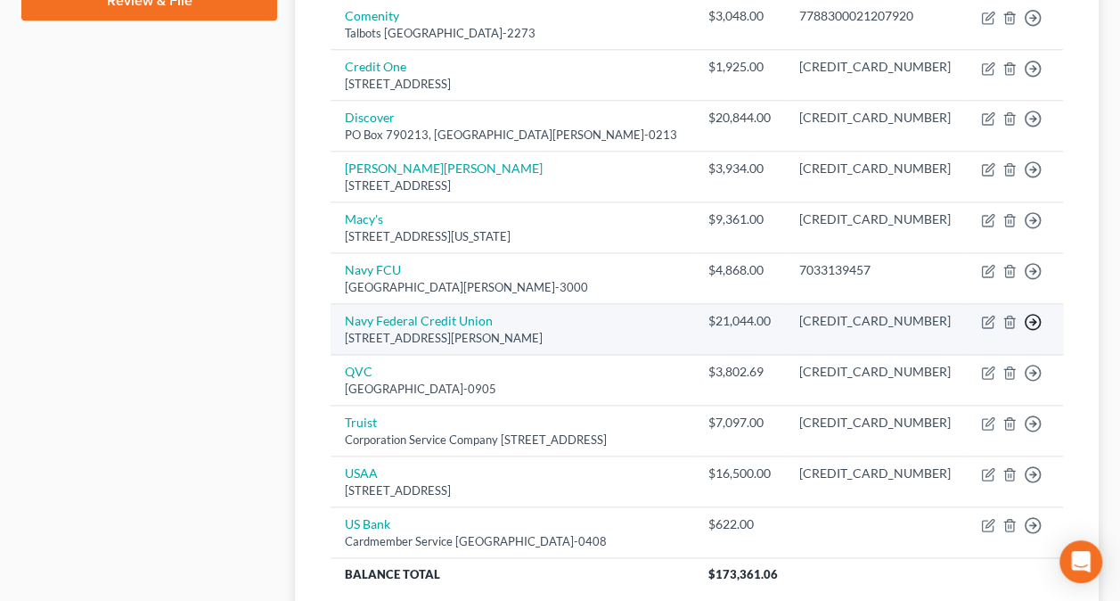
click at [1036, 313] on icon "button" at bounding box center [1033, 322] width 18 height 18
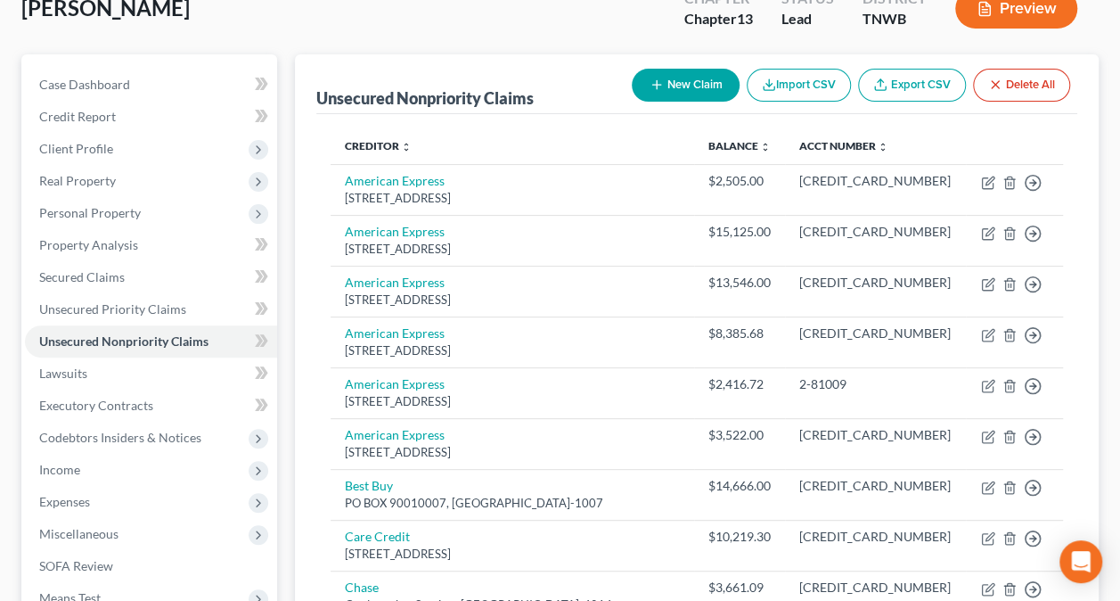
scroll to position [0, 0]
